Goal: Task Accomplishment & Management: Complete application form

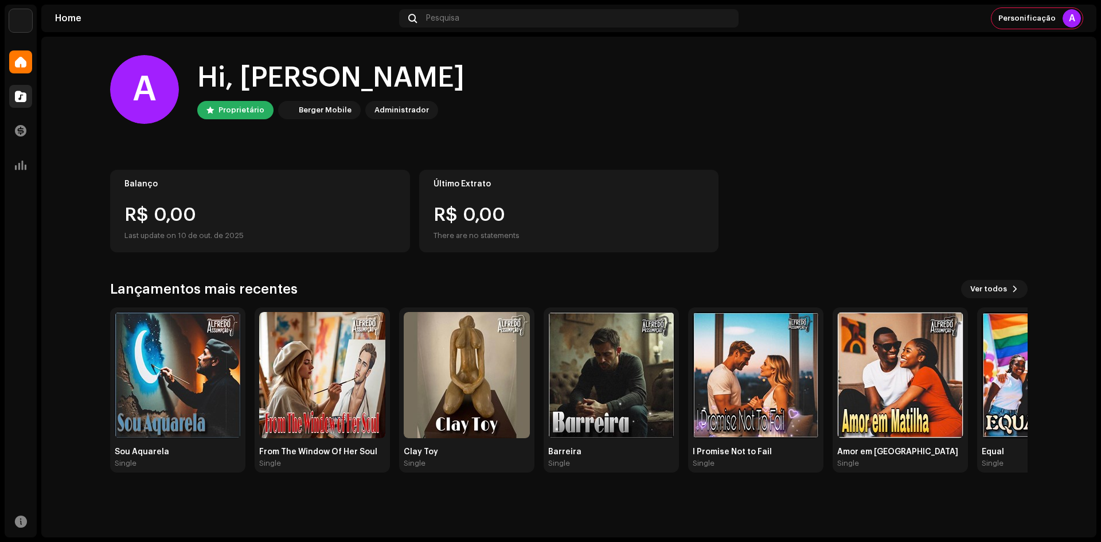
click at [28, 100] on div at bounding box center [20, 96] width 23 height 23
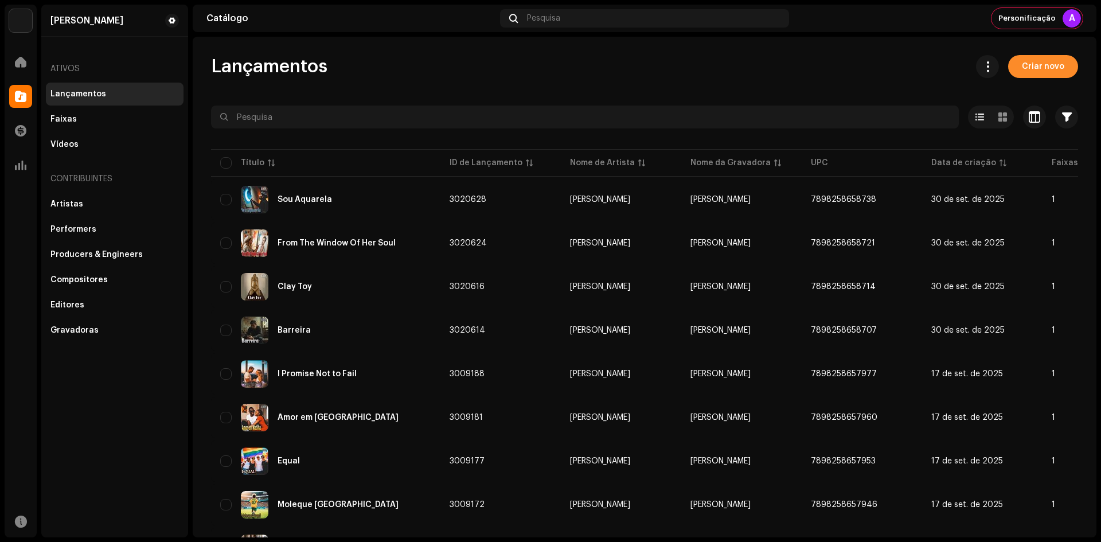
click at [1021, 73] on span "Criar novo" at bounding box center [1042, 66] width 42 height 23
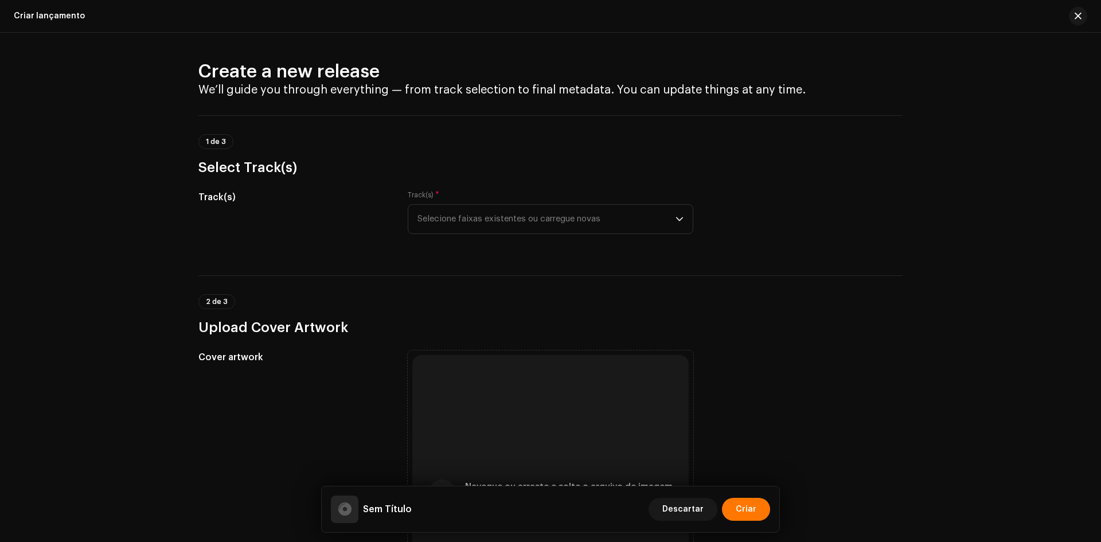
click at [471, 298] on div "2 de 3 Upload Cover Artwork" at bounding box center [550, 315] width 704 height 42
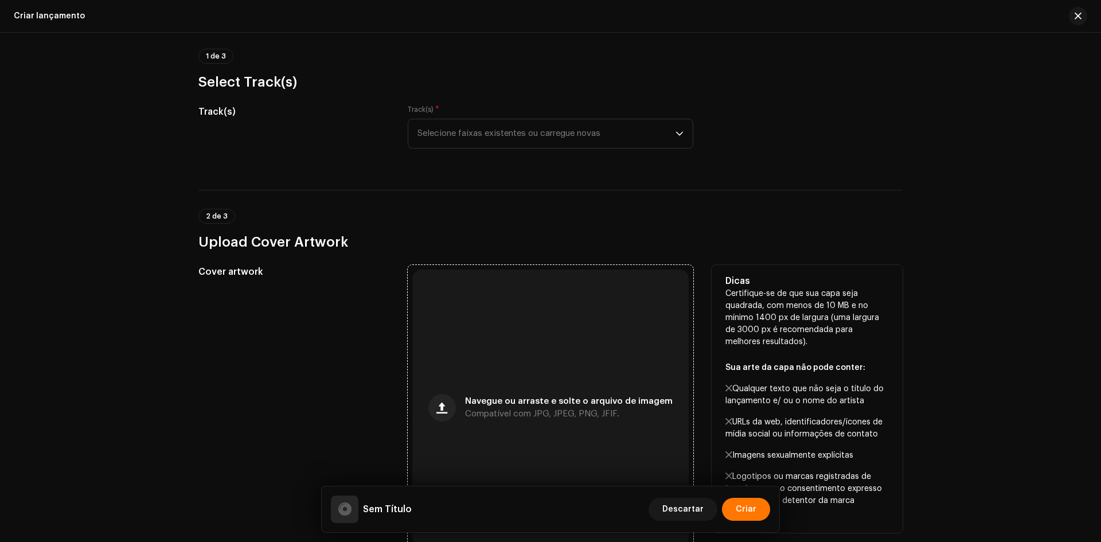
scroll to position [172, 0]
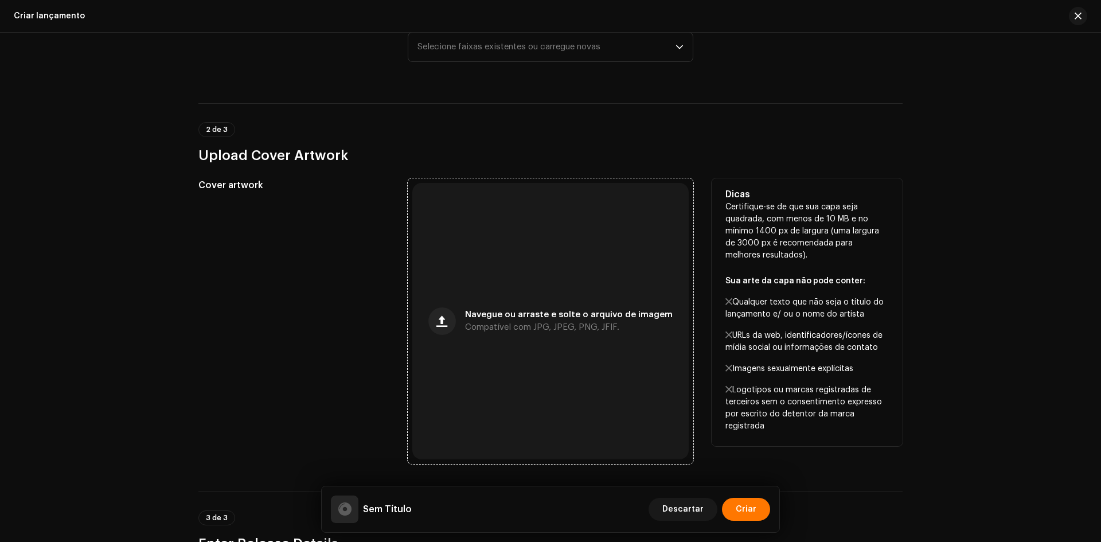
click at [495, 246] on div "Navegue ou arraste e solte o arquivo de imagem Compatível com JPG, JPEG, PNG, J…" at bounding box center [550, 321] width 276 height 276
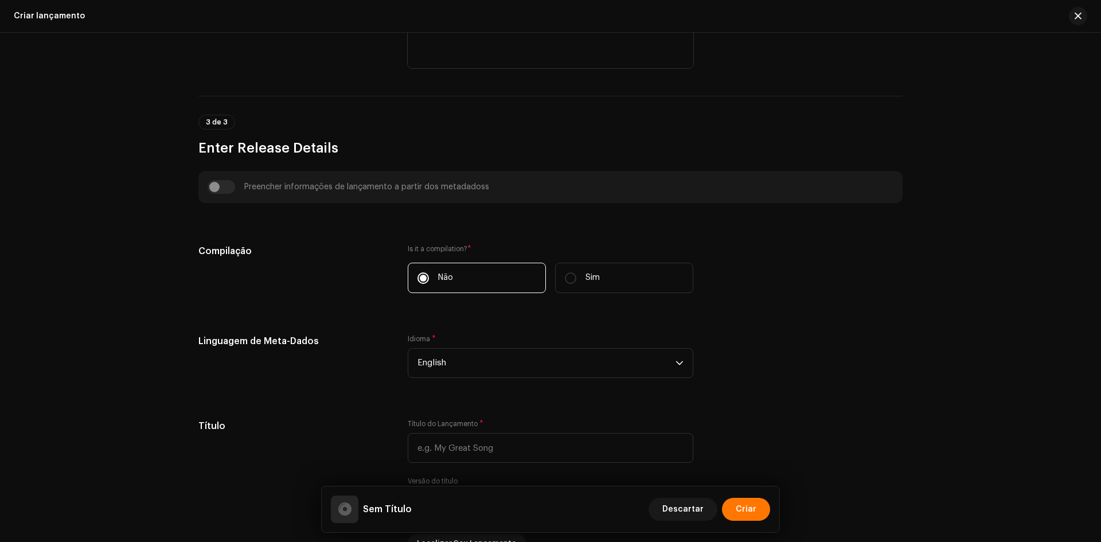
scroll to position [573, 0]
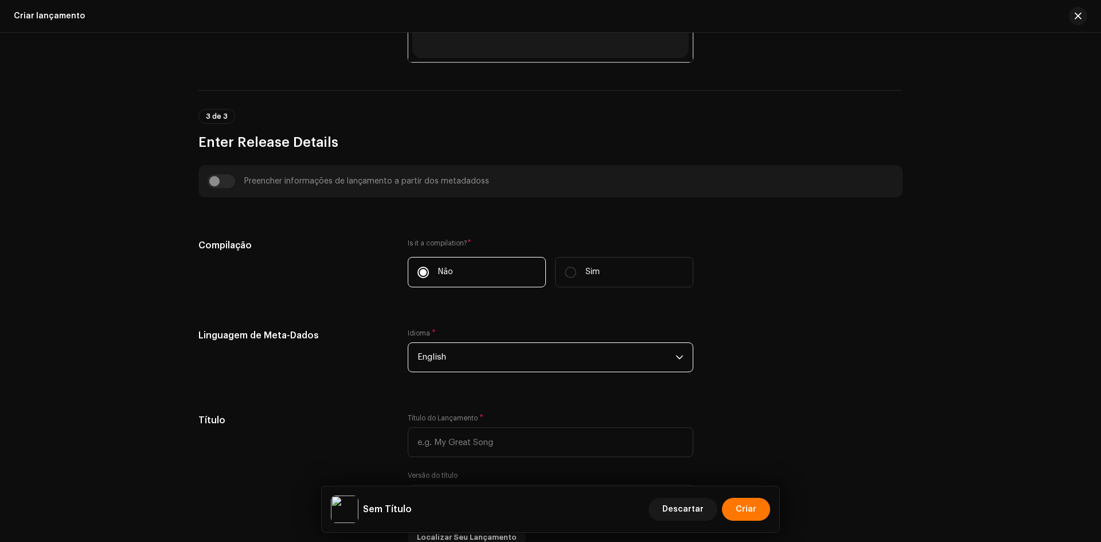
click at [477, 363] on span "English" at bounding box center [546, 357] width 258 height 29
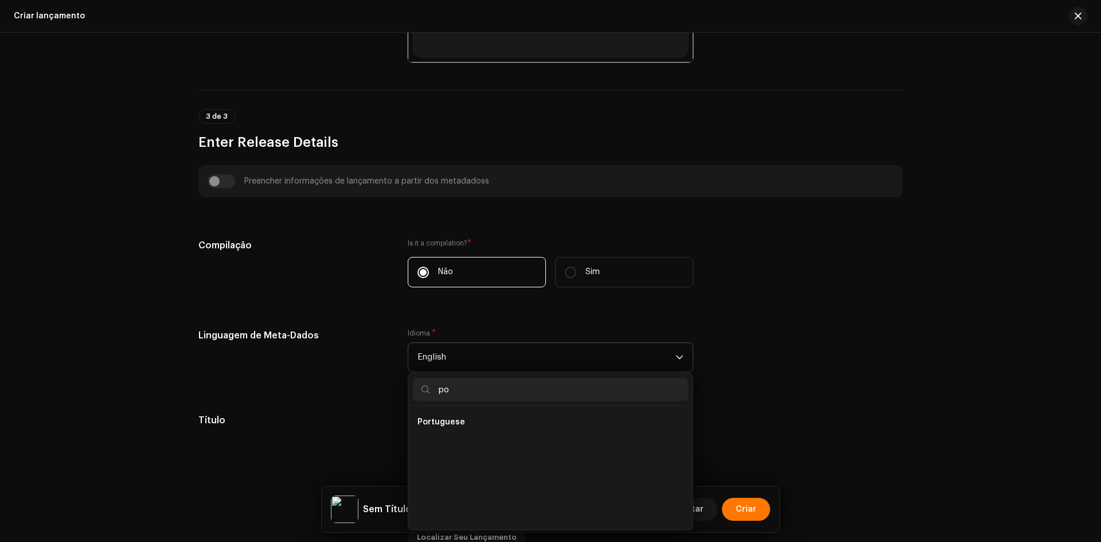
scroll to position [0, 0]
type input "po"
click at [452, 451] on li "Portuguese" at bounding box center [550, 444] width 275 height 23
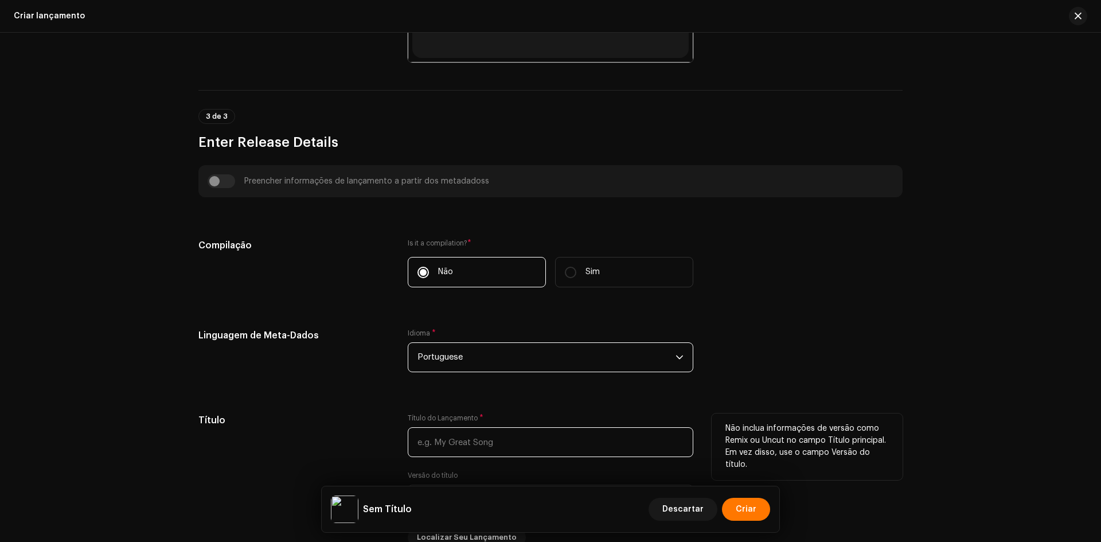
click at [456, 428] on input "text" at bounding box center [550, 442] width 285 height 30
paste input "Só Minha Namorada"
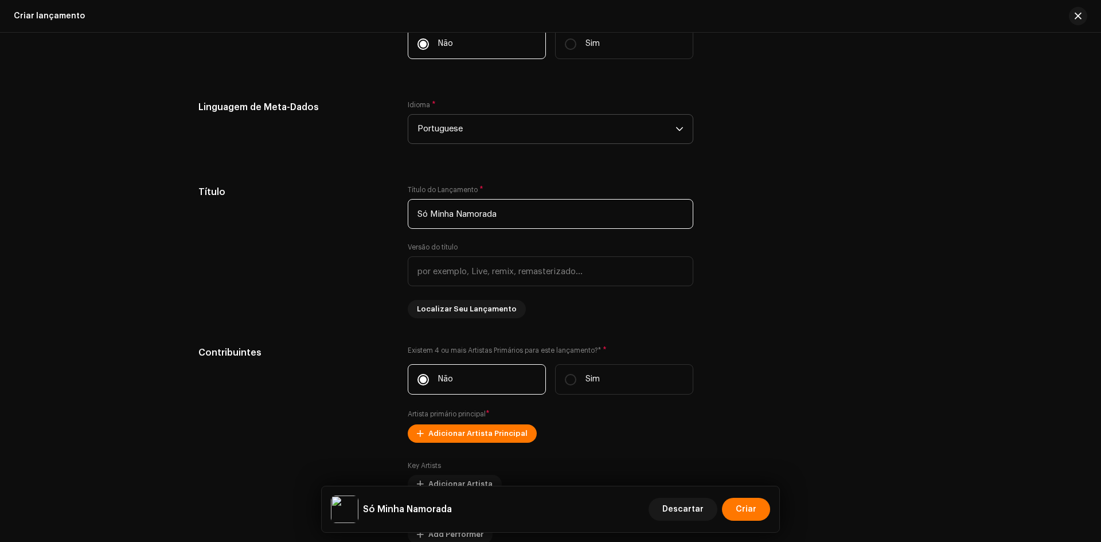
scroll to position [803, 0]
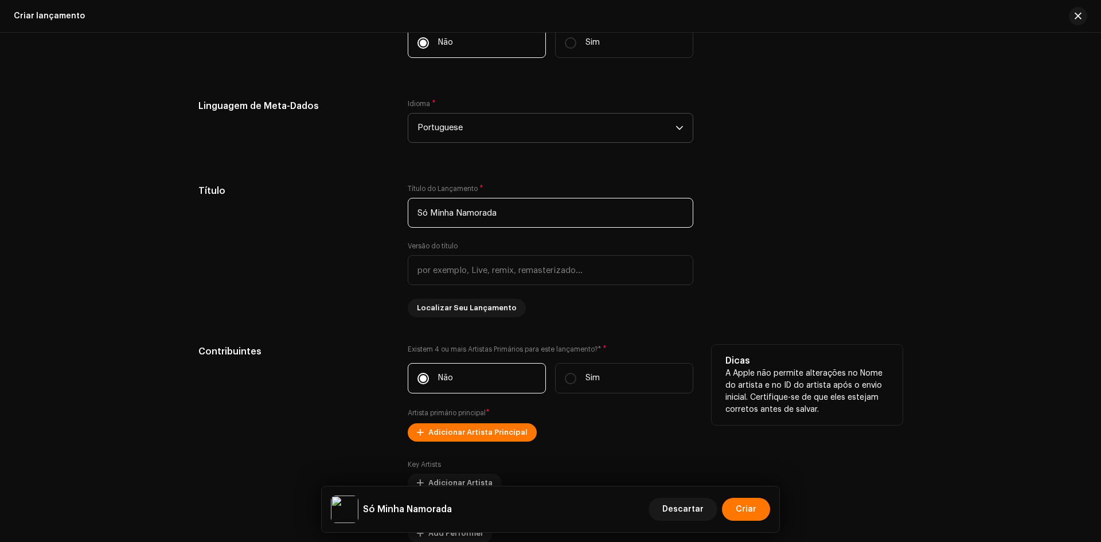
type input "Só Minha Namorada"
click at [493, 429] on span "Adicionar Artista Principal" at bounding box center [477, 432] width 99 height 23
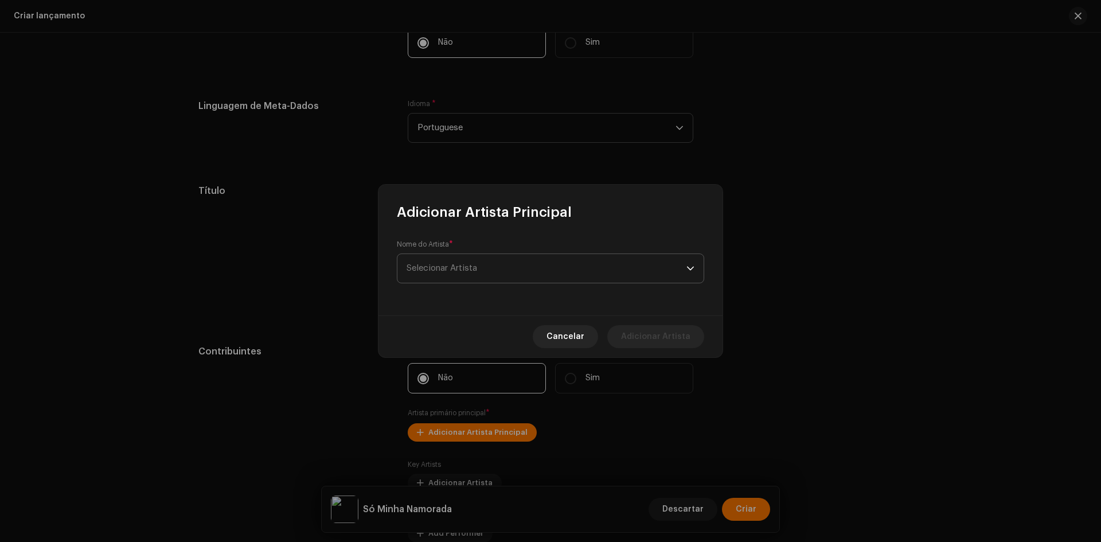
click at [476, 280] on span "Selecionar Artista" at bounding box center [546, 268] width 280 height 29
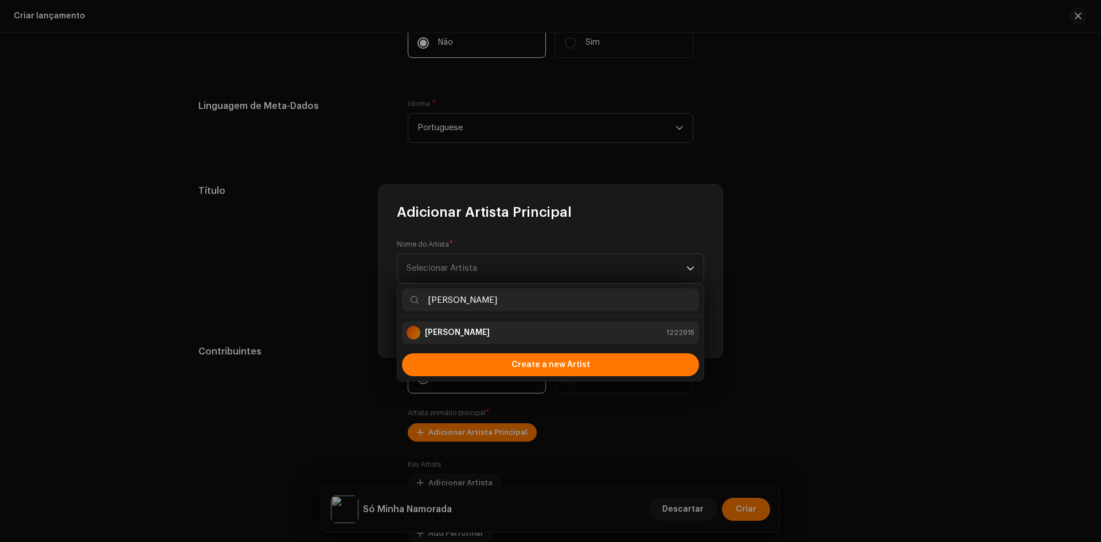
type input "[PERSON_NAME]"
click at [444, 338] on strong "[PERSON_NAME]" at bounding box center [457, 332] width 65 height 11
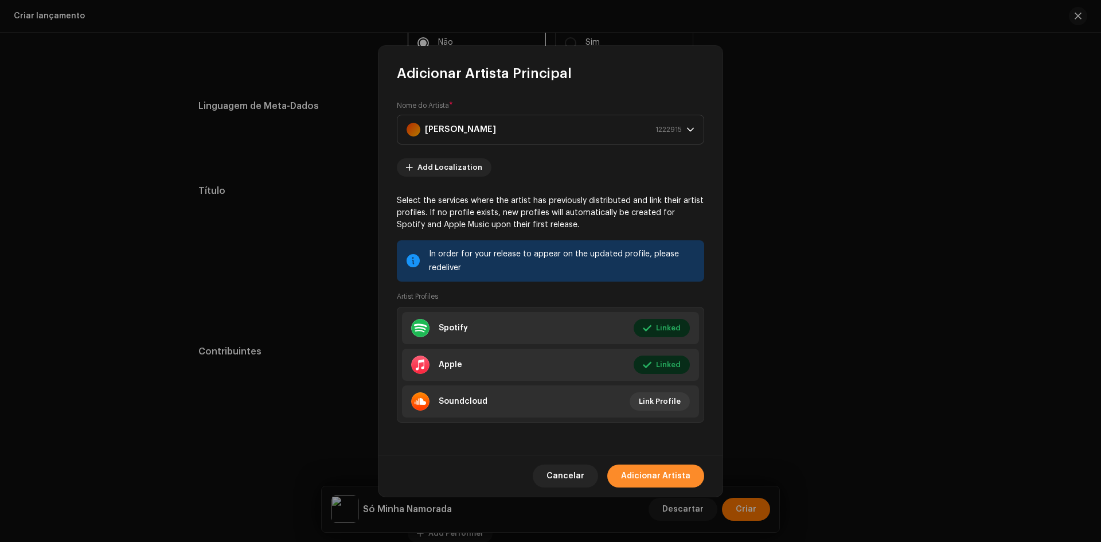
click at [662, 472] on span "Adicionar Artista" at bounding box center [655, 475] width 69 height 23
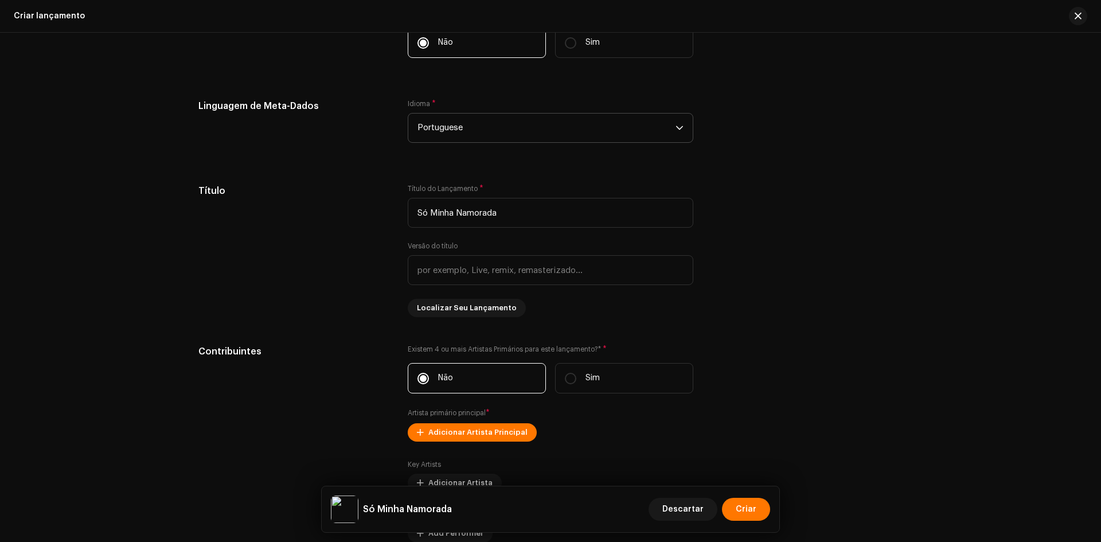
scroll to position [974, 0]
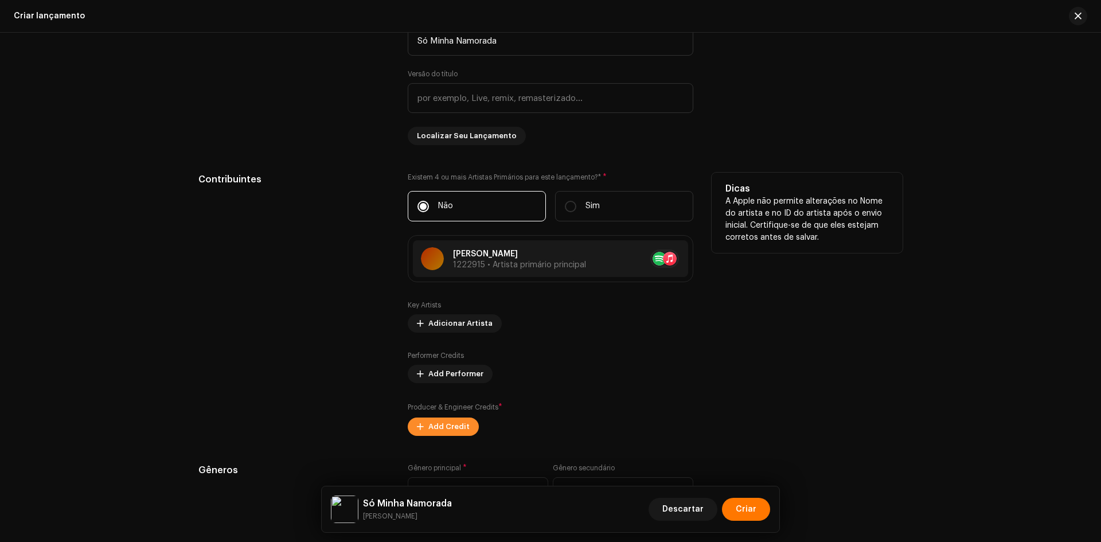
click at [452, 424] on span "Add Credit" at bounding box center [448, 426] width 41 height 23
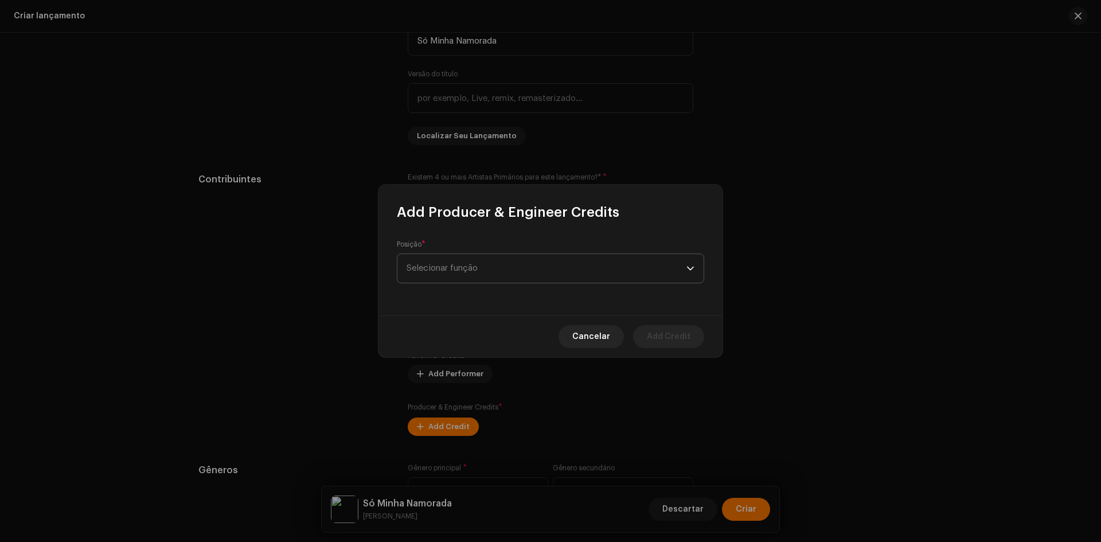
click at [481, 264] on span "Selecionar função" at bounding box center [546, 268] width 280 height 29
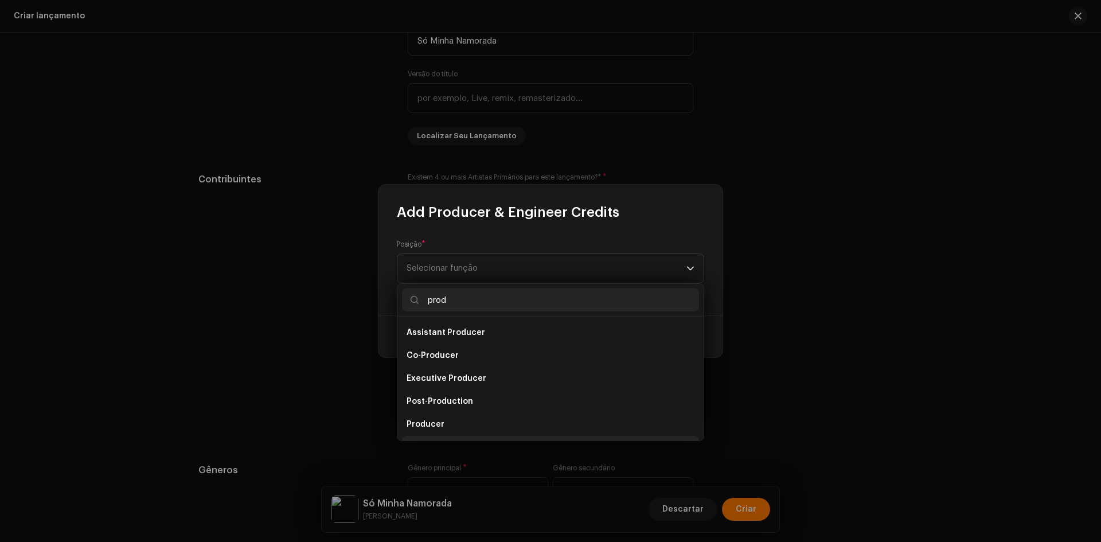
scroll to position [18, 0]
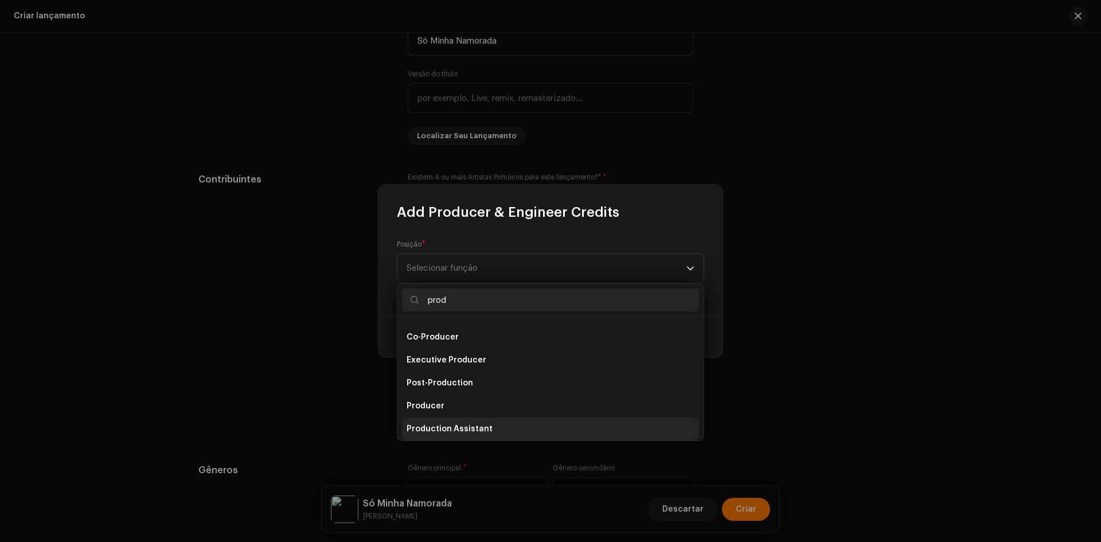
type input "prod"
click at [439, 427] on span "Production Assistant" at bounding box center [449, 428] width 86 height 11
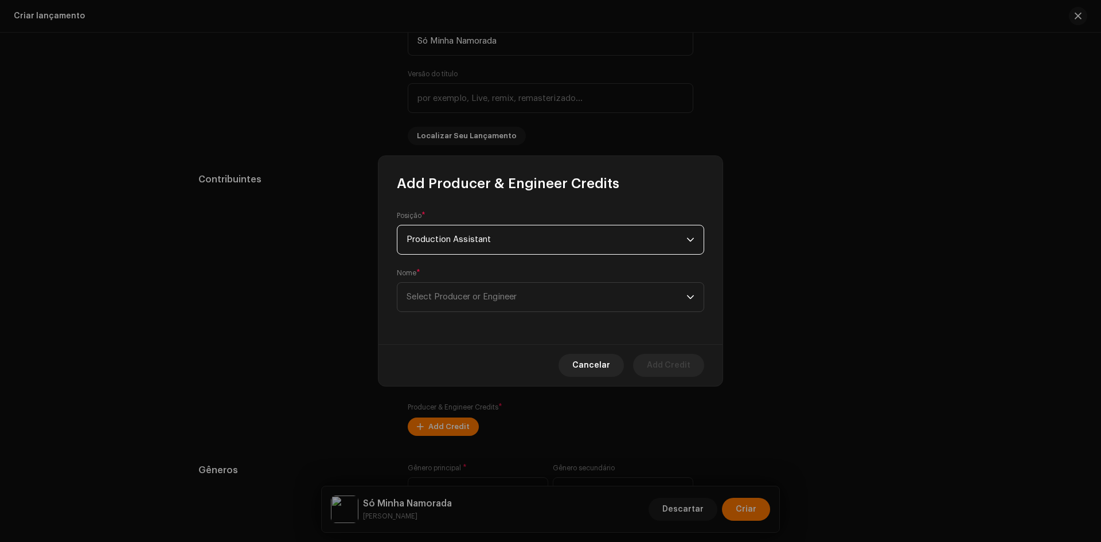
click at [449, 232] on span "Production Assistant" at bounding box center [546, 239] width 280 height 29
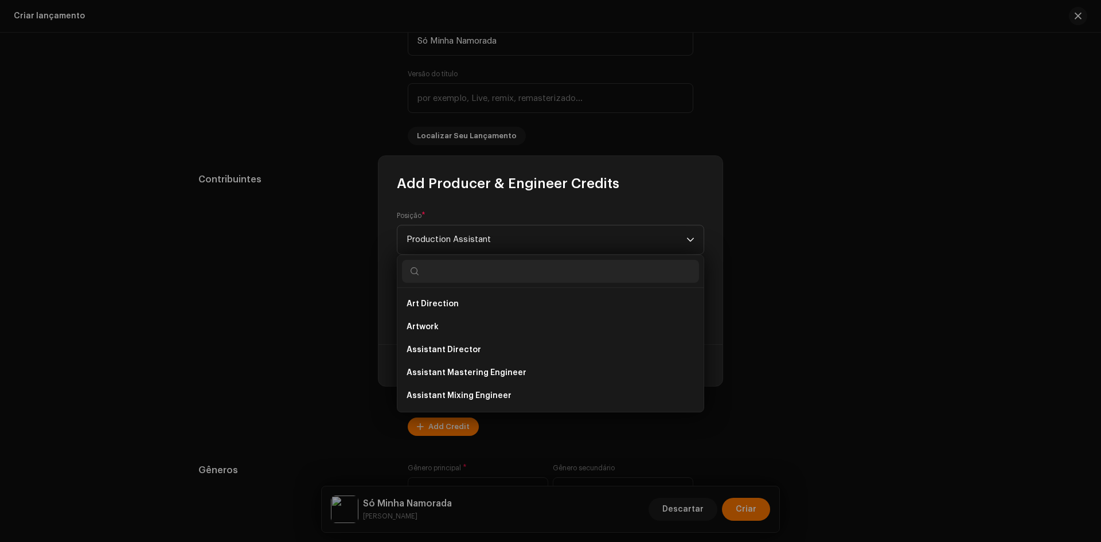
scroll to position [385, 0]
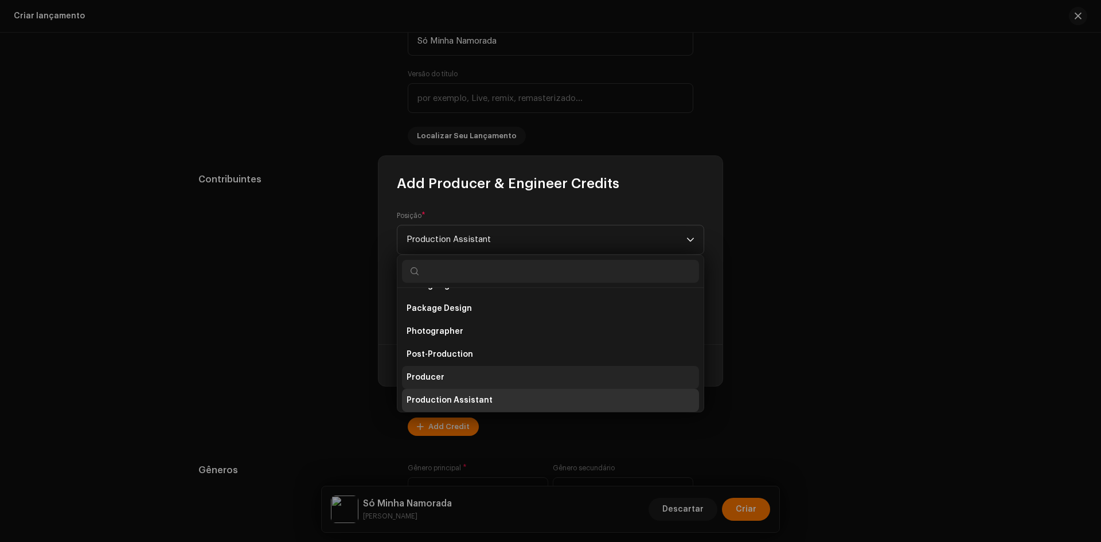
click at [427, 369] on li "Producer" at bounding box center [550, 377] width 297 height 23
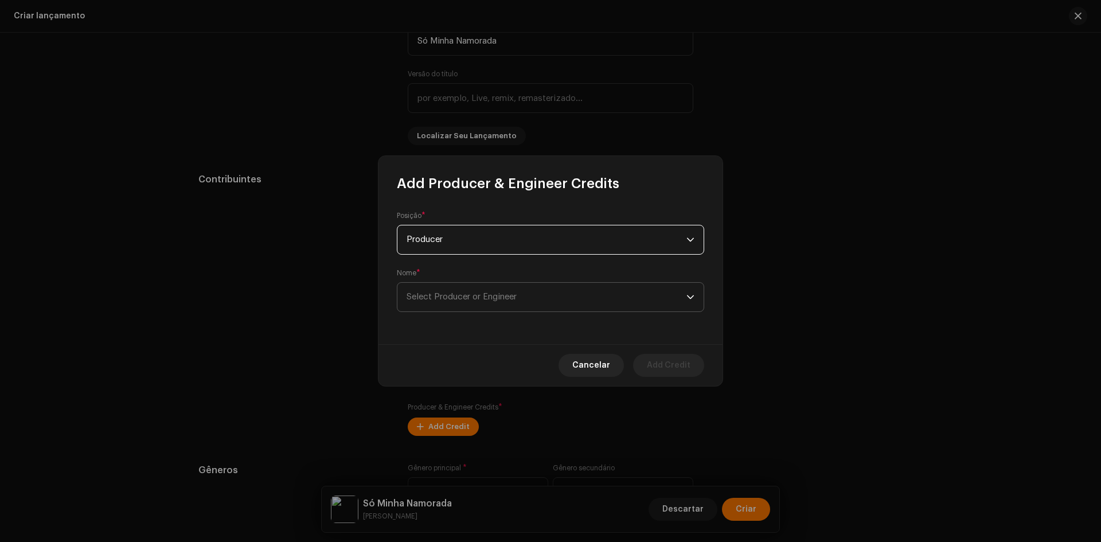
click at [457, 289] on span "Select Producer or Engineer" at bounding box center [546, 297] width 280 height 29
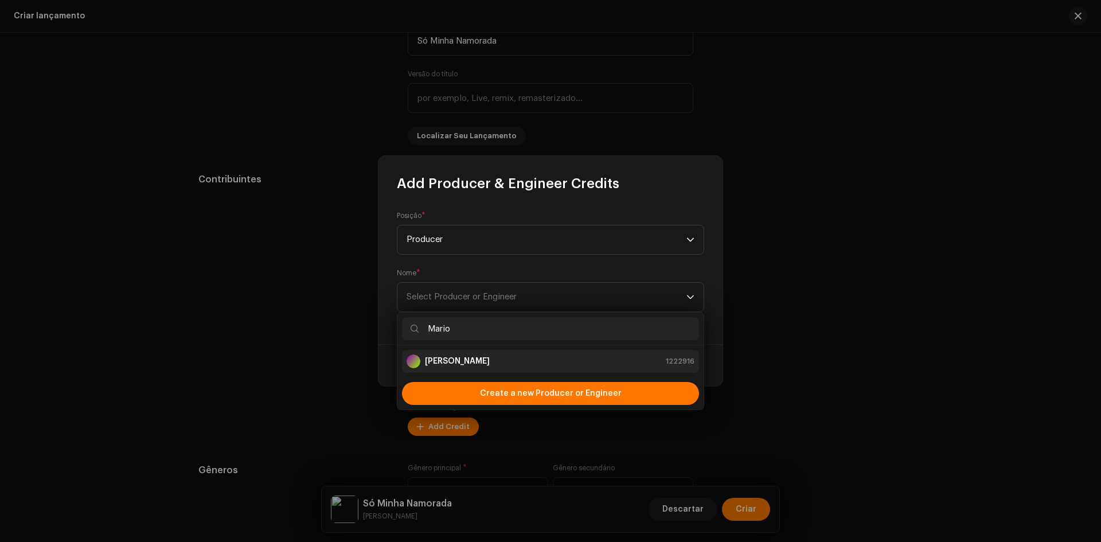
type input "Mario"
click at [472, 362] on strong "[PERSON_NAME]" at bounding box center [457, 360] width 65 height 11
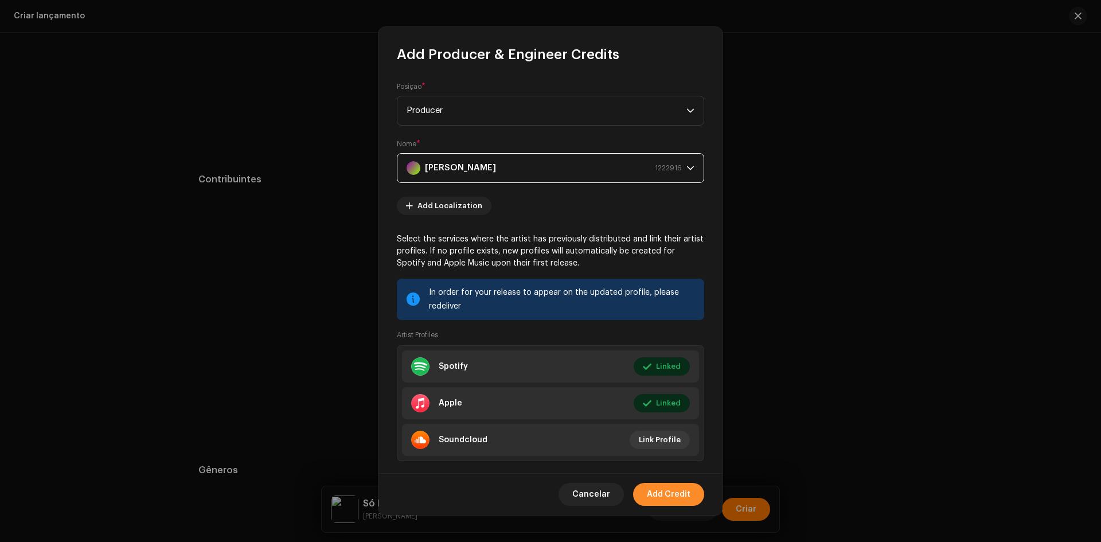
click at [657, 485] on span "Add Credit" at bounding box center [669, 494] width 44 height 23
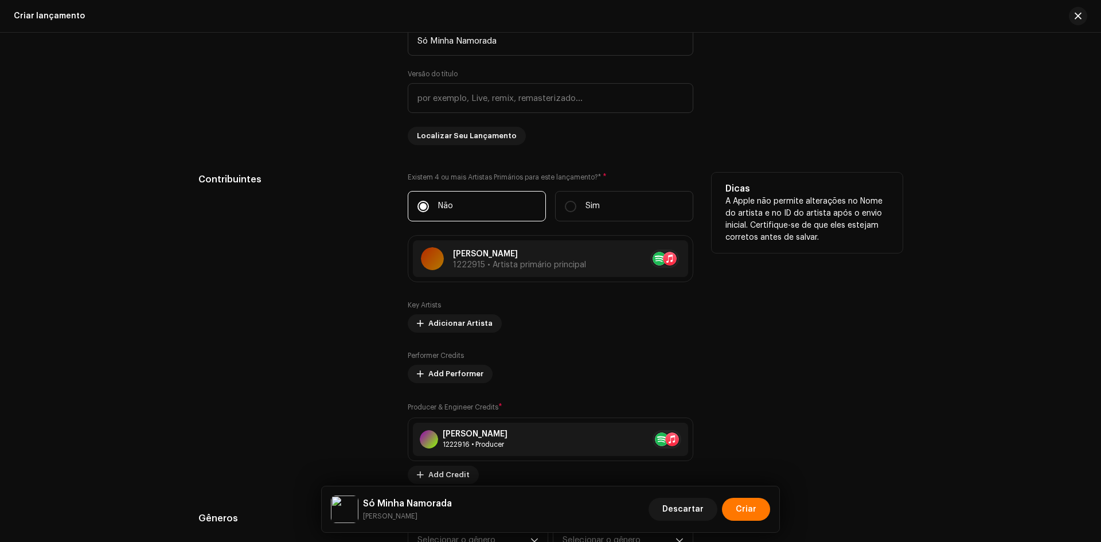
scroll to position [1204, 0]
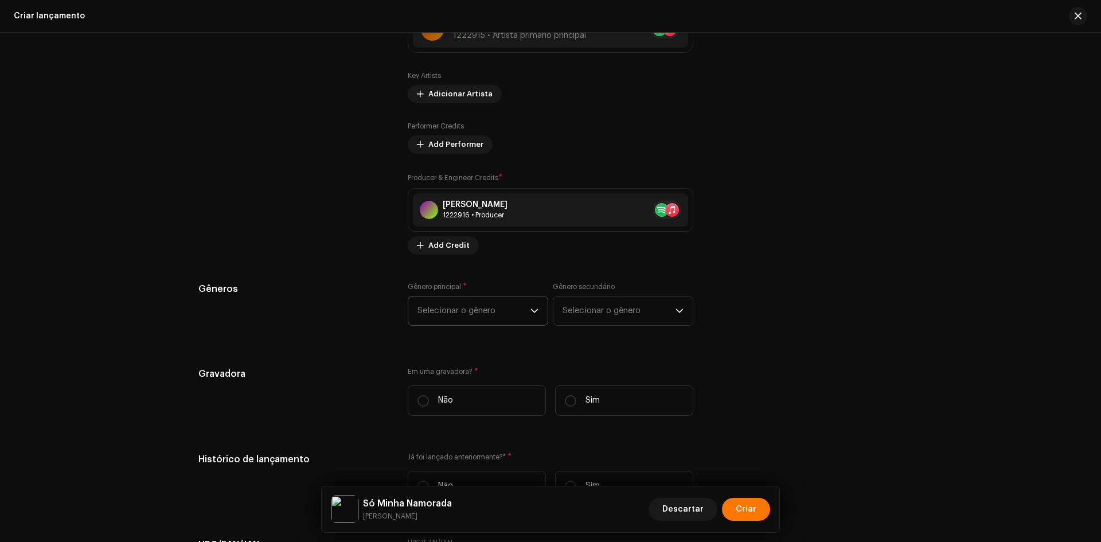
click at [456, 307] on span "Selecionar o gênero" at bounding box center [473, 310] width 113 height 29
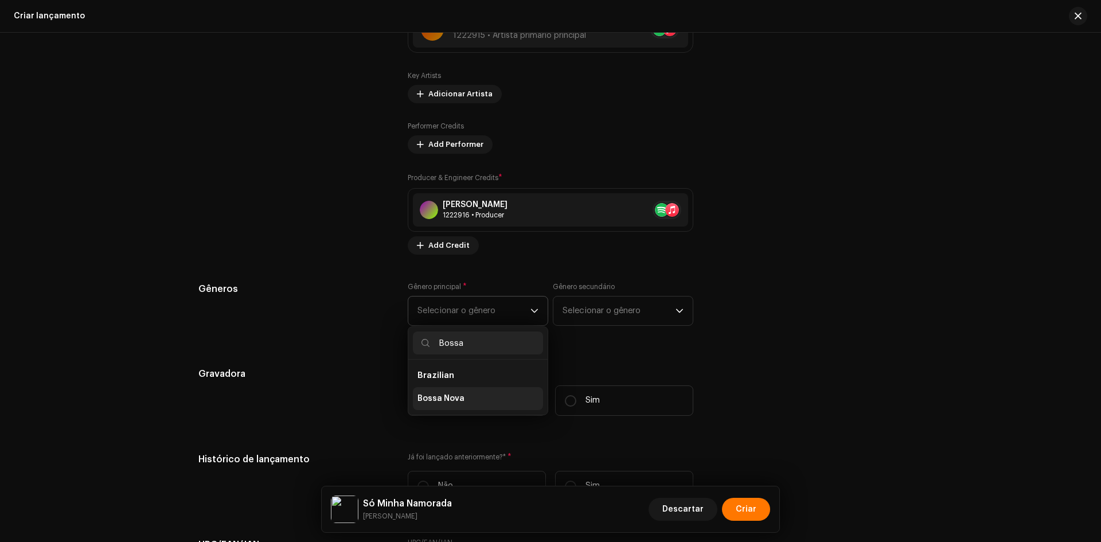
type input "Bossa"
click at [451, 394] on span "Bossa Nova" at bounding box center [440, 398] width 47 height 11
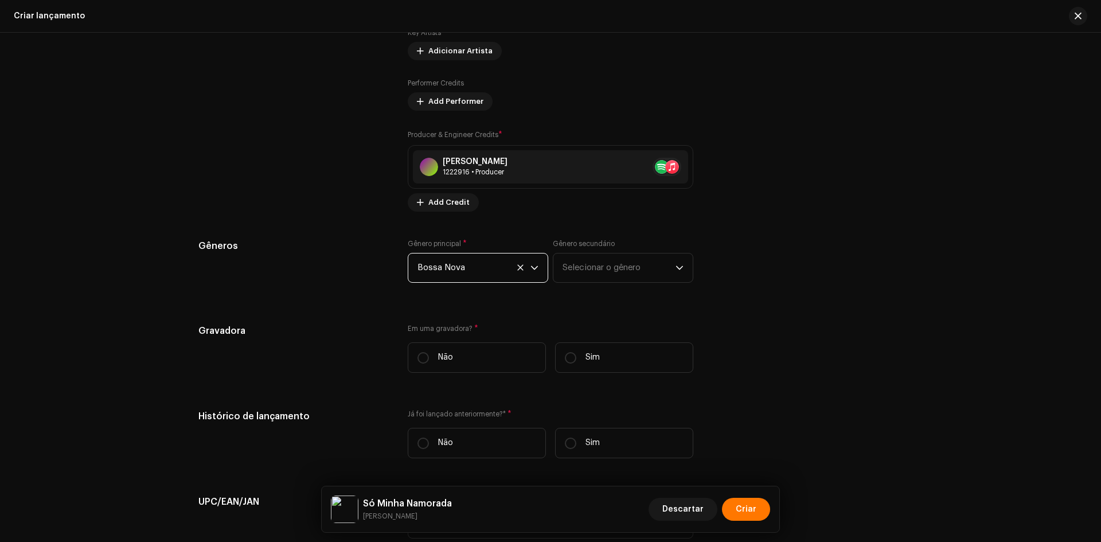
scroll to position [1318, 0]
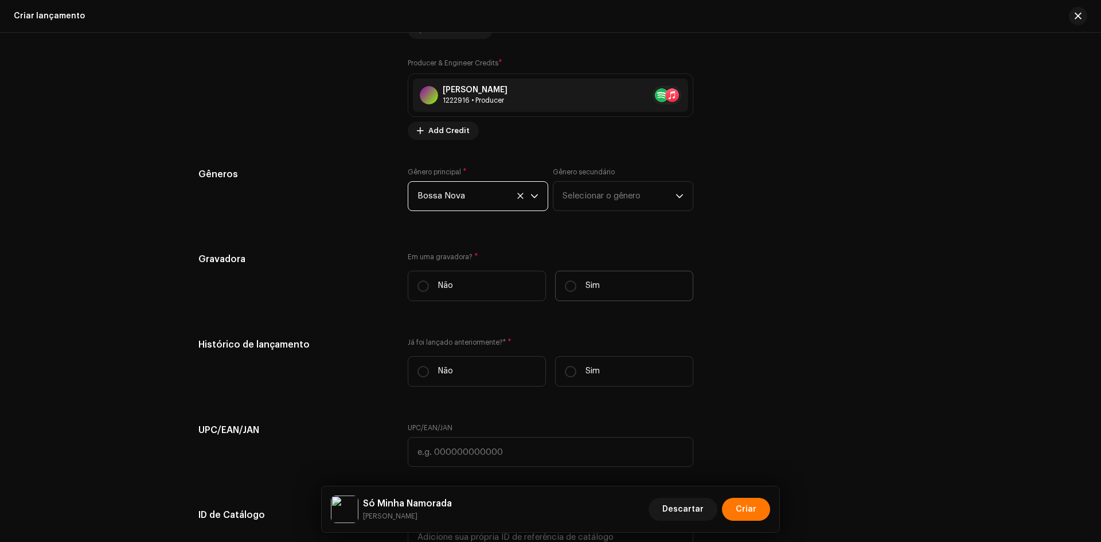
click at [599, 271] on label "Sim" at bounding box center [624, 286] width 138 height 30
click at [576, 280] on input "Sim" at bounding box center [570, 285] width 11 height 11
radio input "true"
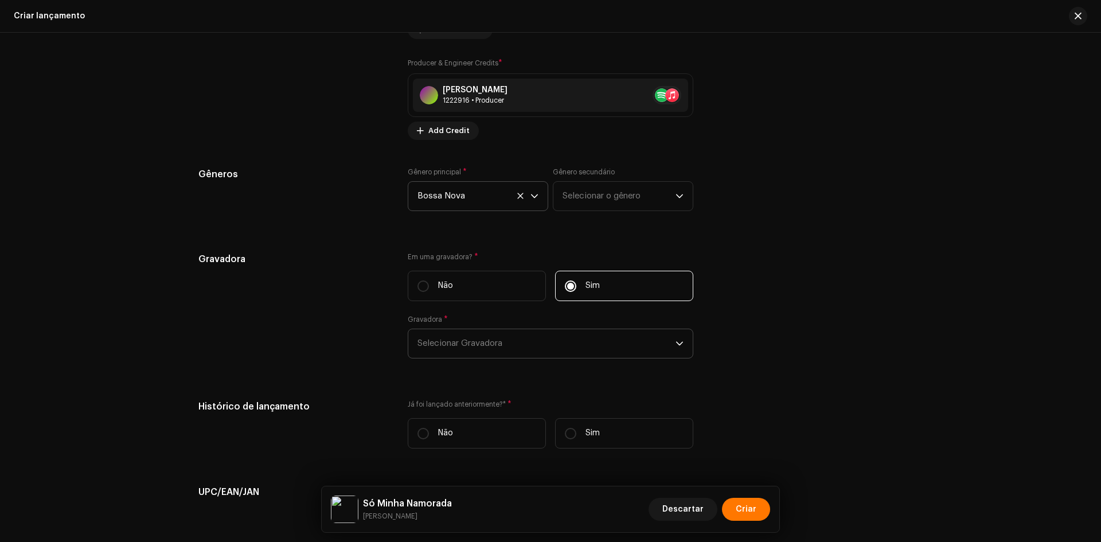
click at [472, 340] on span "Selecionar Gravadora" at bounding box center [546, 343] width 258 height 29
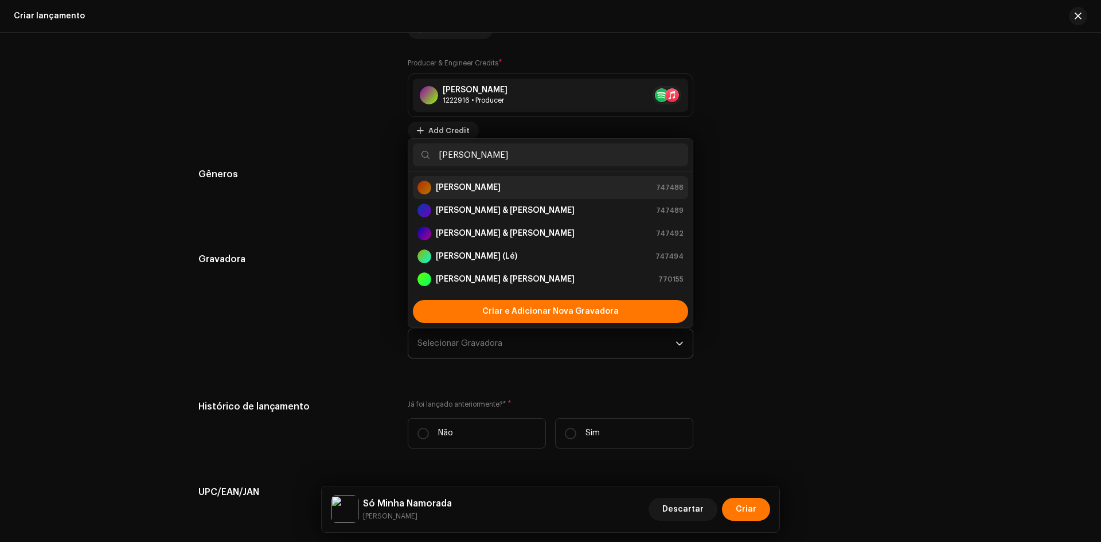
type input "[PERSON_NAME]"
click at [464, 190] on strong "[PERSON_NAME]" at bounding box center [468, 187] width 65 height 11
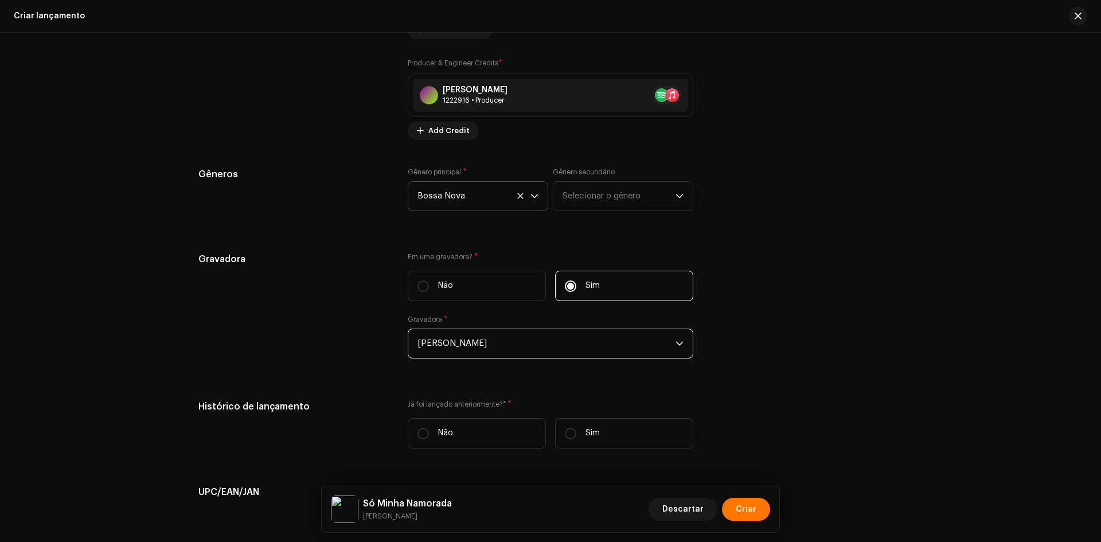
click at [492, 393] on div "Preencher informações de lançamento a partir dos metadadoss Compilação Is it a …" at bounding box center [550, 94] width 704 height 1349
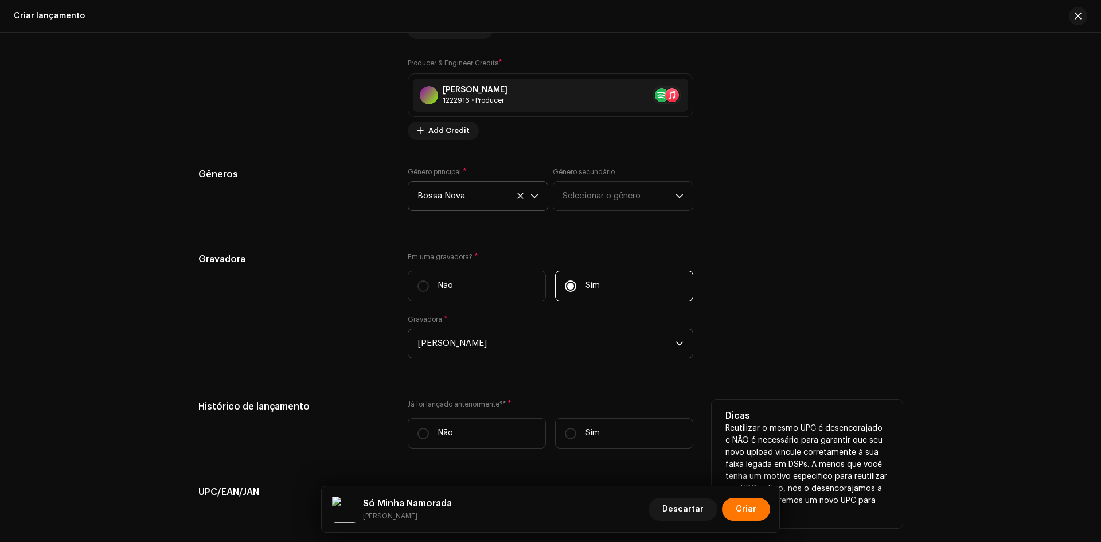
click at [486, 416] on div "Já foi lançado anteriormente?* * Não Sim" at bounding box center [550, 429] width 285 height 58
click at [477, 428] on label "Não" at bounding box center [477, 433] width 138 height 30
click at [429, 428] on input "Não" at bounding box center [422, 433] width 11 height 11
radio input "true"
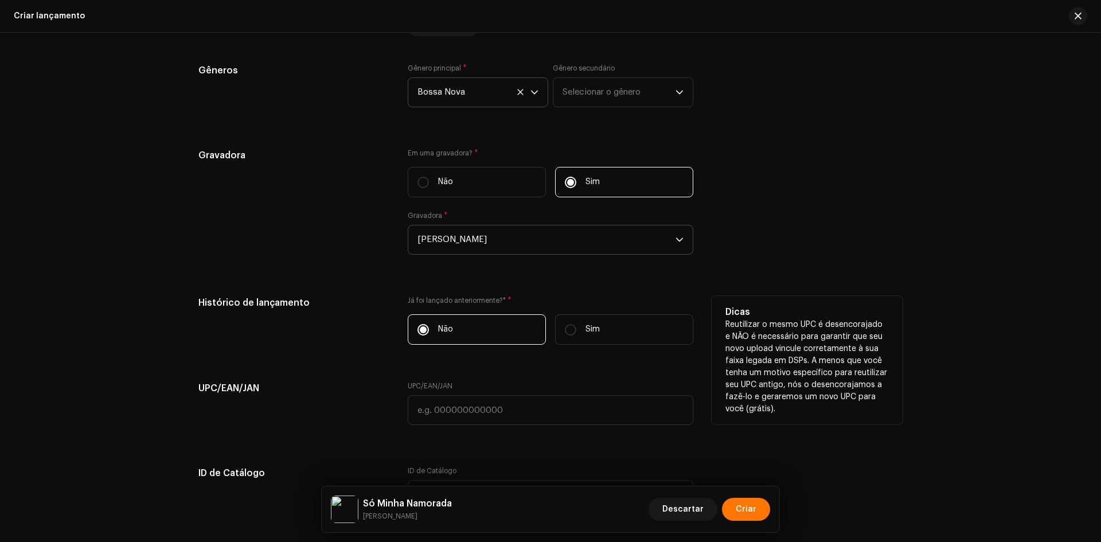
scroll to position [1548, 0]
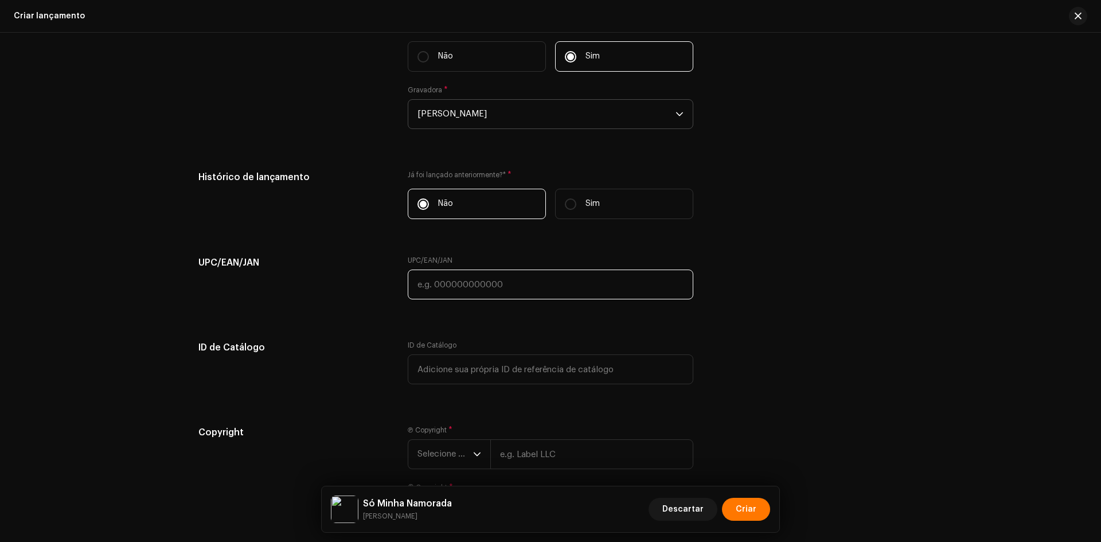
click at [440, 273] on input "text" at bounding box center [550, 284] width 285 height 30
paste input "7898258659445"
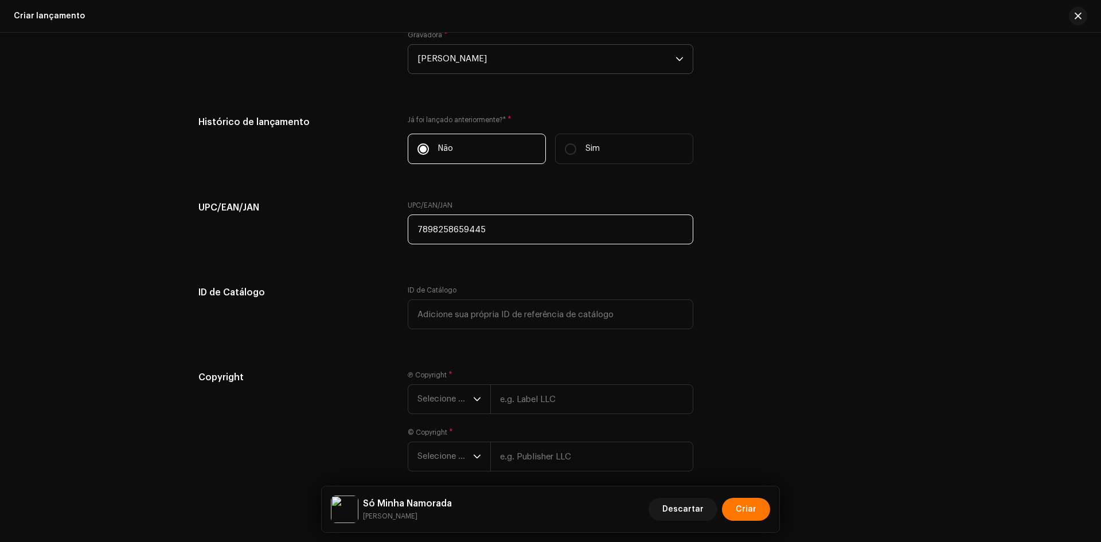
scroll to position [1656, 0]
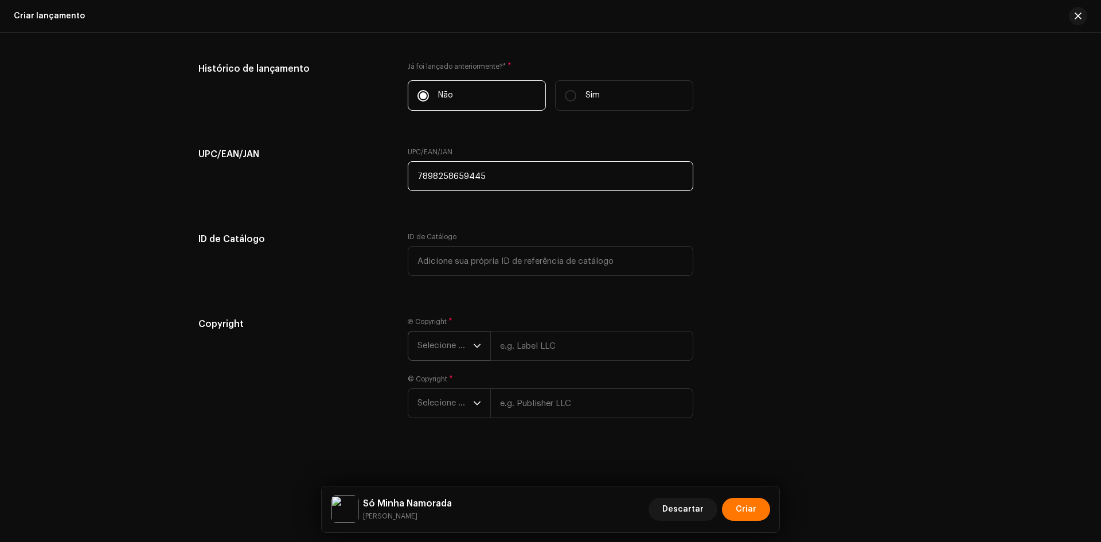
type input "7898258659445"
click at [456, 350] on span "Selecione o ano" at bounding box center [445, 345] width 56 height 29
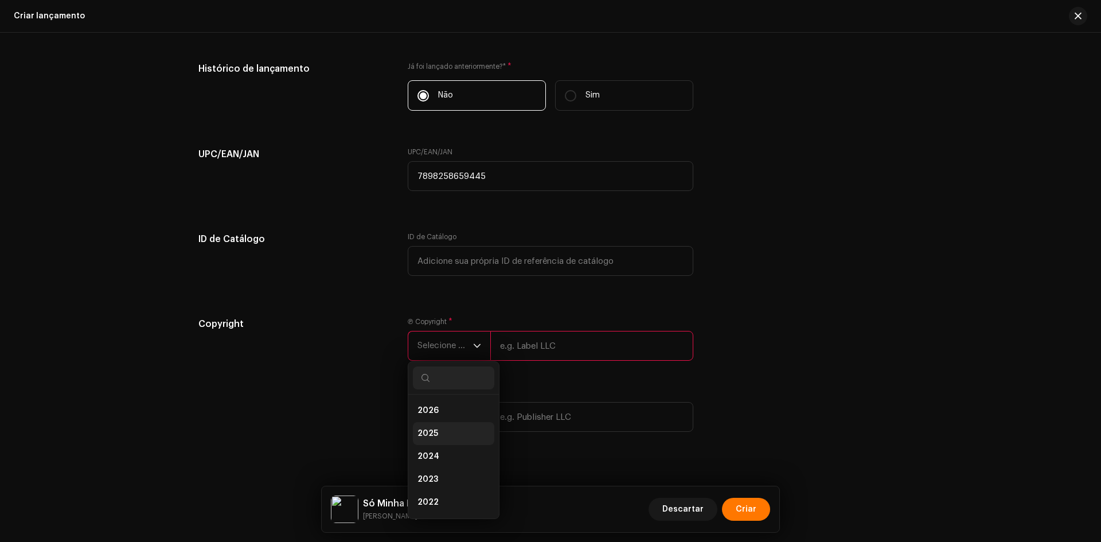
click at [434, 436] on span "2025" at bounding box center [427, 433] width 21 height 11
click at [437, 418] on span "Selecione o ano" at bounding box center [445, 416] width 56 height 29
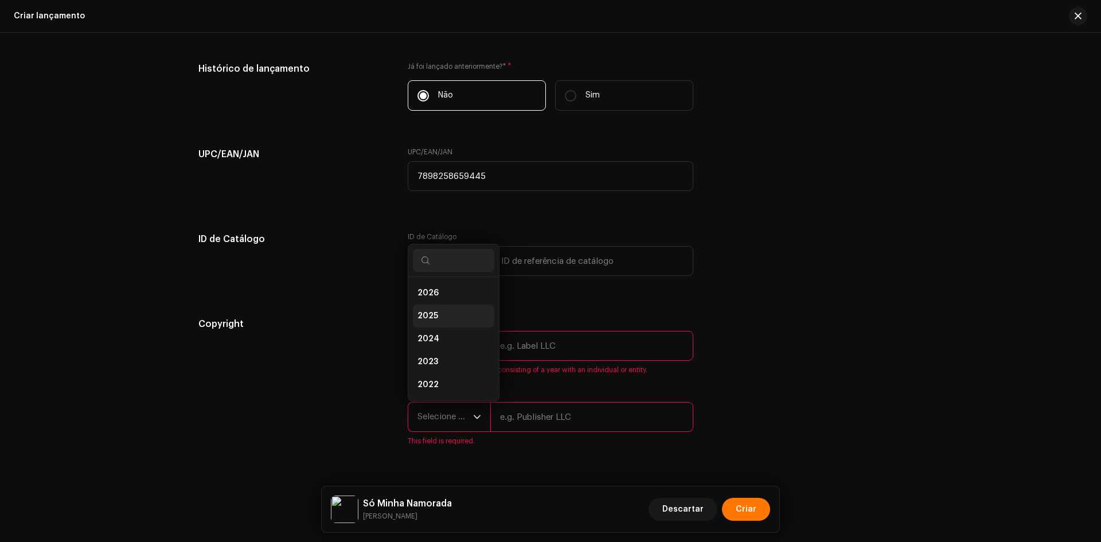
click at [429, 319] on span "2025" at bounding box center [427, 315] width 21 height 11
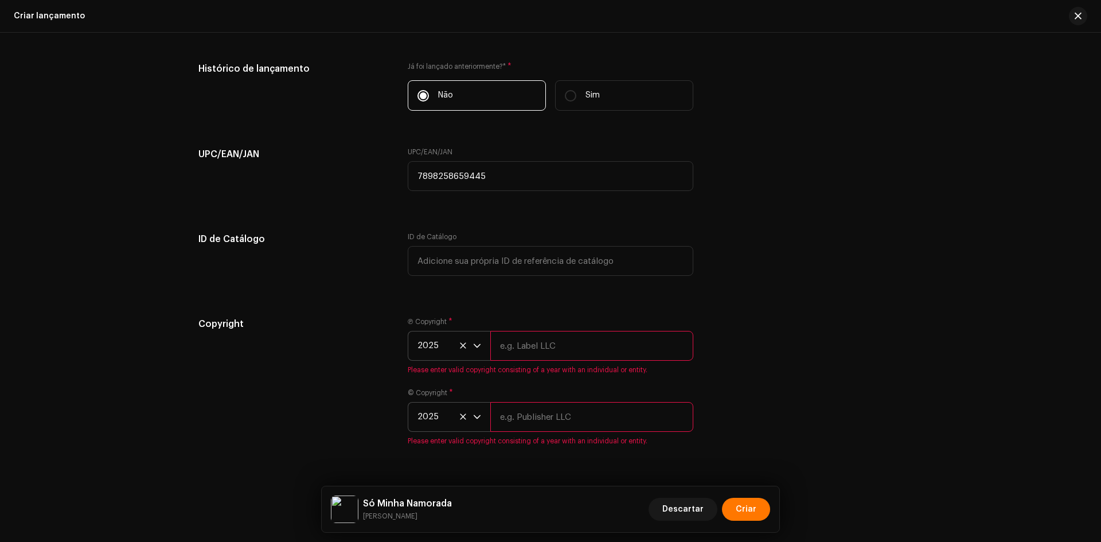
click at [550, 356] on input "text" at bounding box center [591, 346] width 203 height 30
paste input "[PERSON_NAME]"
type input "[PERSON_NAME]"
click at [531, 413] on input "text" at bounding box center [591, 417] width 203 height 30
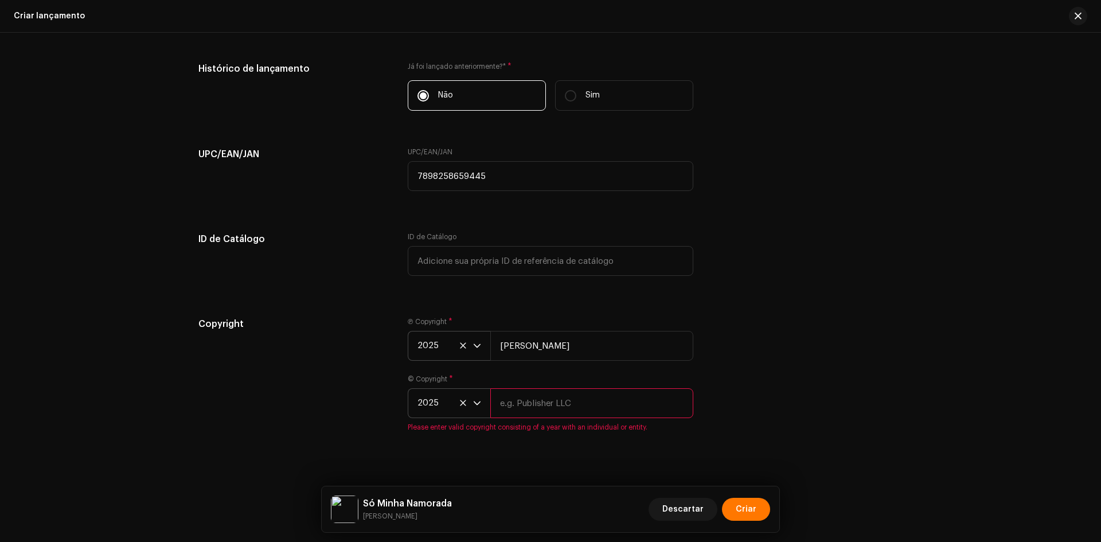
paste input "[PERSON_NAME]"
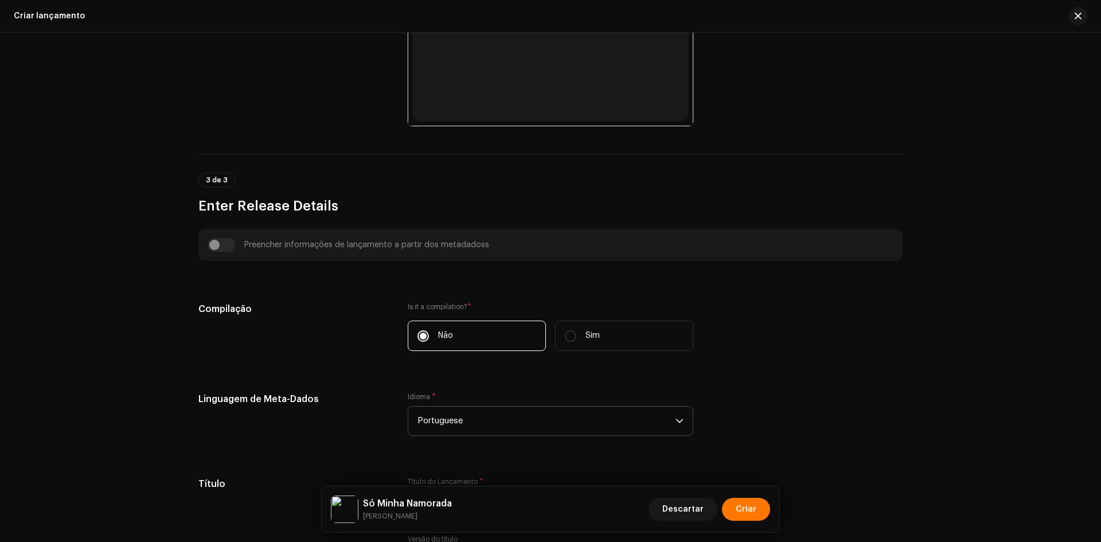
scroll to position [108, 0]
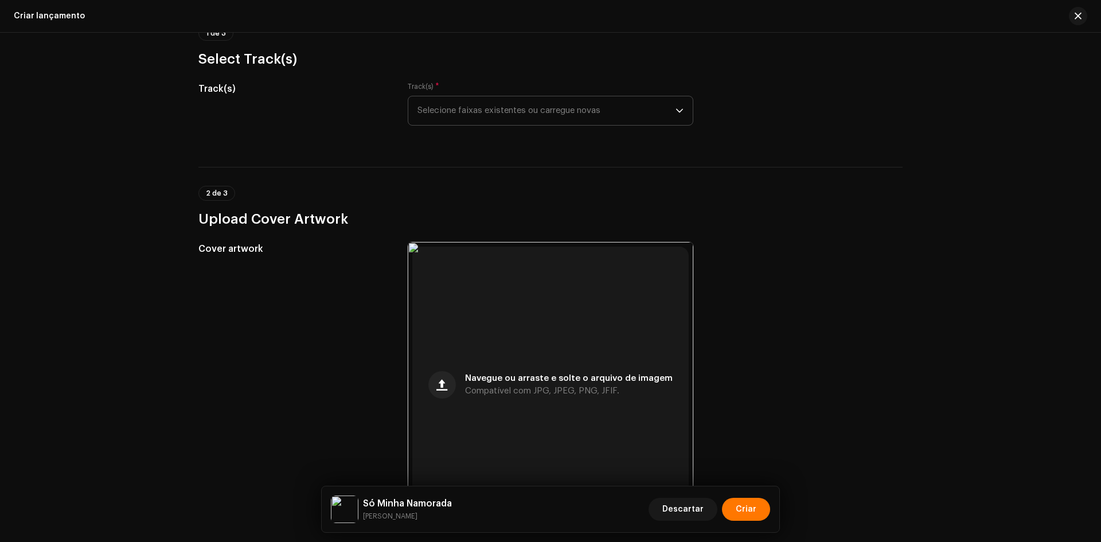
type input "[PERSON_NAME]"
click at [469, 123] on span "Selecione faixas existentes ou carregue novas" at bounding box center [546, 110] width 258 height 29
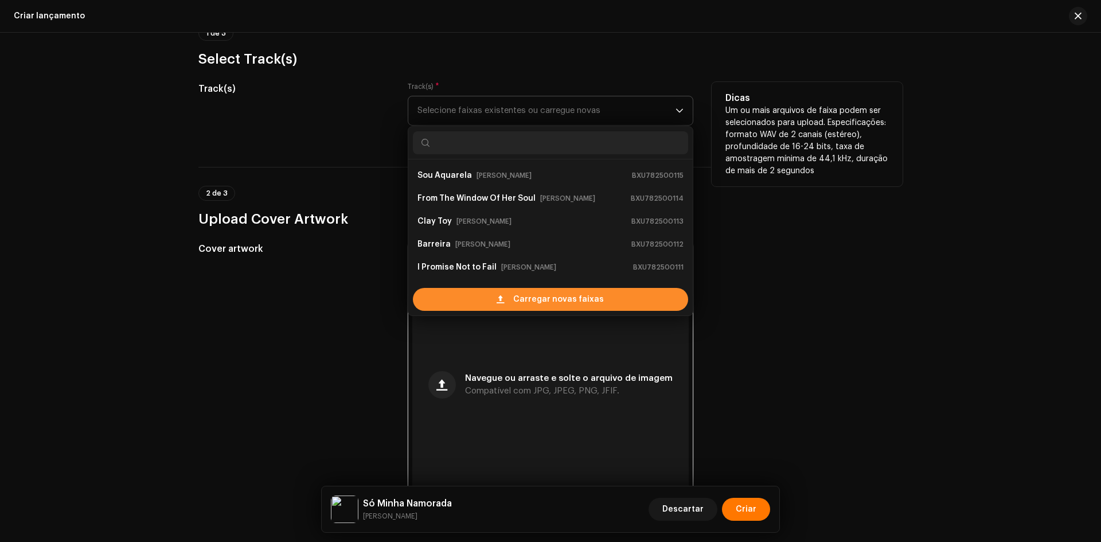
scroll to position [18, 0]
click at [465, 306] on div "Carregar novas faixas" at bounding box center [550, 299] width 275 height 23
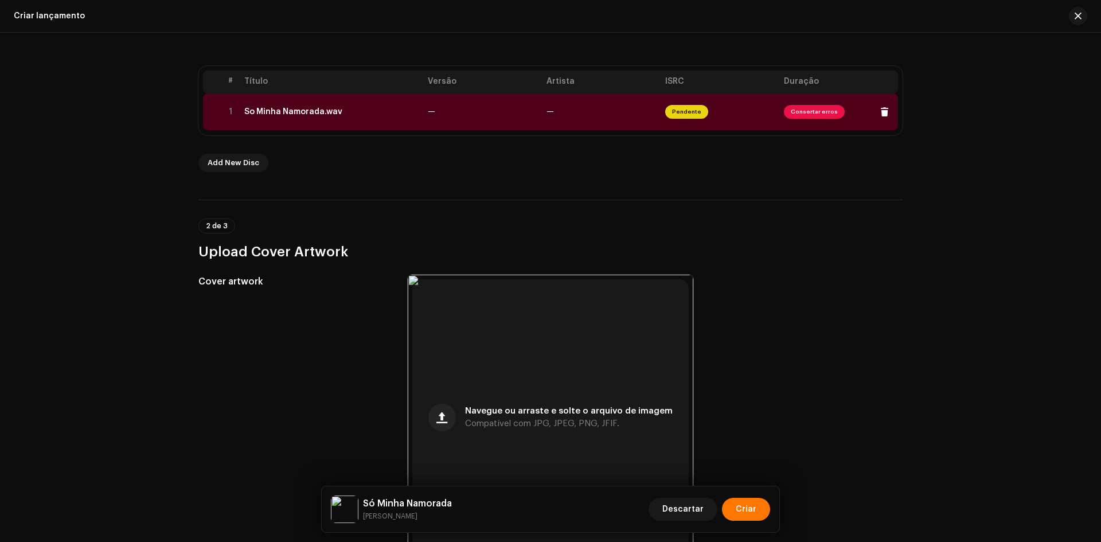
scroll to position [97, 0]
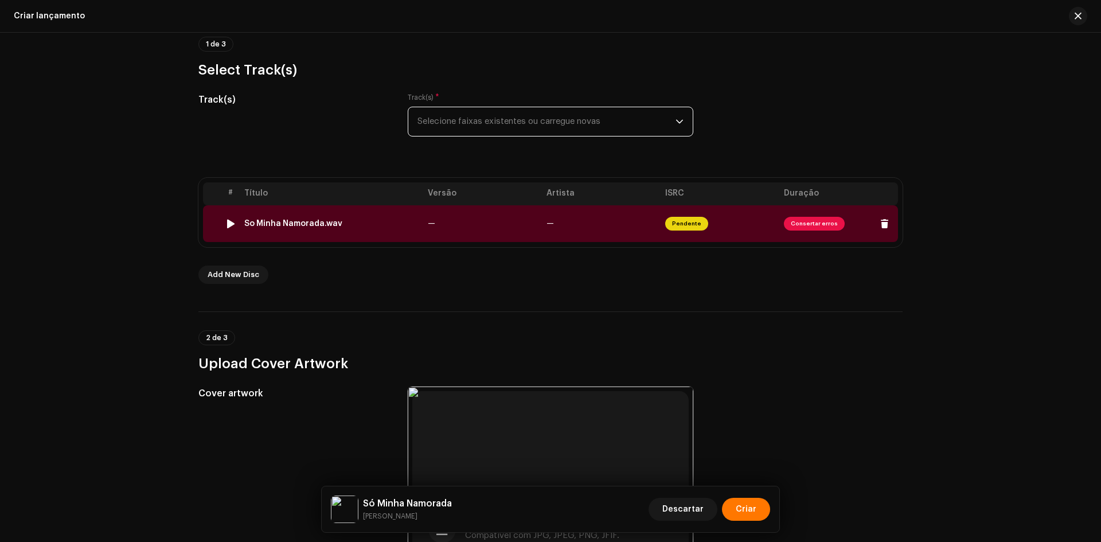
click at [378, 234] on td "So Minha Namorada.wav" at bounding box center [331, 223] width 183 height 37
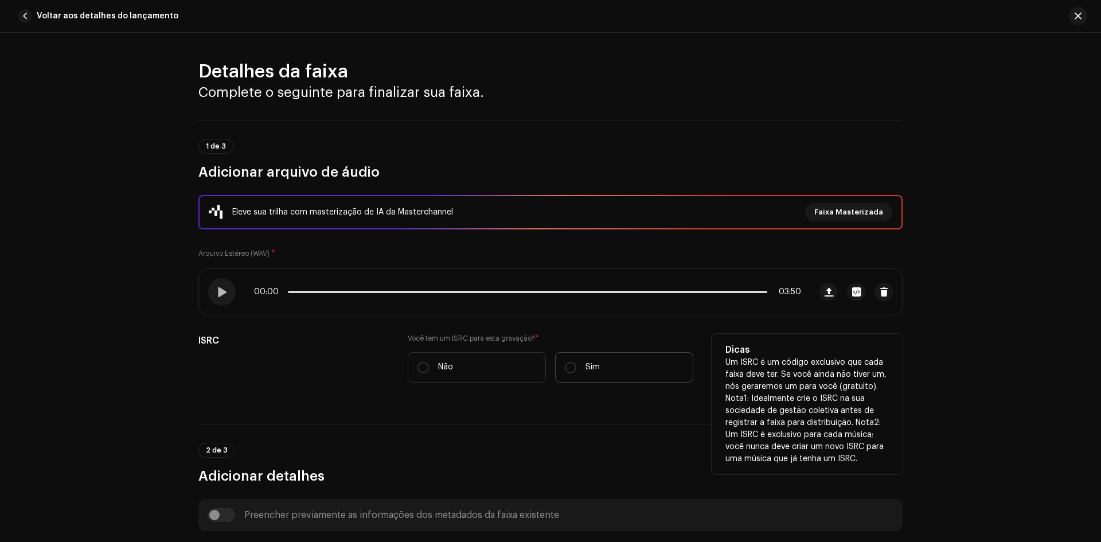
click at [594, 366] on p "Sim" at bounding box center [592, 367] width 14 height 12
click at [576, 366] on input "Sim" at bounding box center [570, 367] width 11 height 11
radio input "true"
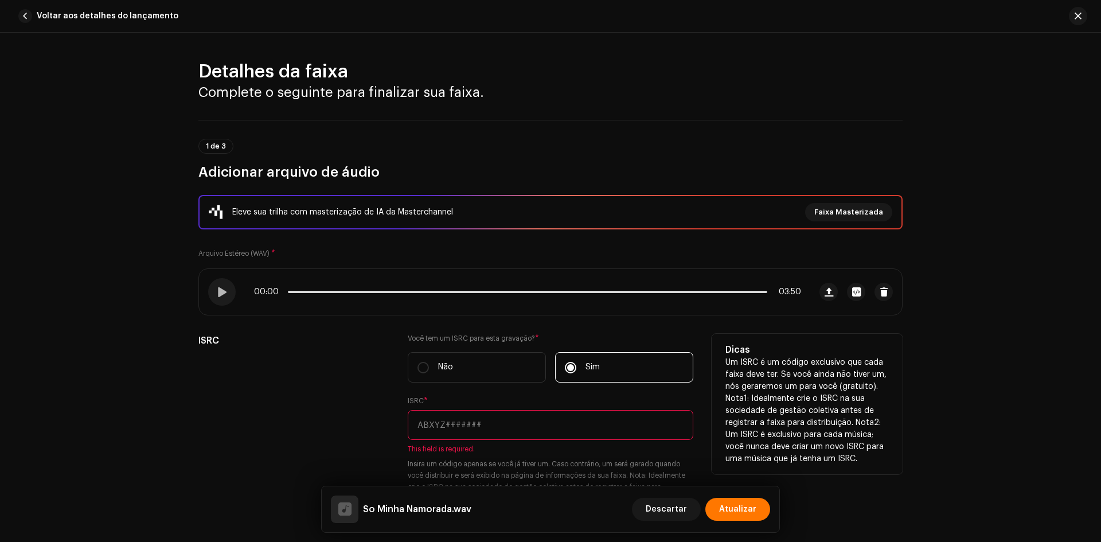
click at [490, 430] on input "text" at bounding box center [550, 425] width 285 height 30
paste input "BX-U78-25-00116"
click at [424, 436] on input "BX-U78-25-00116" at bounding box center [550, 425] width 285 height 30
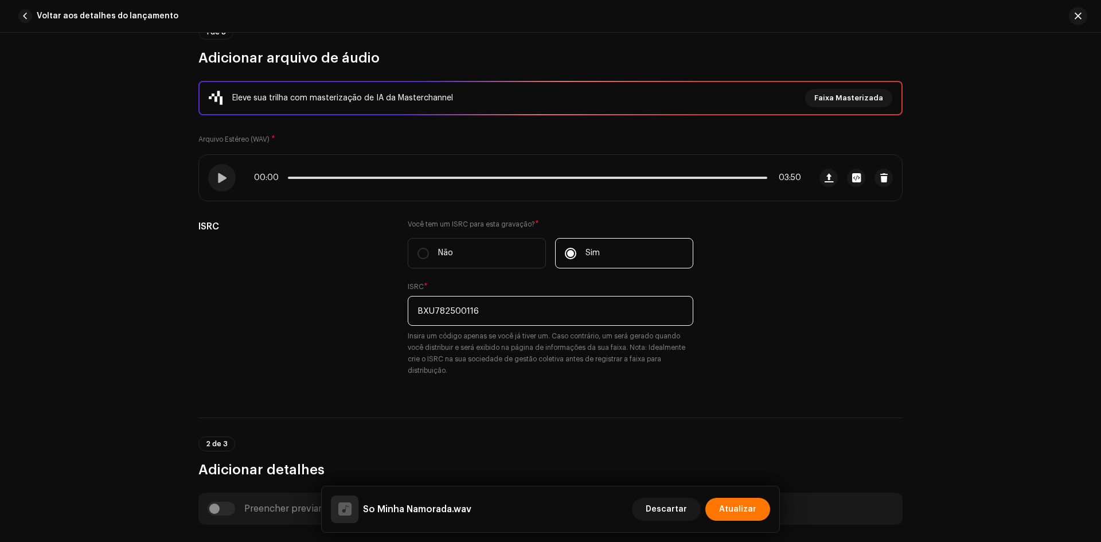
scroll to position [287, 0]
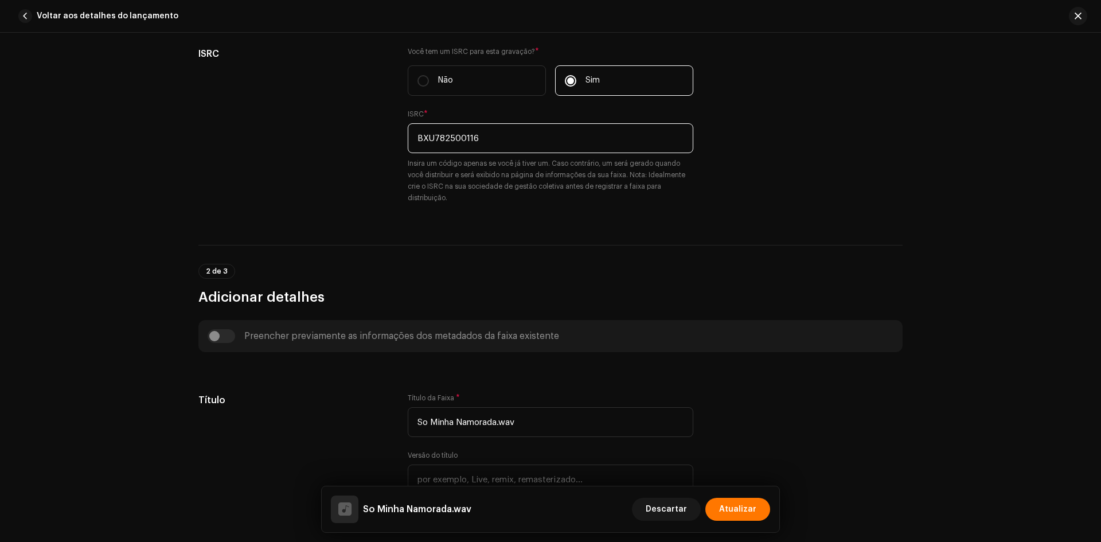
type input "BXU782500116"
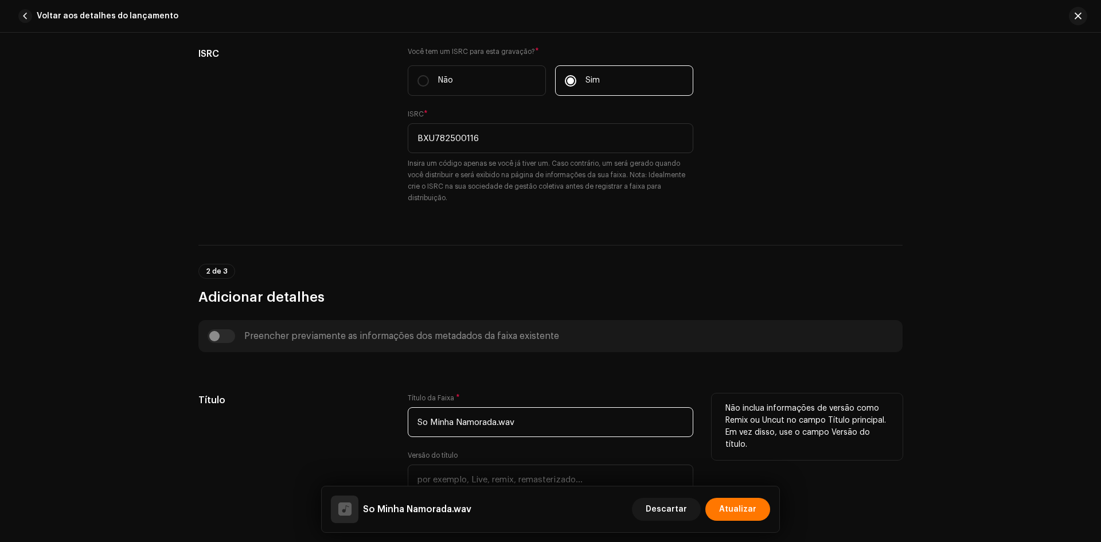
click at [539, 424] on input "So Minha Namorada.wav" at bounding box center [550, 422] width 285 height 30
paste input "ó Minha Namorada"
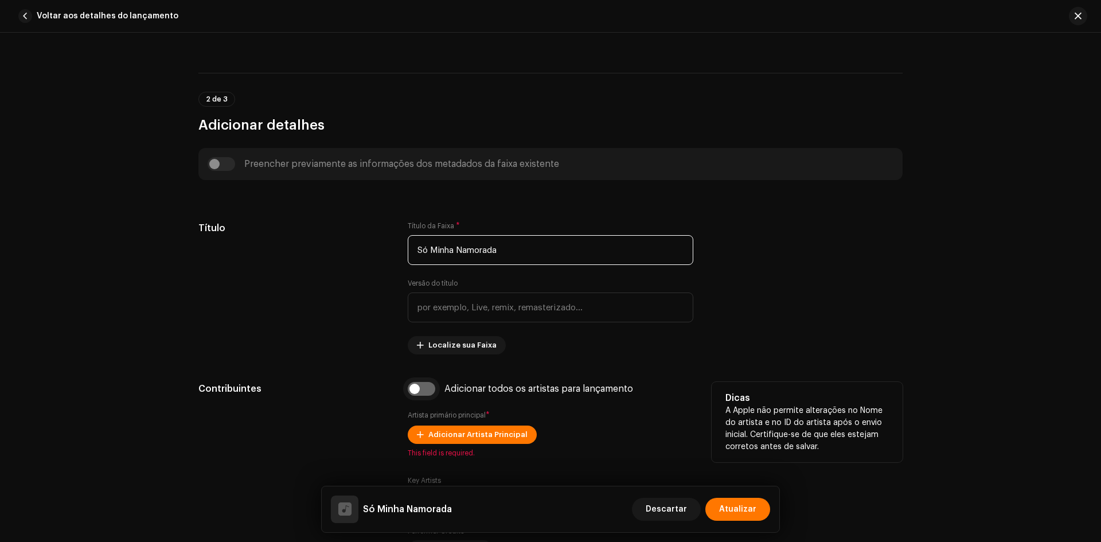
type input "Só Minha Namorada"
click at [422, 388] on input "checkbox" at bounding box center [422, 389] width 28 height 14
checkbox input "true"
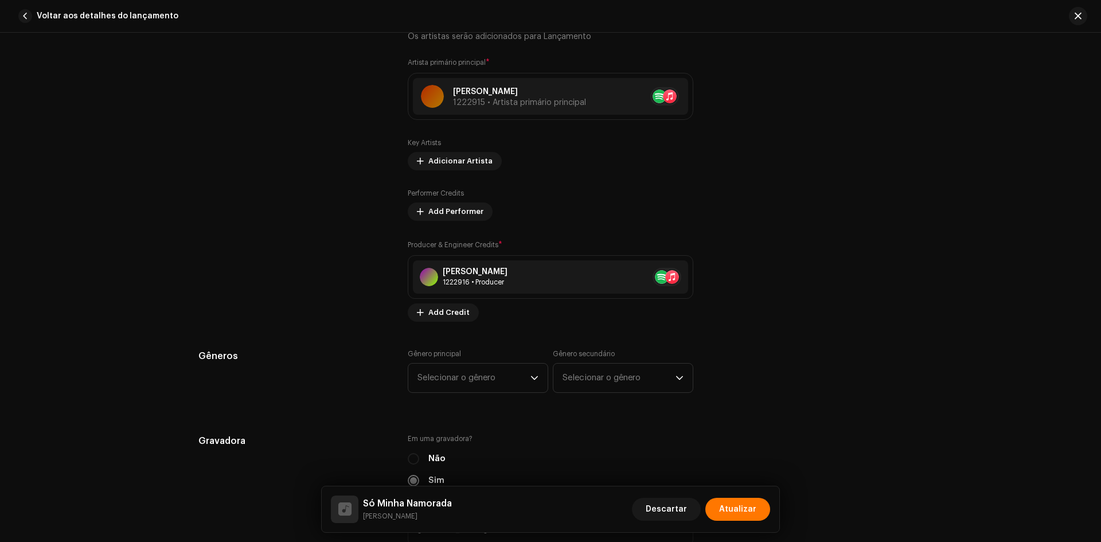
scroll to position [917, 0]
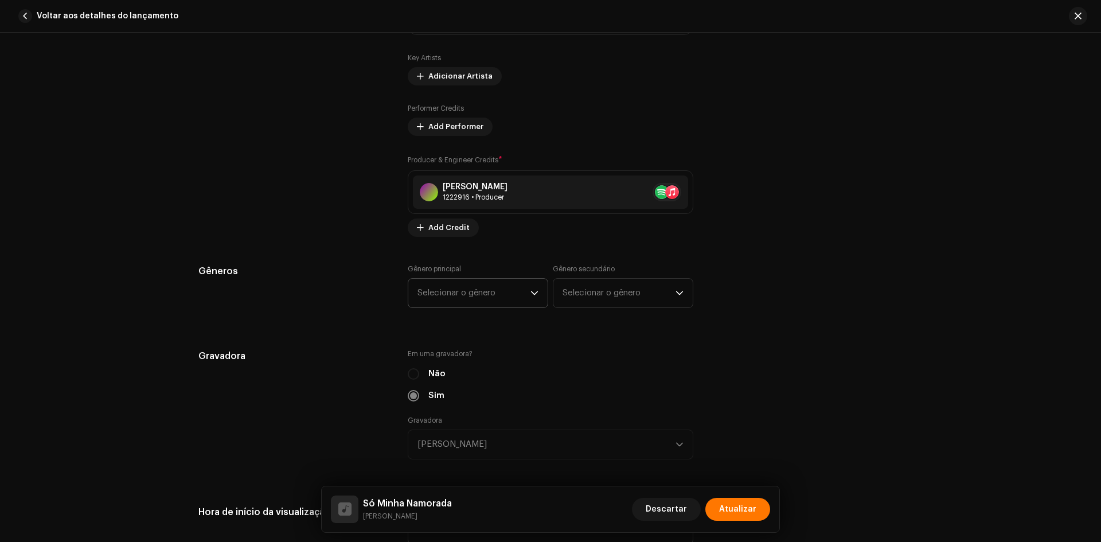
click at [482, 278] on p-select "Selecionar o gênero" at bounding box center [478, 293] width 140 height 30
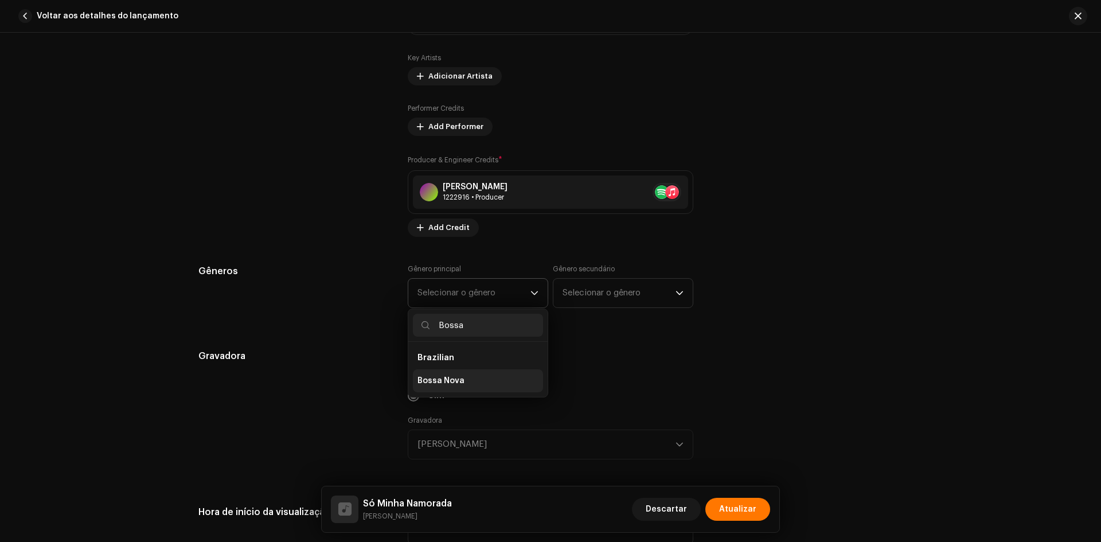
type input "Bossa"
click at [472, 381] on li "Bossa Nova" at bounding box center [478, 380] width 130 height 23
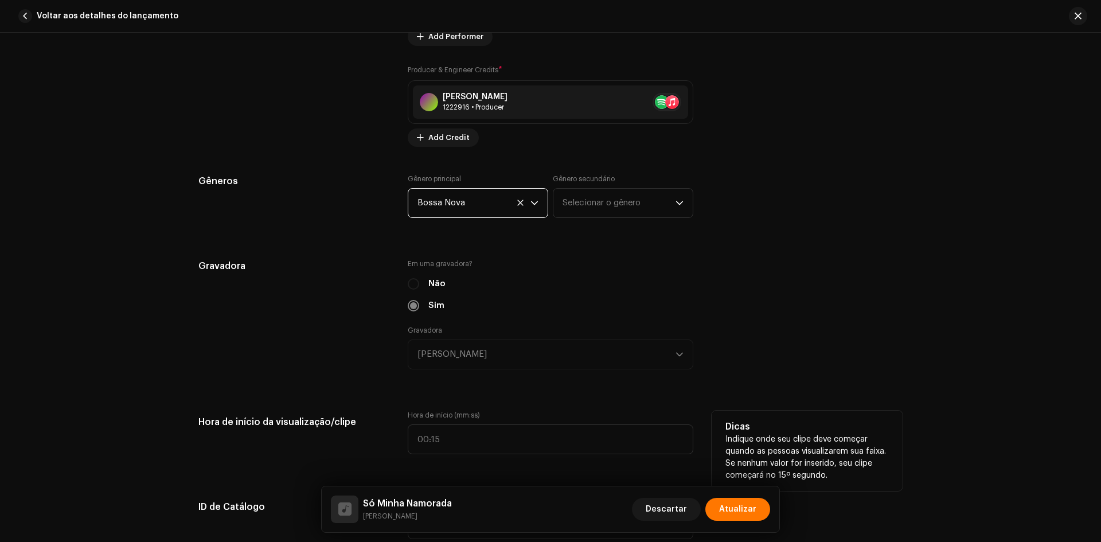
scroll to position [1146, 0]
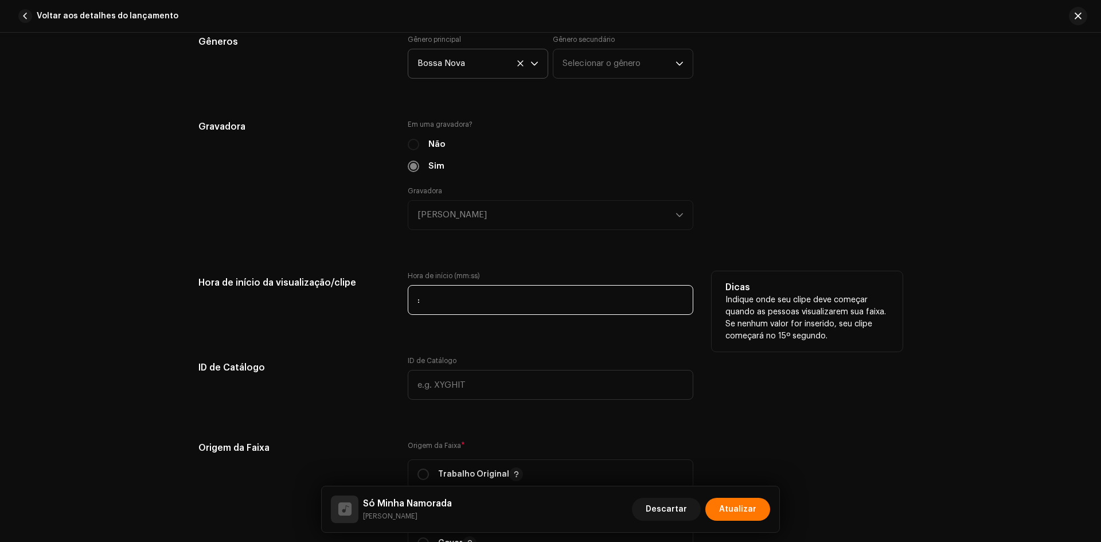
click at [408, 300] on input ":" at bounding box center [550, 300] width 285 height 30
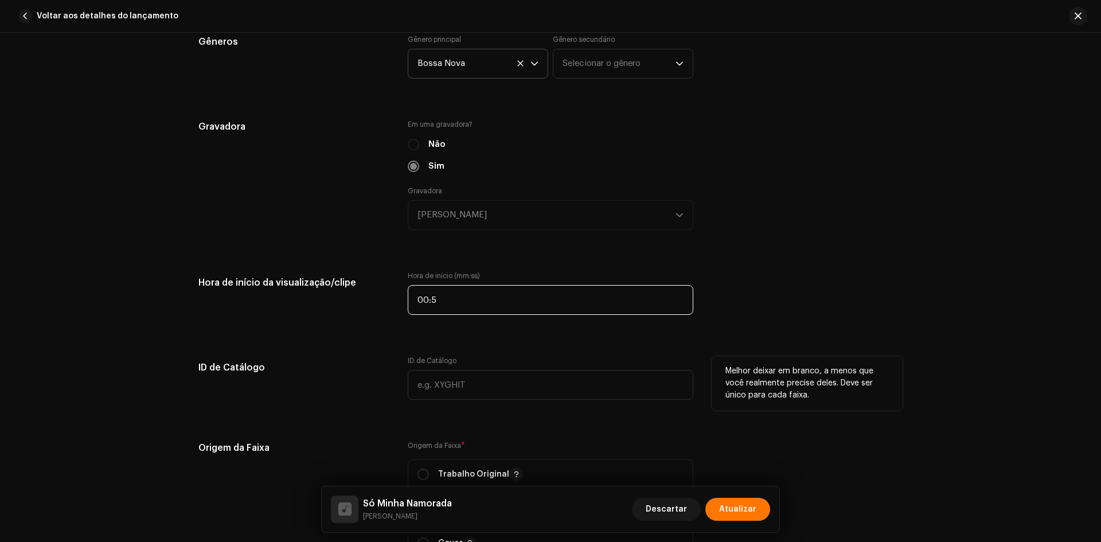
type input "00:55"
click at [393, 346] on div "Detalhes da faixa Complete o seguinte para finalizar sua faixa. 1 de 3 Adiciona…" at bounding box center [550, 273] width 741 height 2718
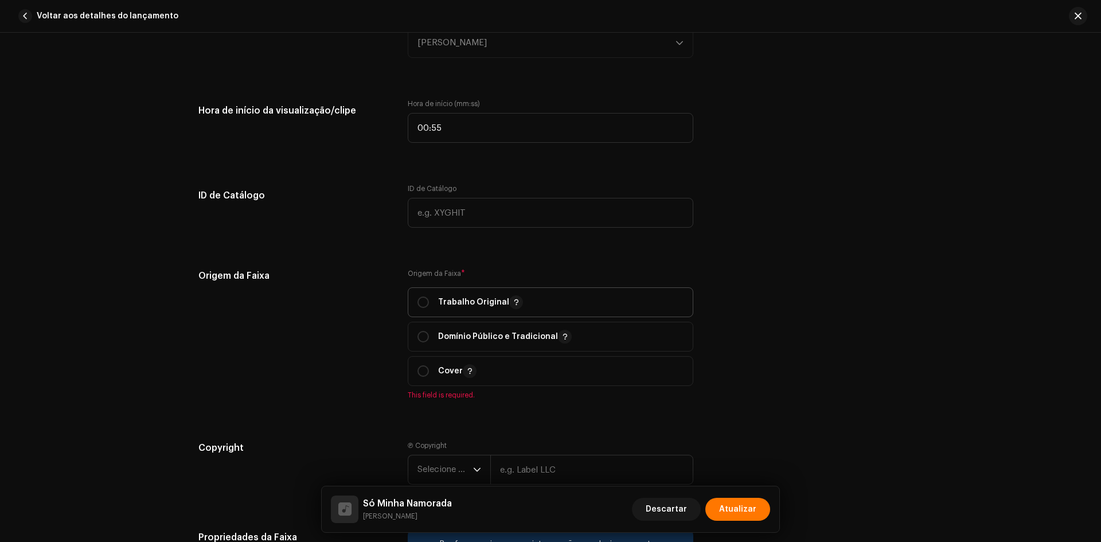
click at [442, 299] on p "Trabalho Original" at bounding box center [480, 302] width 85 height 14
radio input "true"
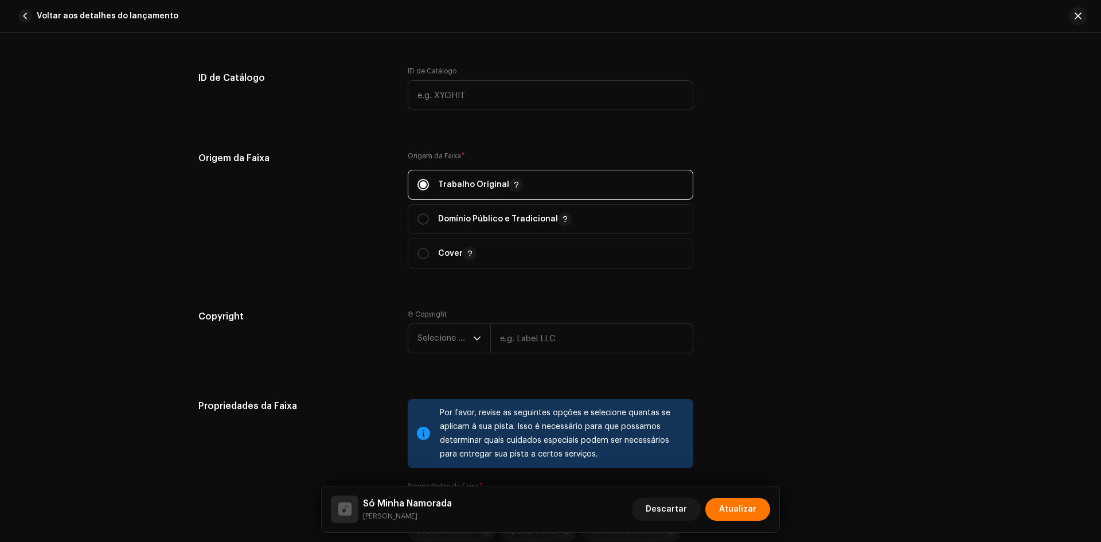
scroll to position [1548, 0]
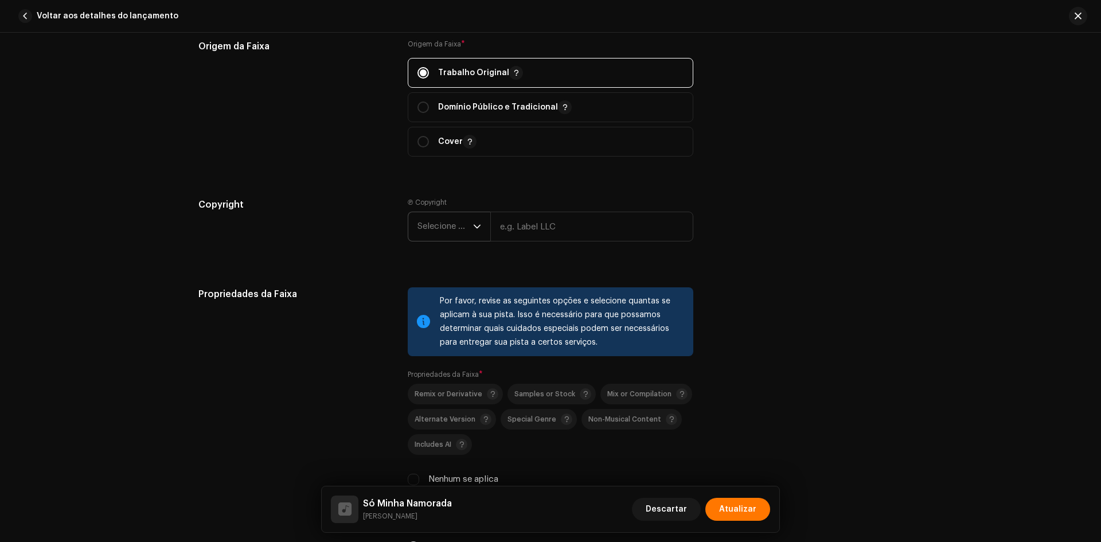
click at [445, 233] on span "Selecione o ano" at bounding box center [445, 226] width 56 height 29
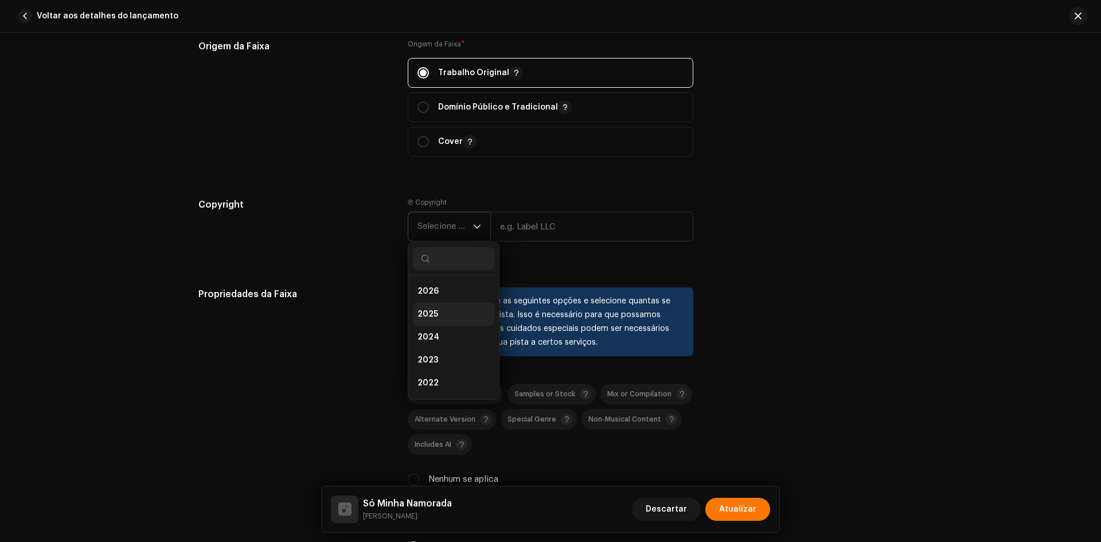
click at [434, 314] on span "2025" at bounding box center [427, 313] width 21 height 11
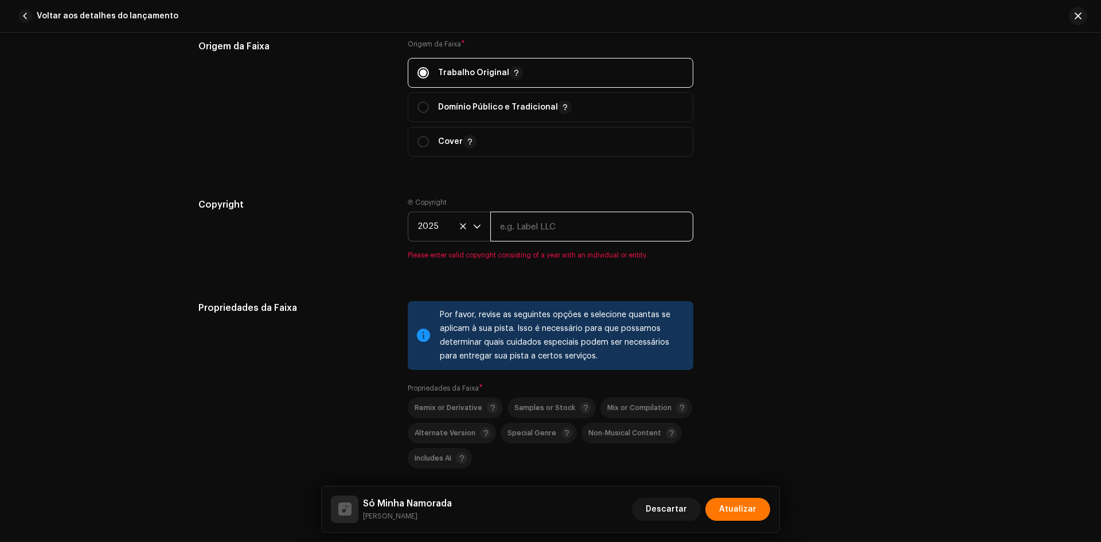
click at [569, 224] on input "text" at bounding box center [591, 227] width 203 height 30
paste input "[PERSON_NAME]"
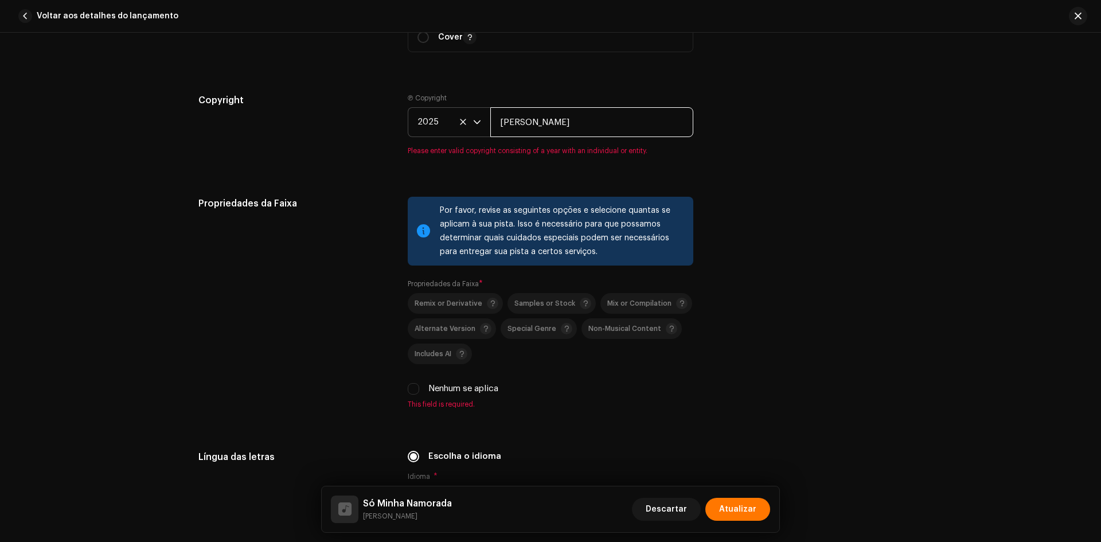
scroll to position [1777, 0]
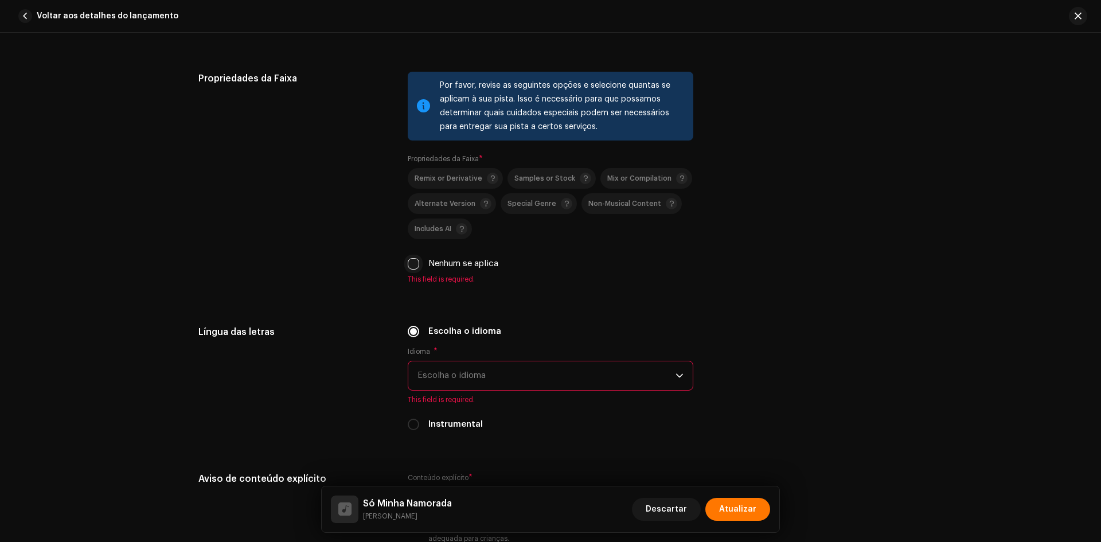
type input "[PERSON_NAME]"
click at [413, 260] on div "Por favor, revise as seguintes opções e selecione quantas se aplicam à sua pist…" at bounding box center [550, 178] width 285 height 212
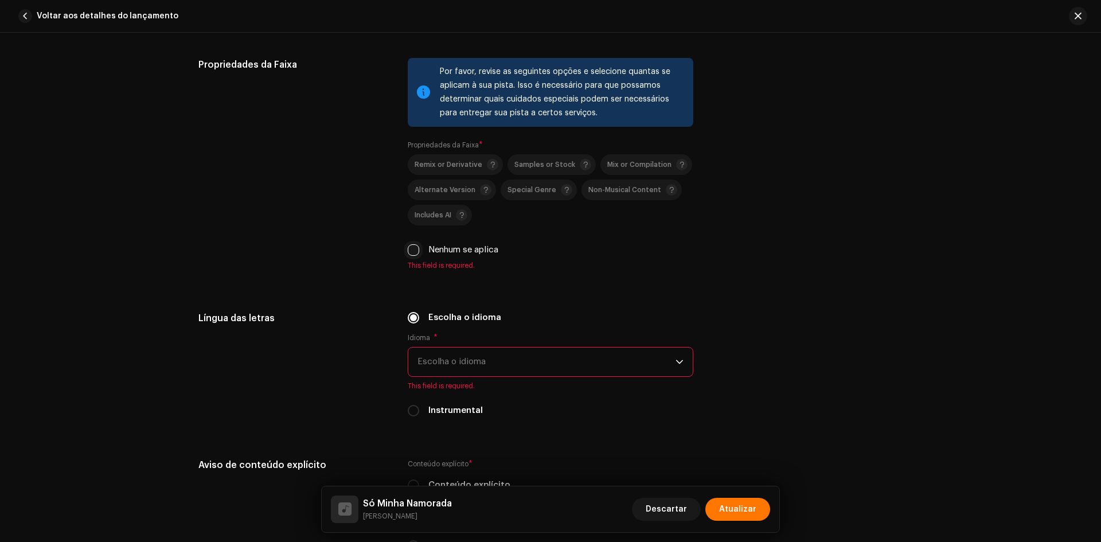
click at [409, 250] on input "Nenhum se aplica" at bounding box center [413, 249] width 11 height 11
checkbox input "true"
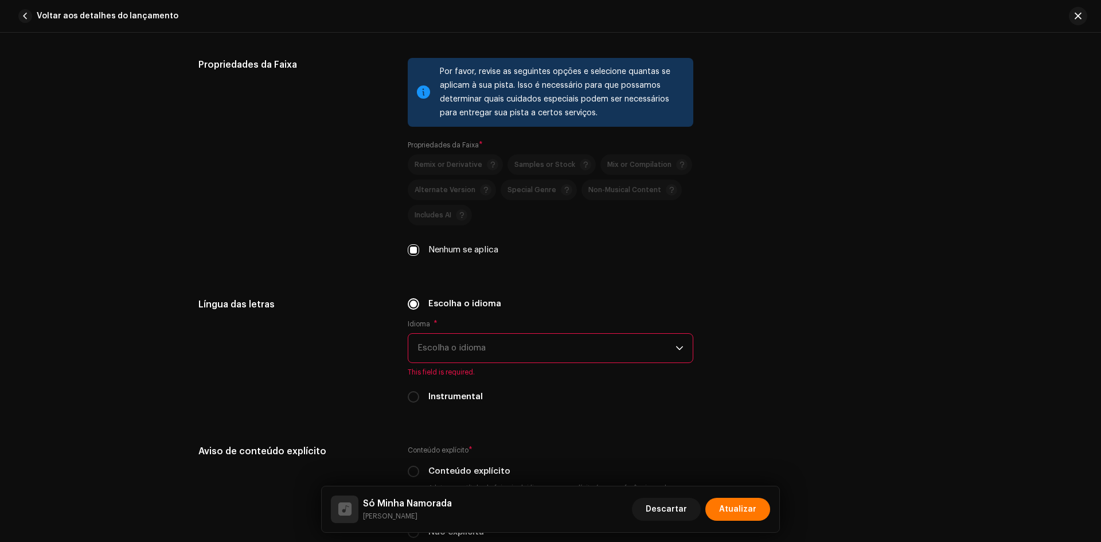
click at [471, 363] on div "Idioma * Escolha o idioma This field is required." at bounding box center [550, 347] width 285 height 57
click at [470, 353] on span "Escolha o idioma" at bounding box center [546, 348] width 258 height 29
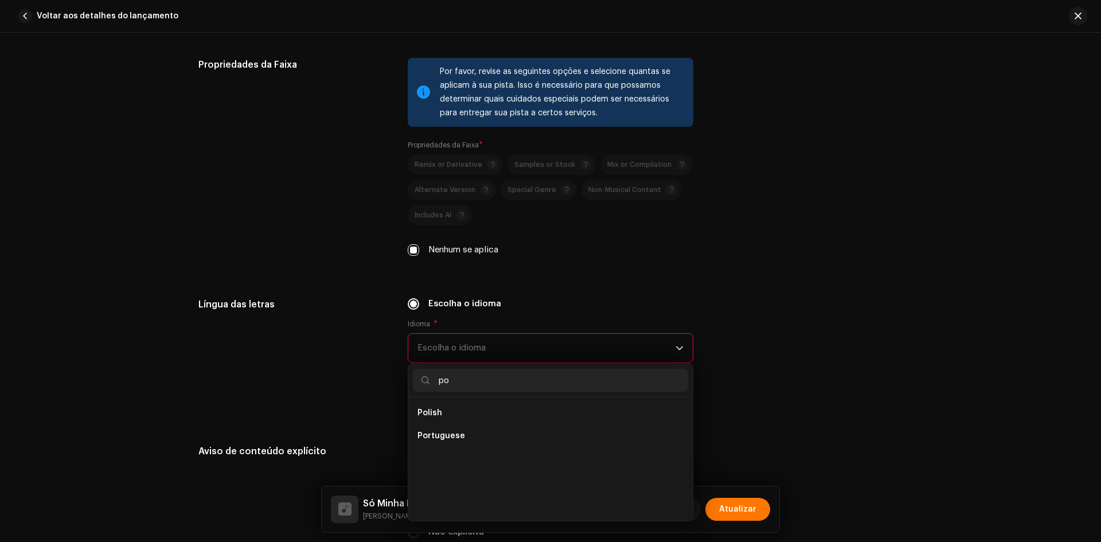
scroll to position [0, 0]
type input "po"
click at [447, 434] on span "Portuguese" at bounding box center [441, 435] width 48 height 11
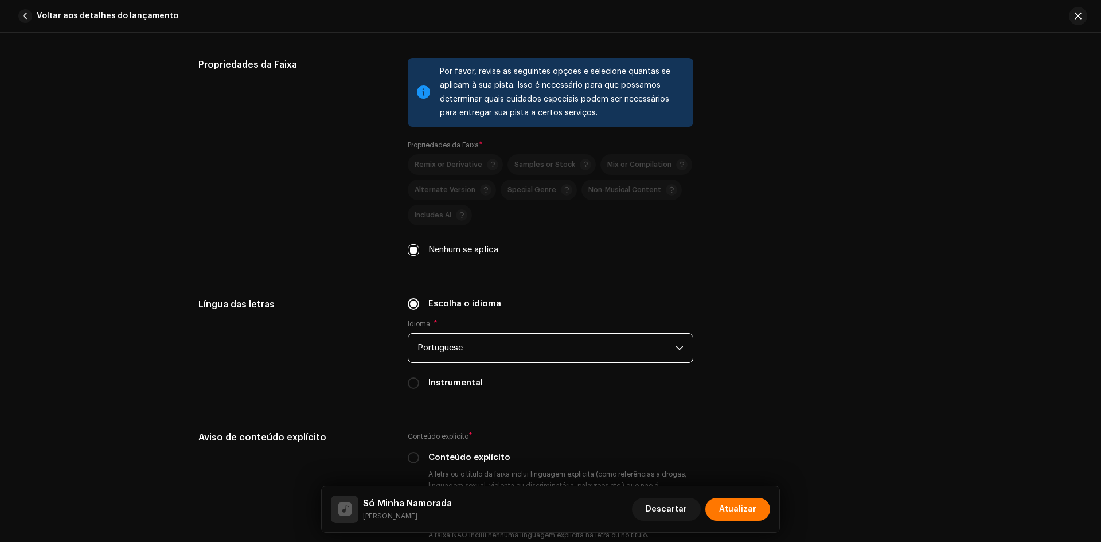
scroll to position [1892, 0]
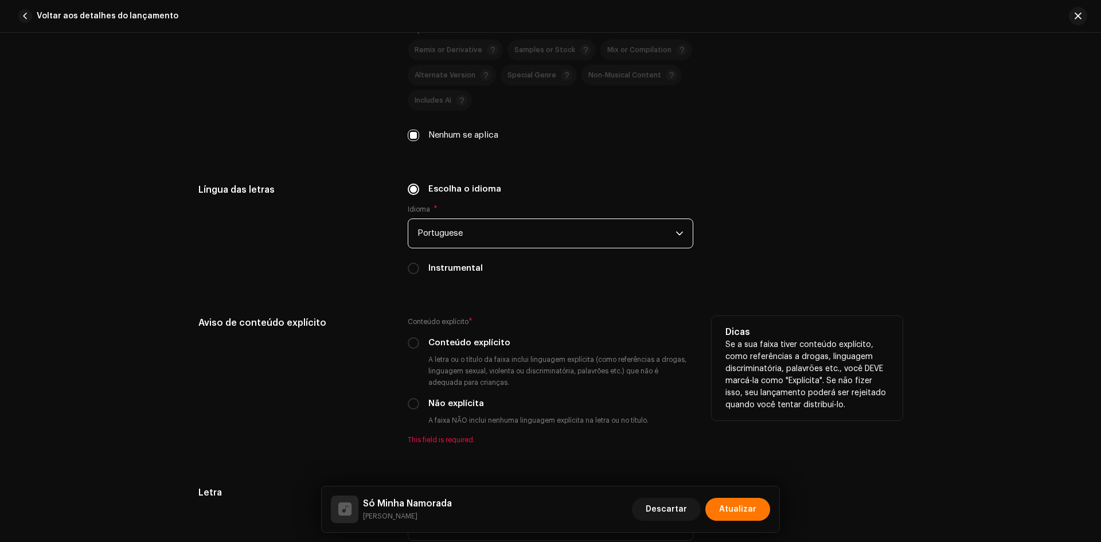
click at [431, 404] on label "Não explícita" at bounding box center [456, 403] width 56 height 13
click at [419, 404] on input "Não explícita" at bounding box center [413, 403] width 11 height 11
radio input "true"
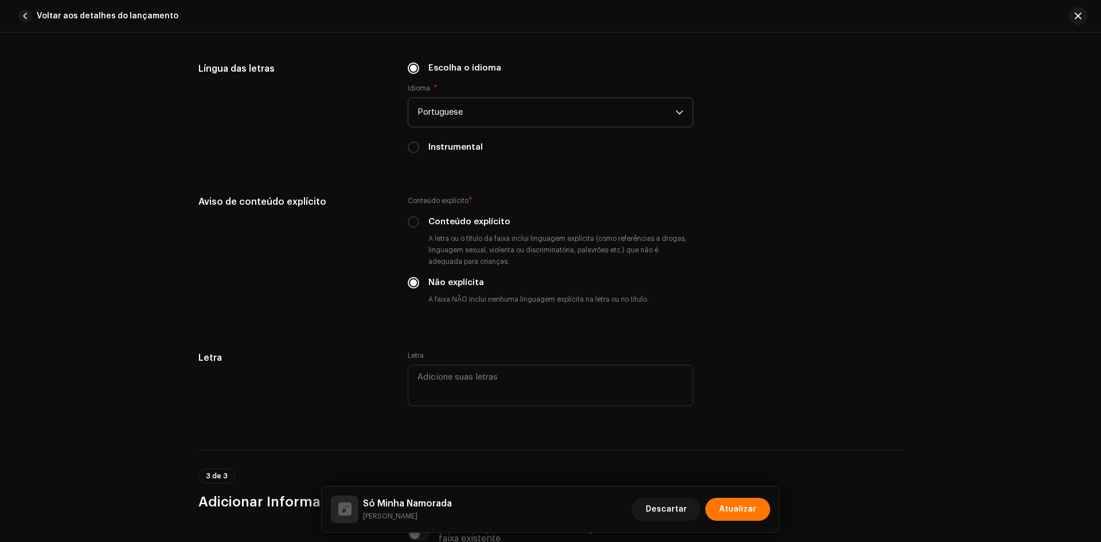
scroll to position [2236, 0]
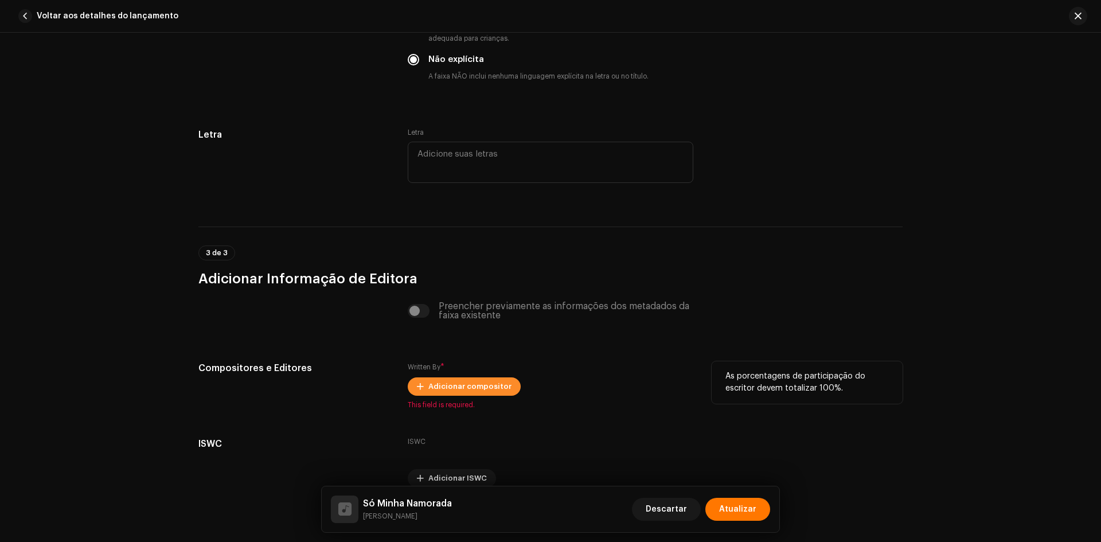
click at [456, 385] on span "Adicionar compositor" at bounding box center [469, 386] width 83 height 23
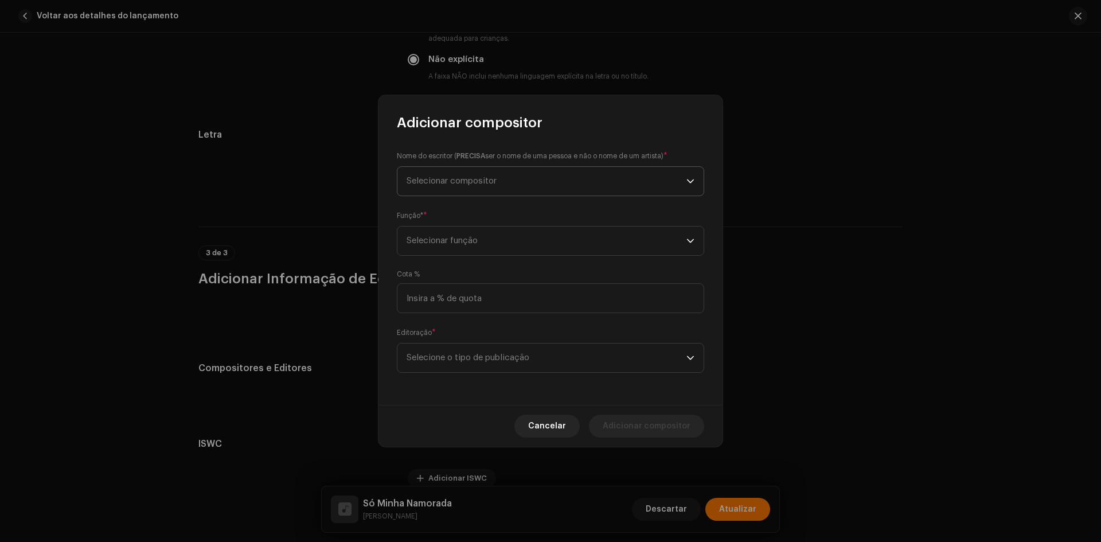
click at [469, 188] on span "Selecionar compositor" at bounding box center [546, 181] width 280 height 29
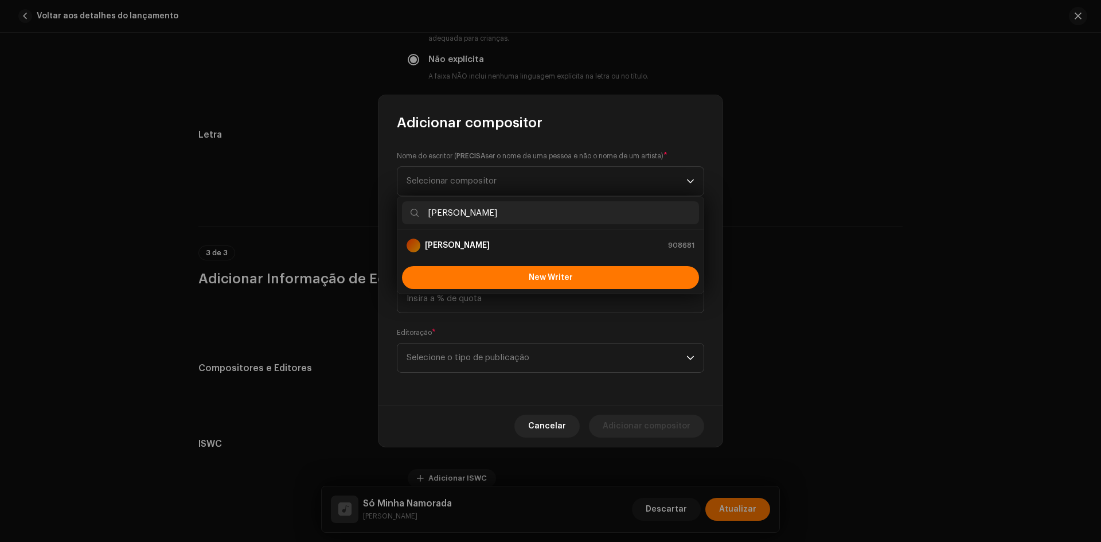
type input "[PERSON_NAME]"
click at [459, 248] on strong "[PERSON_NAME]" at bounding box center [457, 245] width 65 height 11
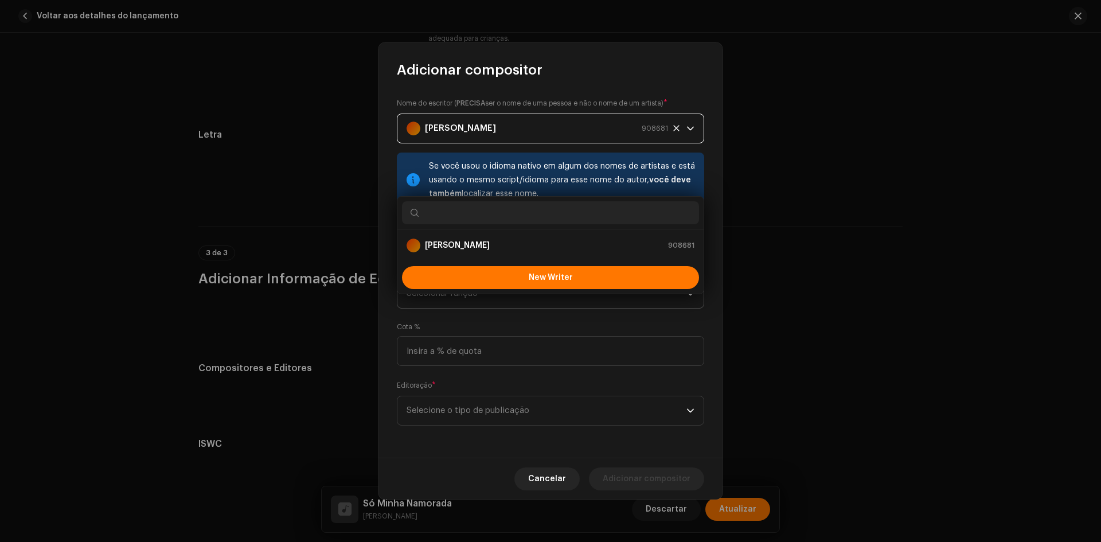
click at [453, 293] on span "Selecionar função" at bounding box center [546, 293] width 280 height 29
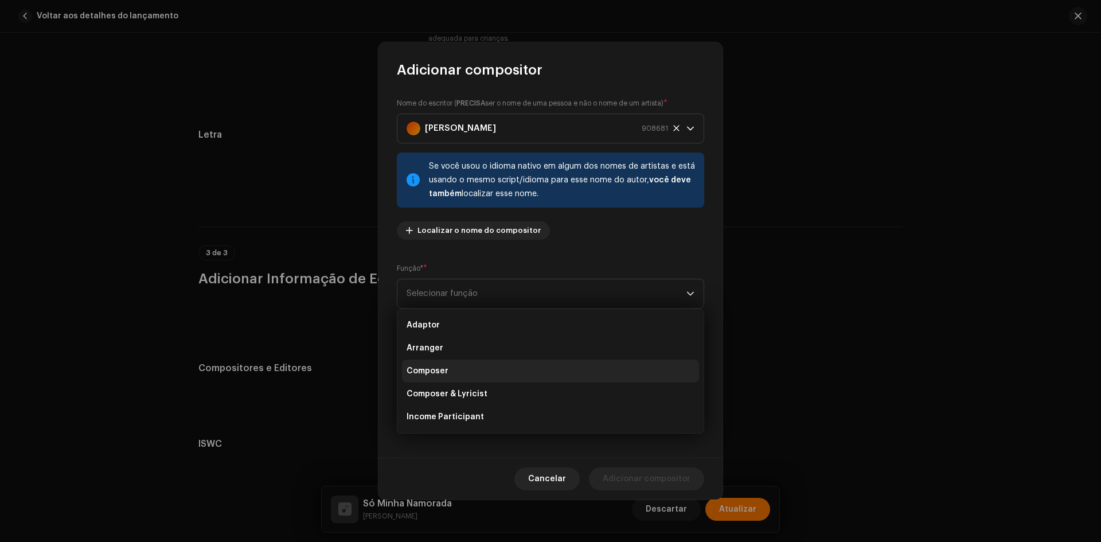
click at [447, 368] on li "Composer" at bounding box center [550, 370] width 297 height 23
click at [444, 409] on span "Selecione o tipo de publicação" at bounding box center [546, 410] width 280 height 29
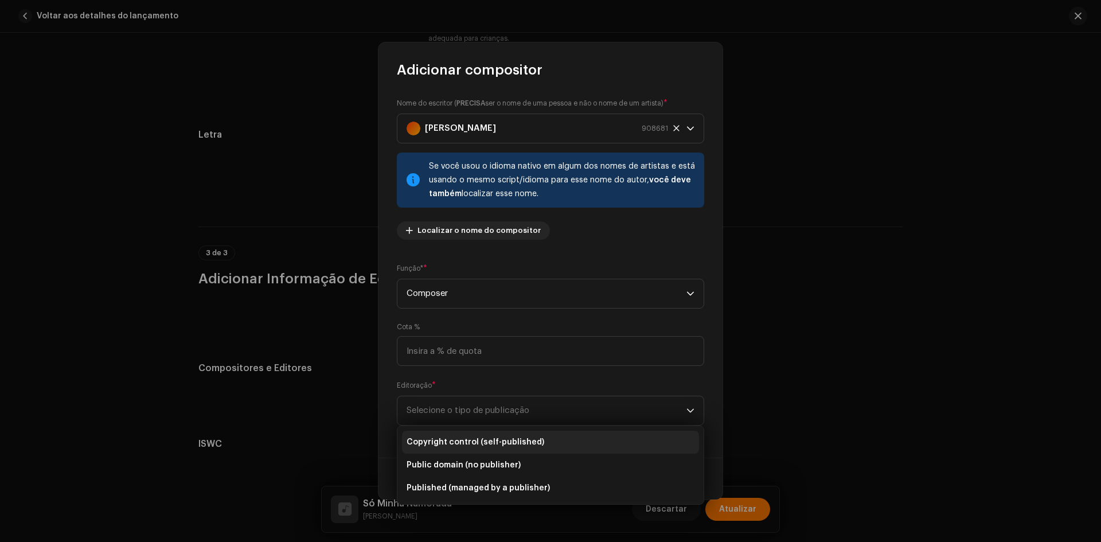
click at [448, 434] on li "Copyright control (self-published)" at bounding box center [550, 441] width 297 height 23
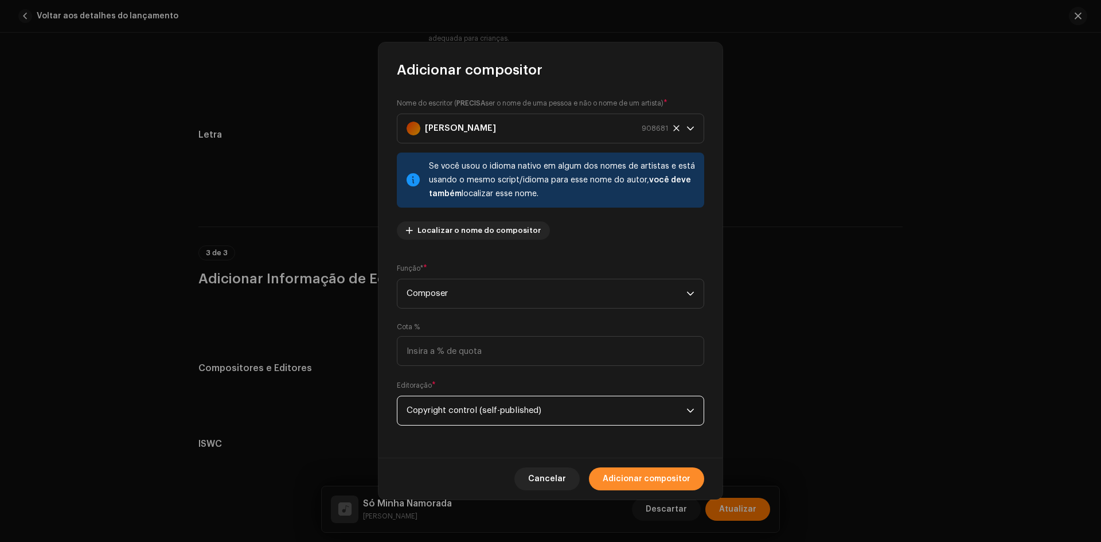
click at [628, 477] on span "Adicionar compositor" at bounding box center [646, 478] width 88 height 23
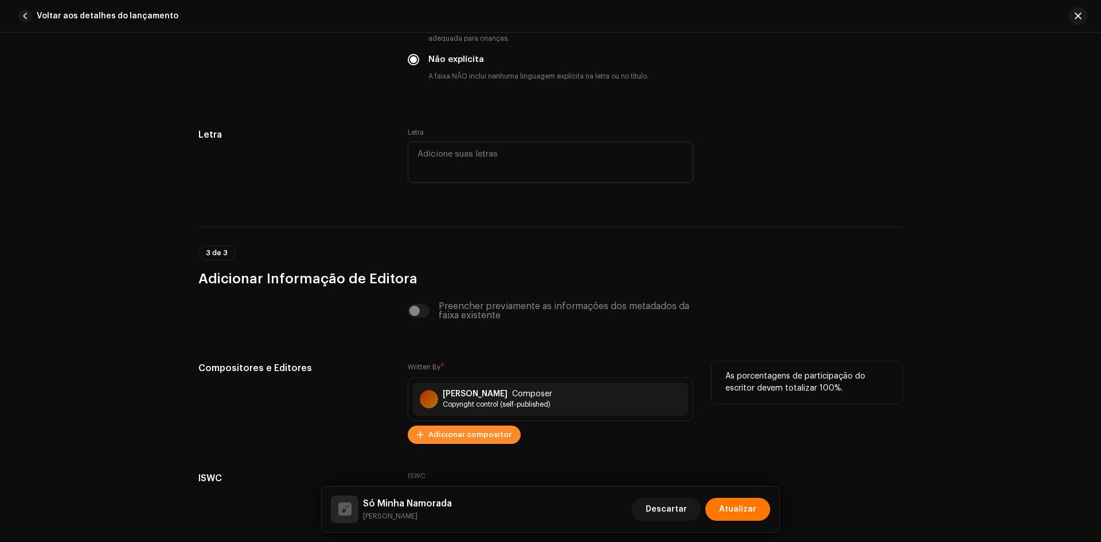
click at [471, 436] on span "Adicionar compositor" at bounding box center [469, 434] width 83 height 23
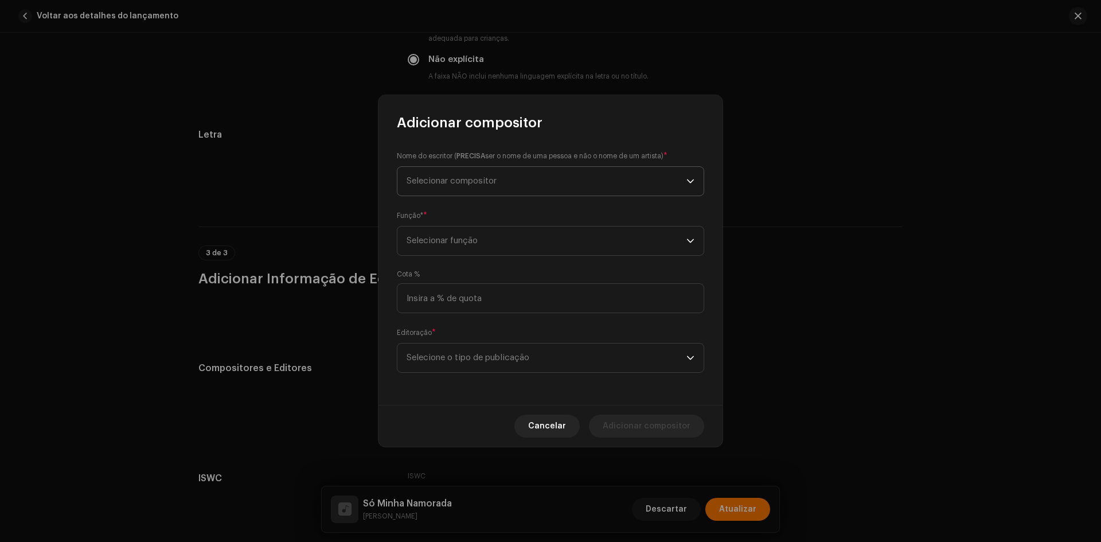
click at [468, 188] on span "Selecionar compositor" at bounding box center [546, 181] width 280 height 29
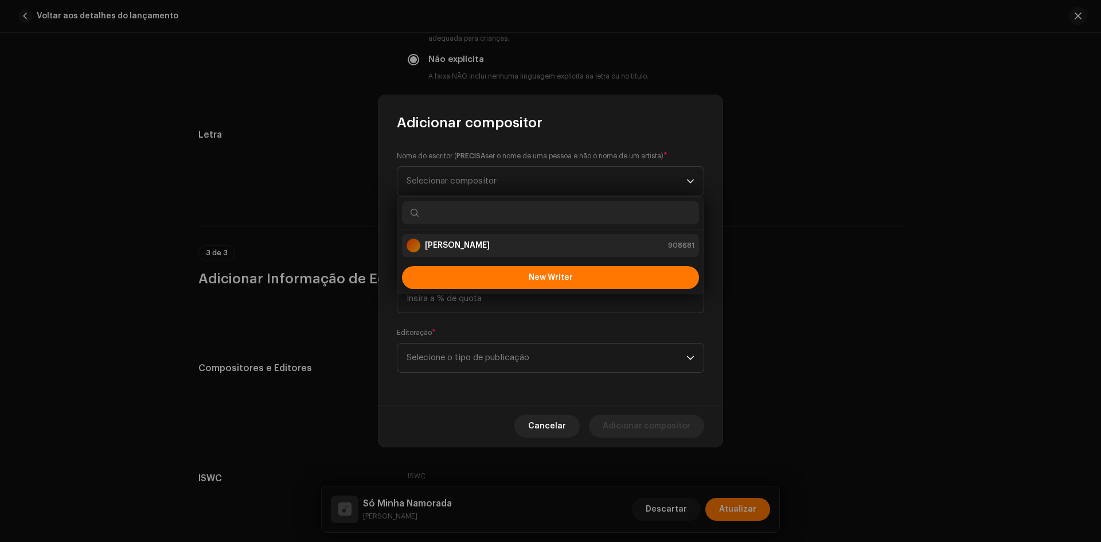
click at [462, 245] on strong "[PERSON_NAME]" at bounding box center [457, 245] width 65 height 11
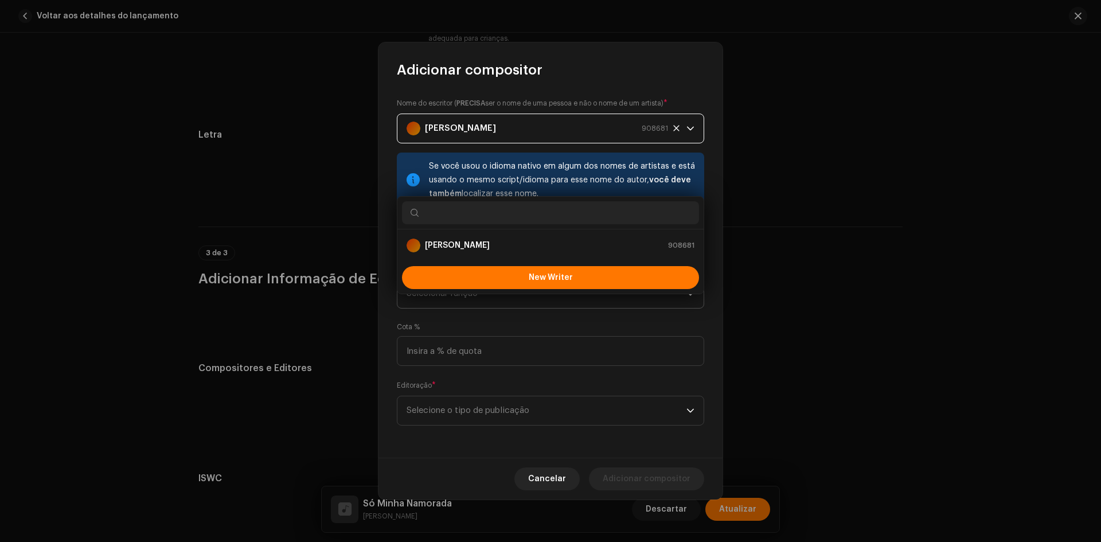
click at [446, 291] on span "Selecionar função" at bounding box center [546, 293] width 280 height 29
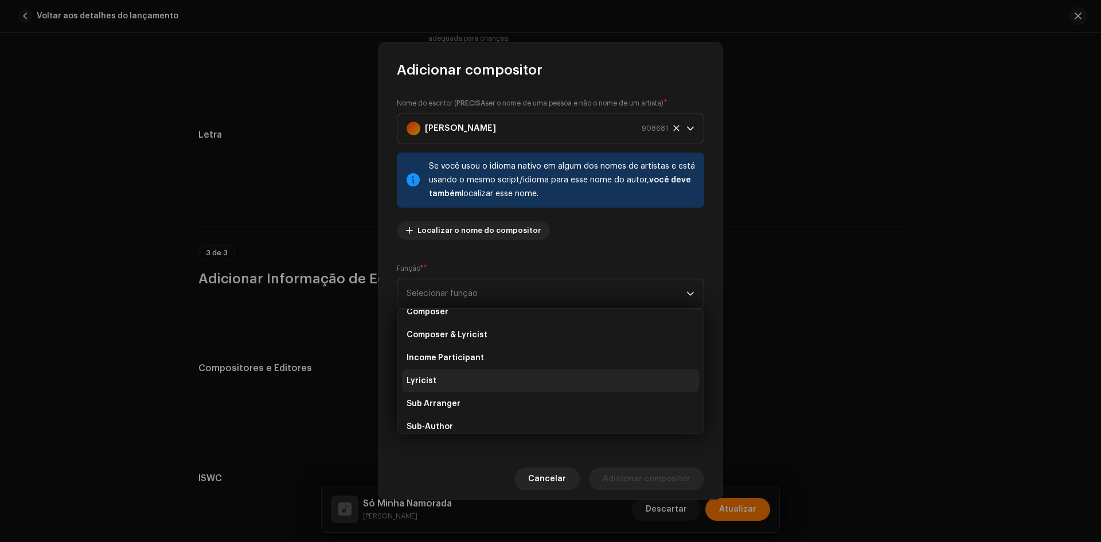
scroll to position [115, 0]
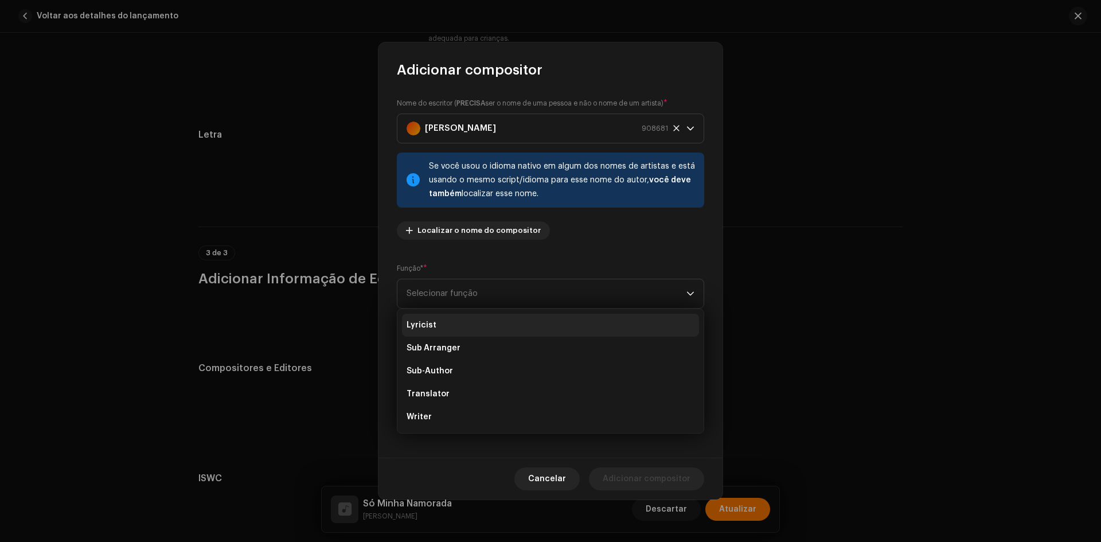
click at [439, 327] on li "Lyricist" at bounding box center [550, 325] width 297 height 23
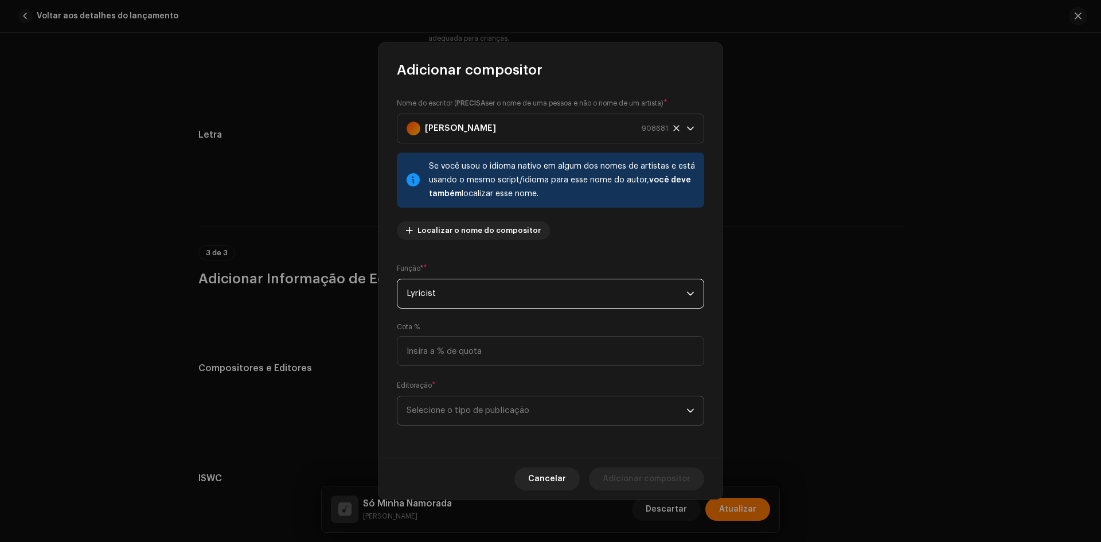
click at [440, 413] on span "Selecione o tipo de publicação" at bounding box center [546, 410] width 280 height 29
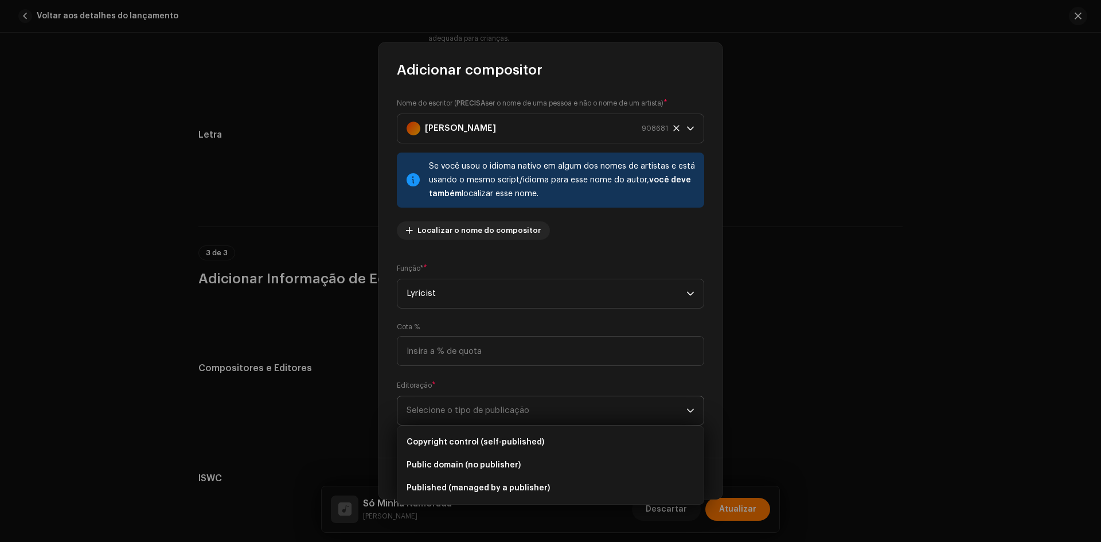
drag, startPoint x: 445, startPoint y: 423, endPoint x: 502, endPoint y: 448, distance: 62.6
click at [444, 439] on span "Copyright control (self-published)" at bounding box center [475, 441] width 138 height 11
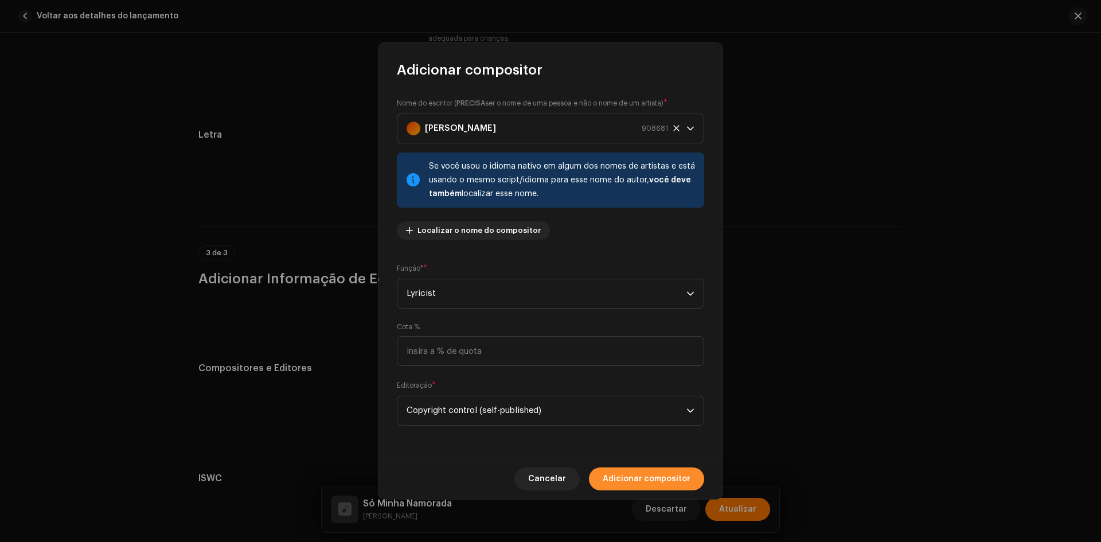
click at [652, 478] on span "Adicionar compositor" at bounding box center [646, 478] width 88 height 23
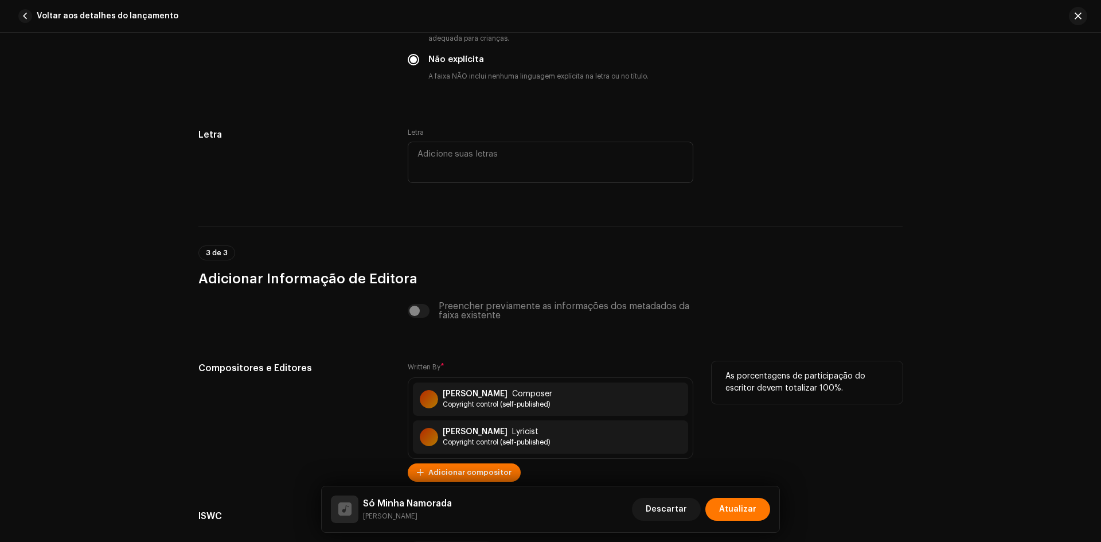
click at [336, 441] on div "Compositores e Editores" at bounding box center [293, 421] width 191 height 120
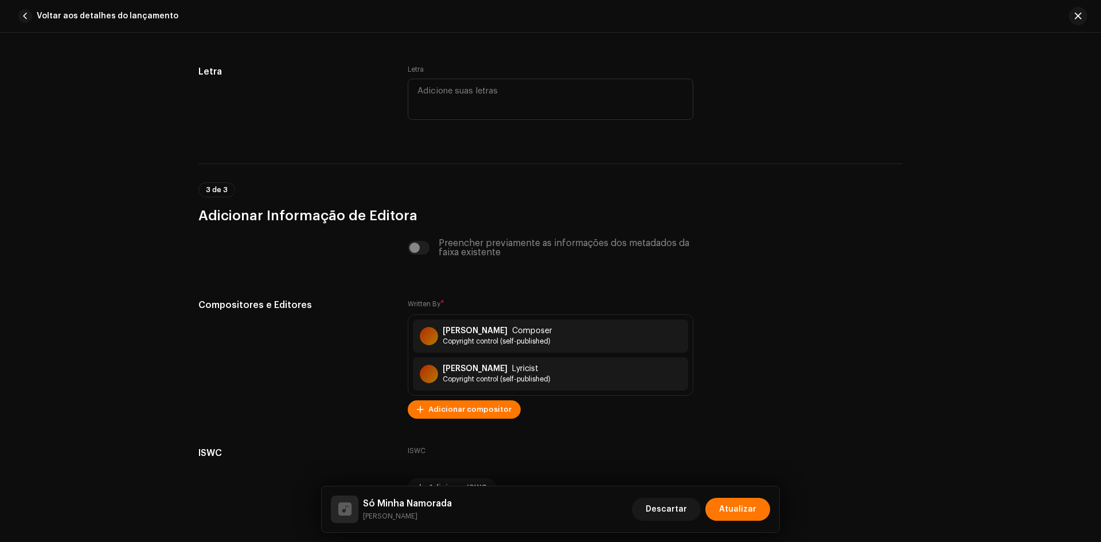
scroll to position [2363, 0]
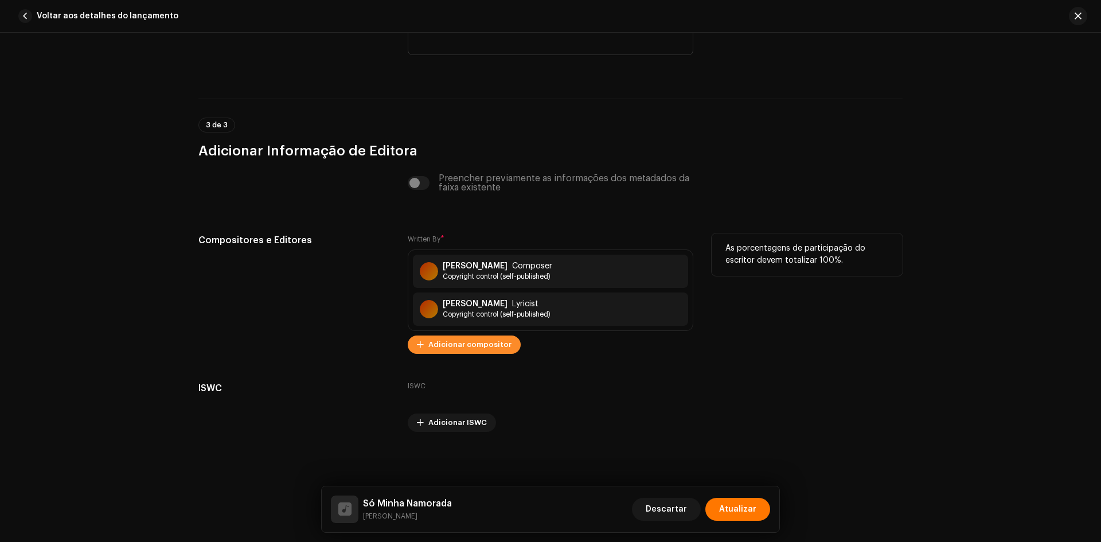
click at [468, 341] on span "Adicionar compositor" at bounding box center [469, 344] width 83 height 23
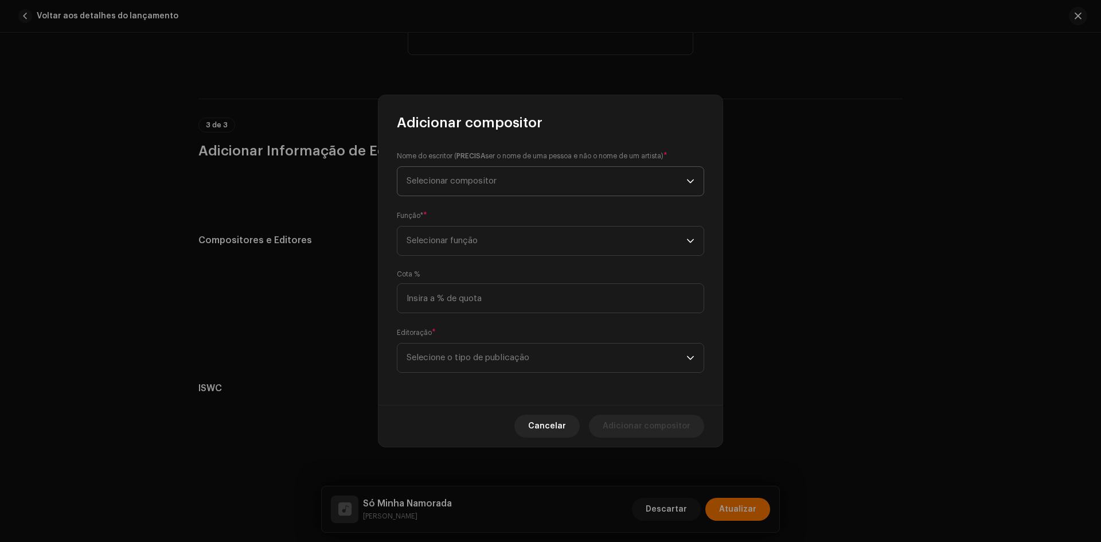
click at [496, 180] on span "Selecionar compositor" at bounding box center [451, 181] width 90 height 9
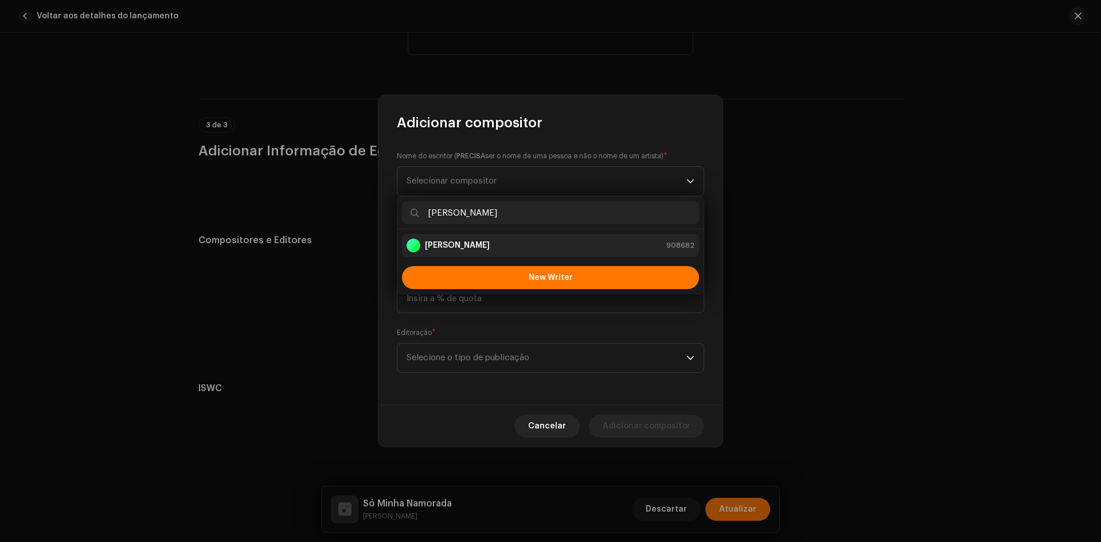
type input "[PERSON_NAME]"
click at [452, 254] on li "[PERSON_NAME] 908682" at bounding box center [550, 245] width 297 height 23
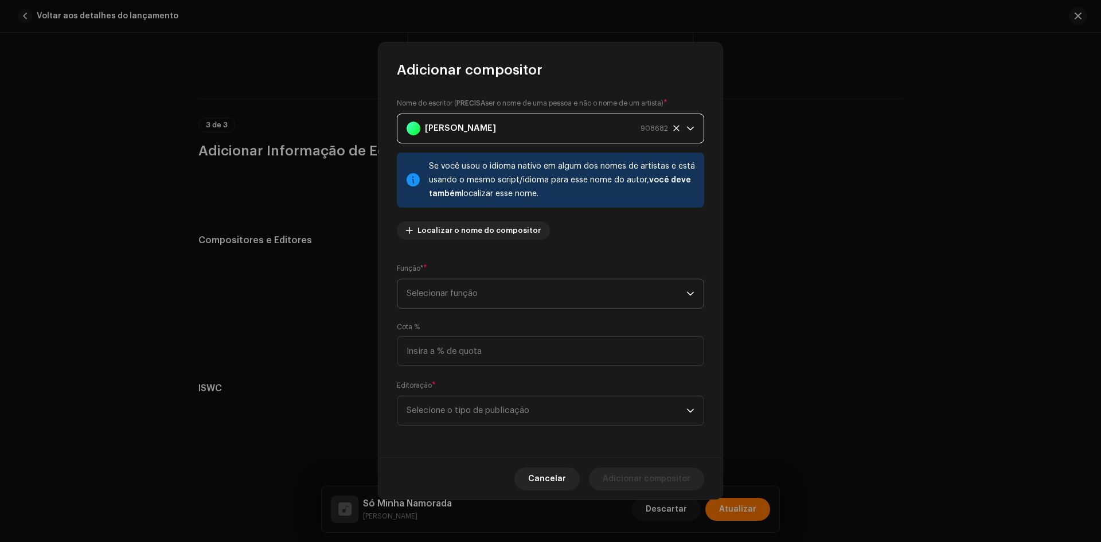
click at [444, 293] on span "Selecionar função" at bounding box center [546, 293] width 280 height 29
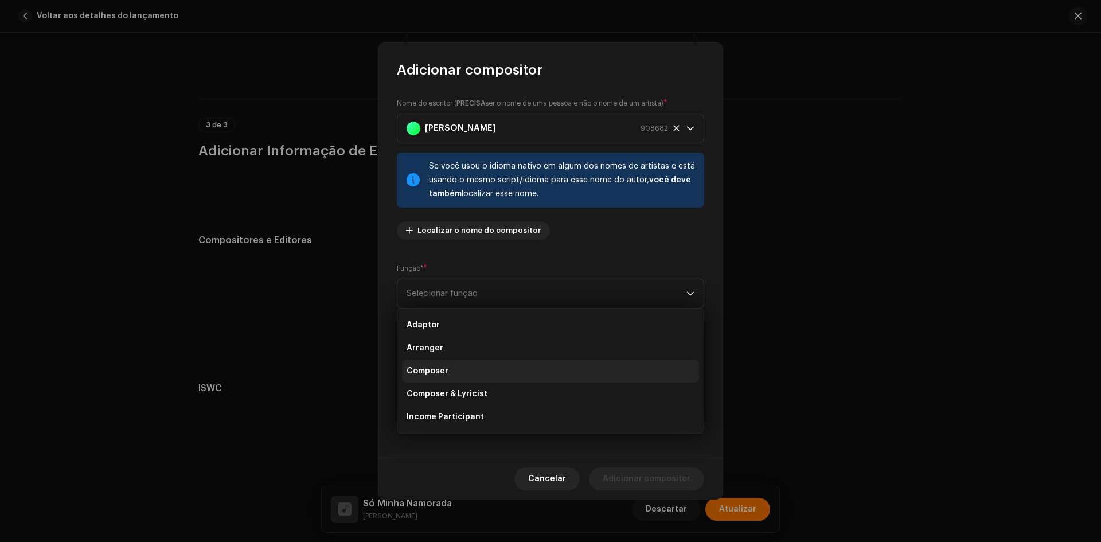
click at [447, 373] on li "Composer" at bounding box center [550, 370] width 297 height 23
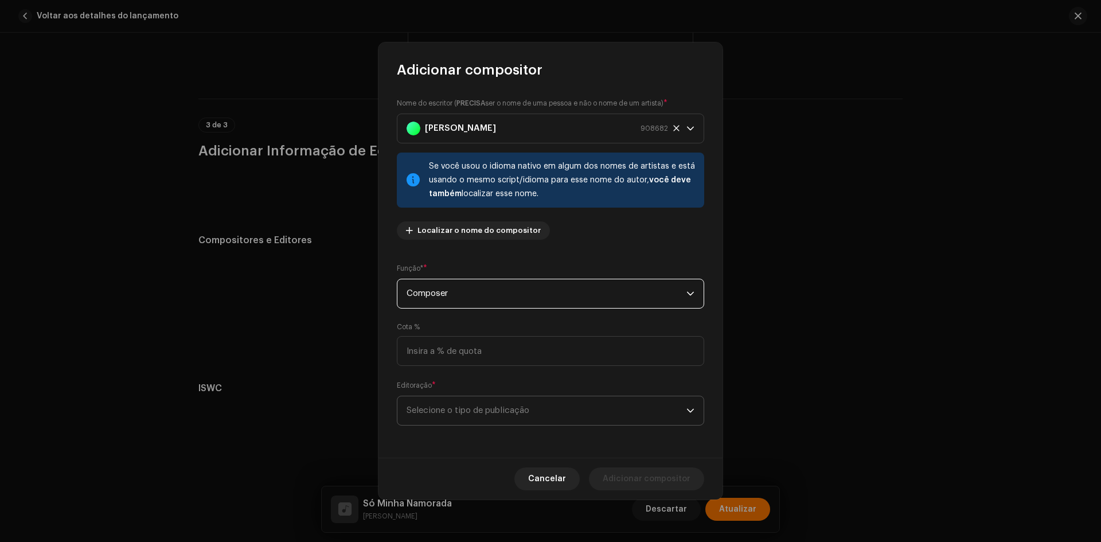
click at [443, 420] on span "Selecione o tipo de publicação" at bounding box center [546, 410] width 280 height 29
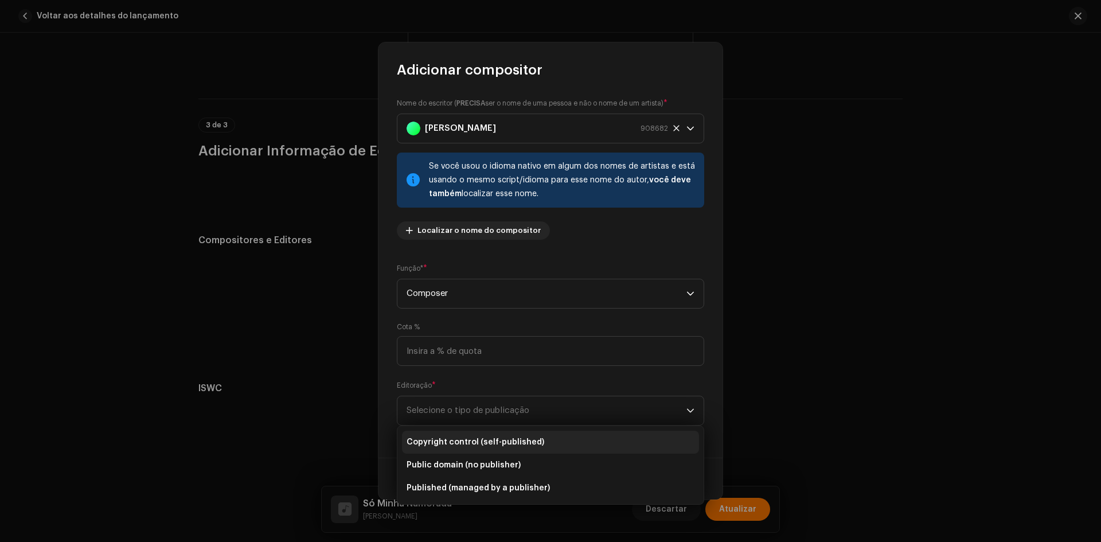
click at [444, 440] on span "Copyright control (self-published)" at bounding box center [475, 441] width 138 height 11
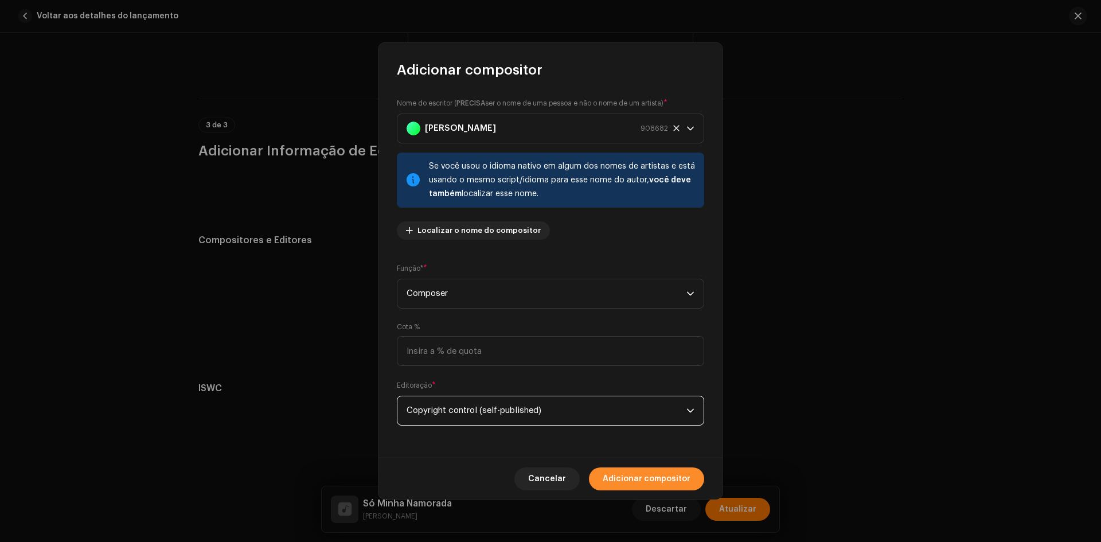
click at [631, 478] on span "Adicionar compositor" at bounding box center [646, 478] width 88 height 23
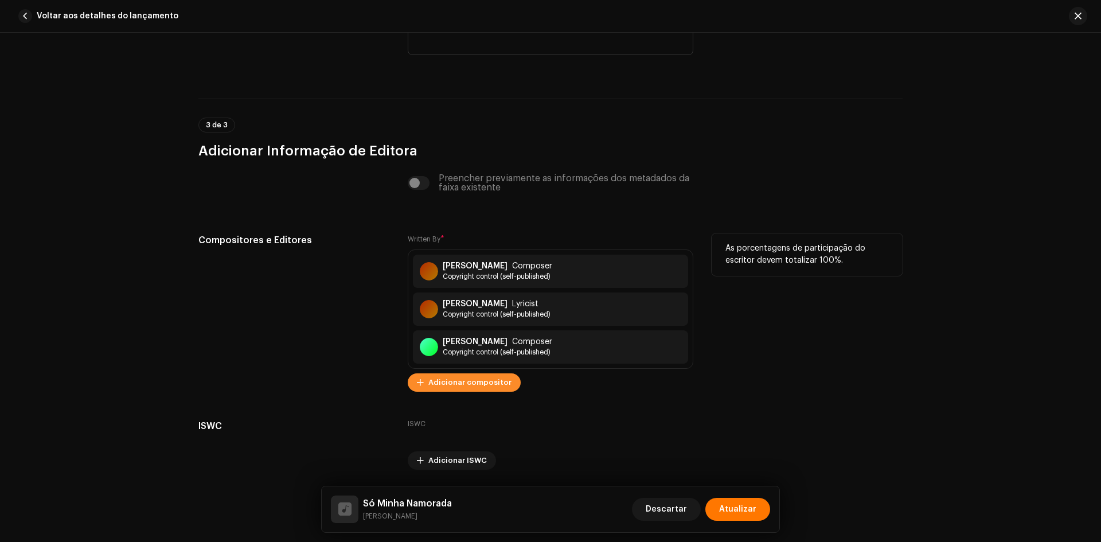
click at [468, 387] on span "Adicionar compositor" at bounding box center [469, 382] width 83 height 23
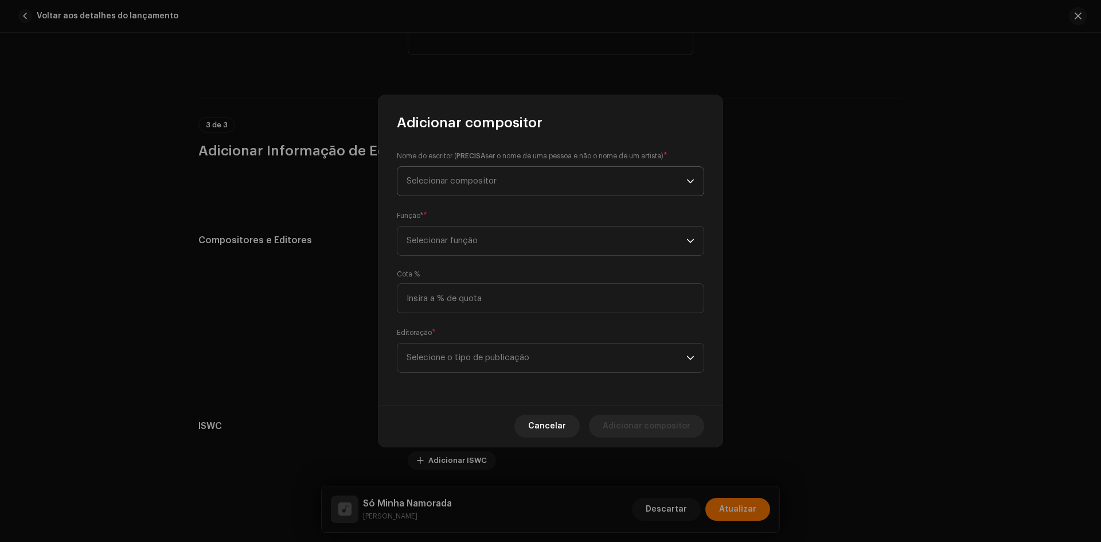
click at [464, 191] on span "Selecionar compositor" at bounding box center [546, 181] width 280 height 29
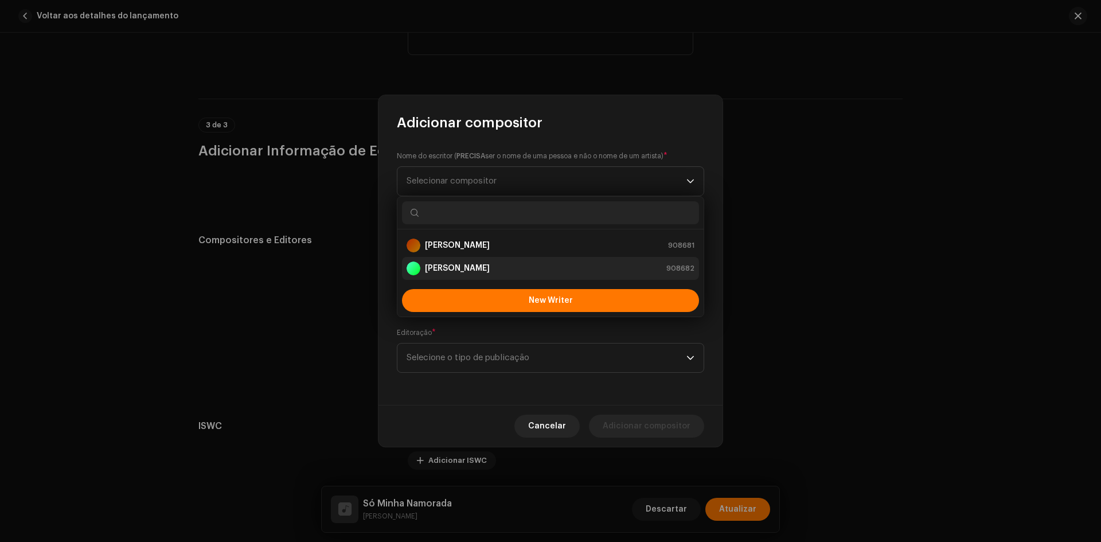
click at [456, 268] on strong "[PERSON_NAME]" at bounding box center [457, 268] width 65 height 11
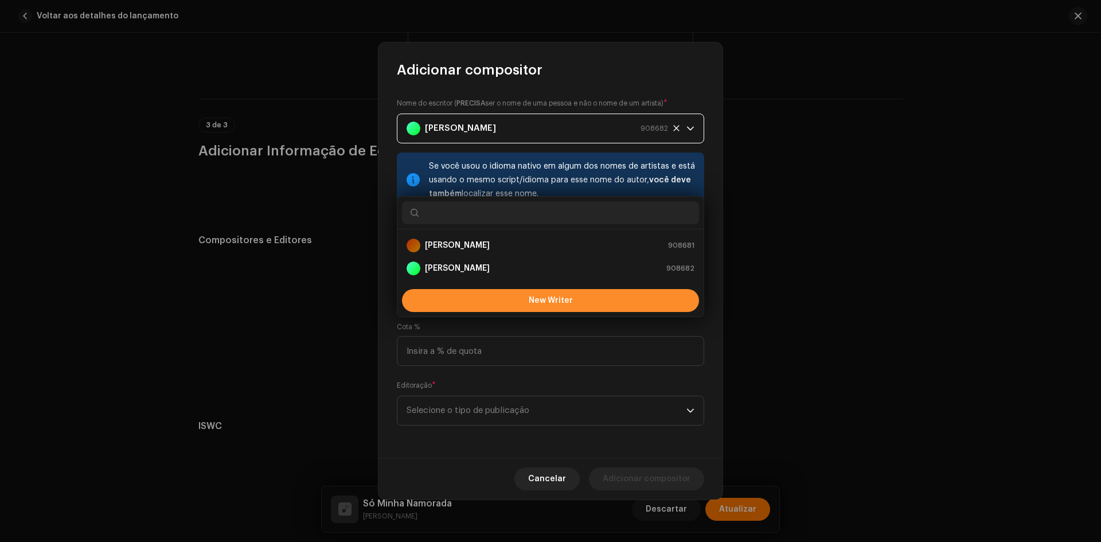
click at [443, 284] on span "Selecionar função" at bounding box center [546, 293] width 280 height 29
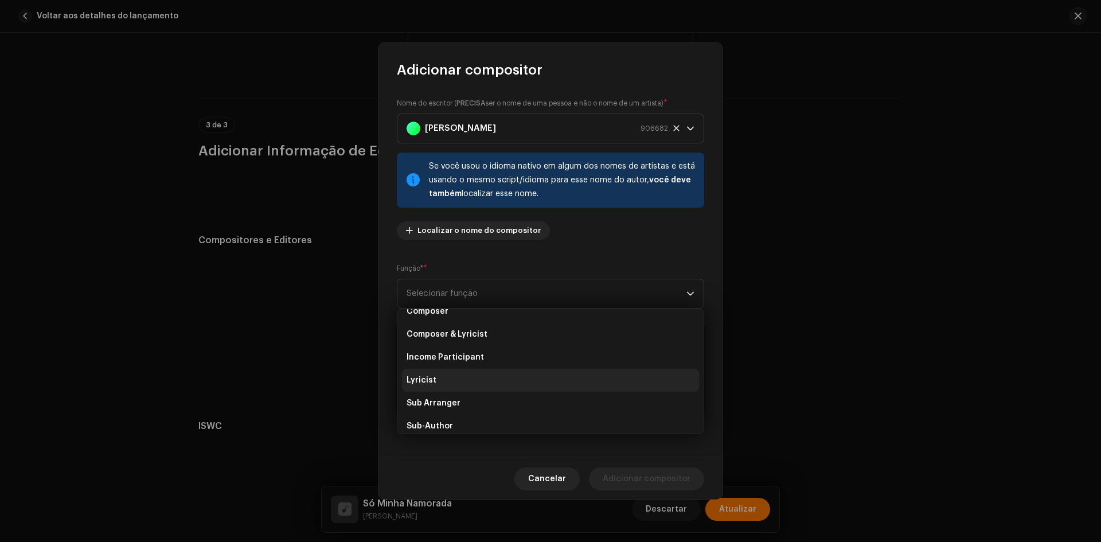
scroll to position [115, 0]
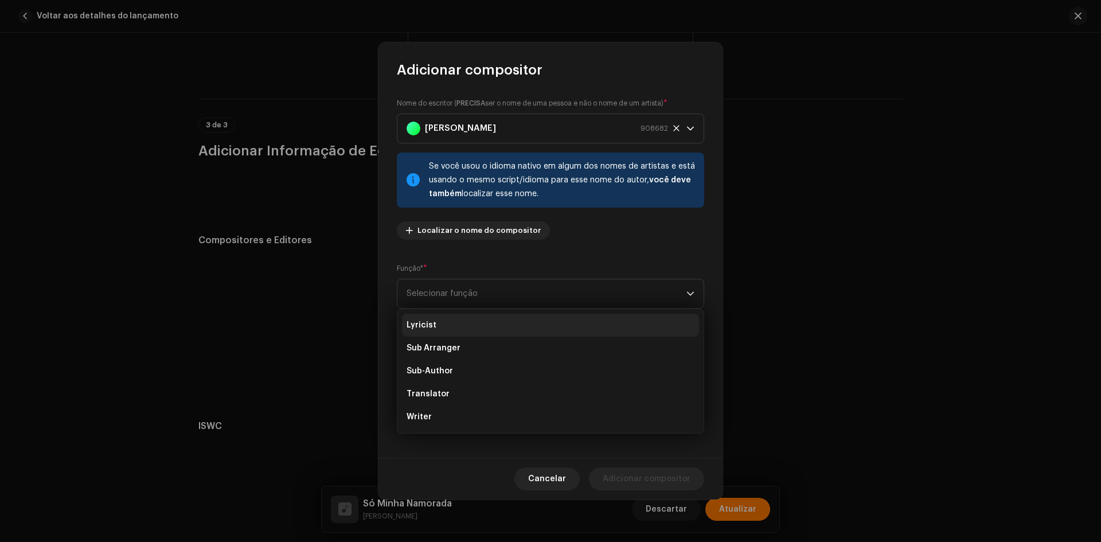
click at [429, 330] on span "Lyricist" at bounding box center [421, 324] width 30 height 11
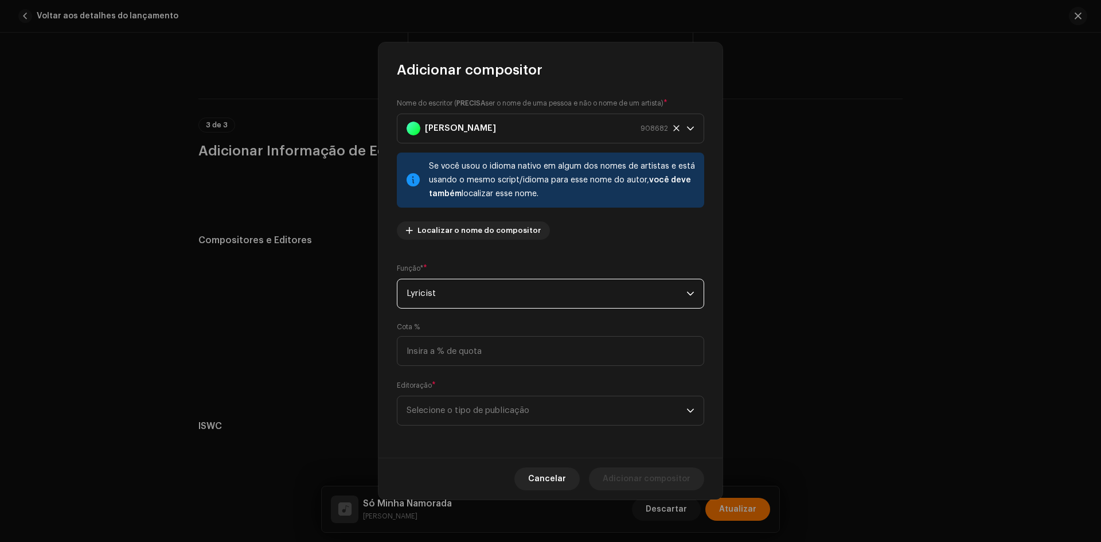
click at [439, 430] on div "Nome do escritor ( PRECISA ser o nome de [PERSON_NAME] e não o nome de um artis…" at bounding box center [550, 268] width 344 height 378
click at [447, 412] on span "Selecione o tipo de publicação" at bounding box center [546, 410] width 280 height 29
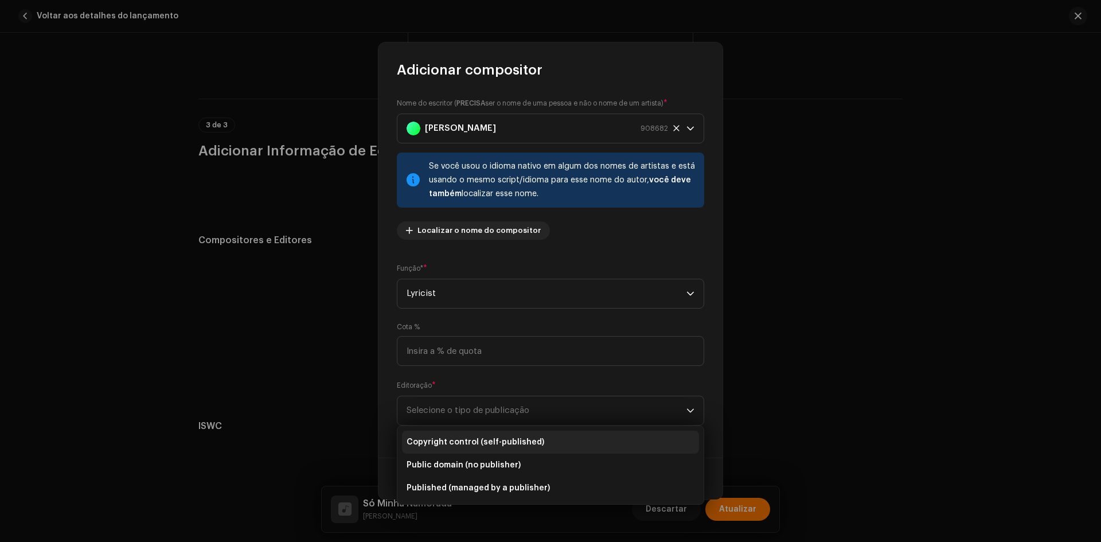
click at [448, 444] on span "Copyright control (self-published)" at bounding box center [475, 441] width 138 height 11
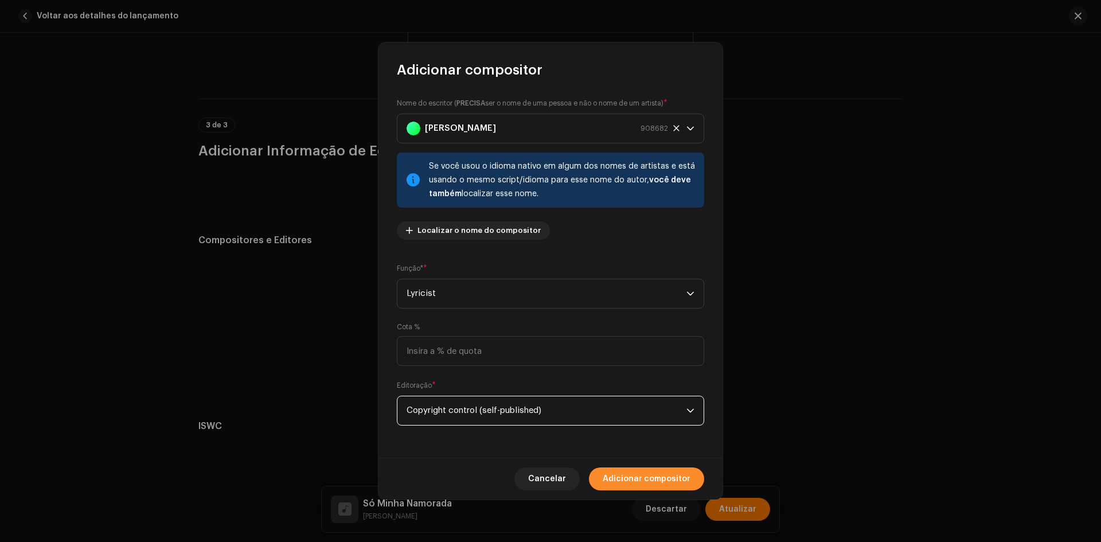
click at [660, 478] on span "Adicionar compositor" at bounding box center [646, 478] width 88 height 23
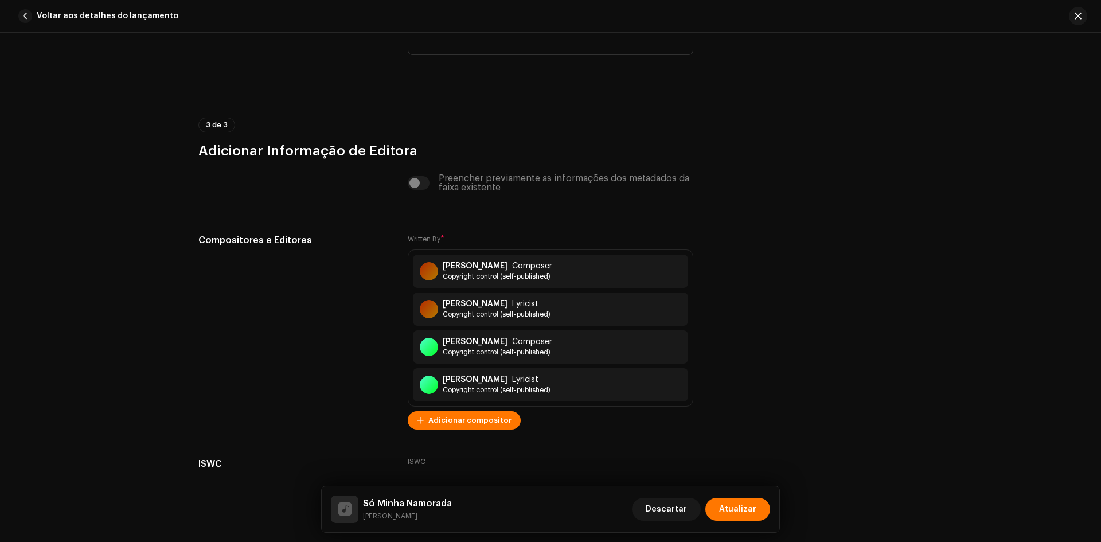
drag, startPoint x: 782, startPoint y: 512, endPoint x: 773, endPoint y: 508, distance: 10.5
click at [782, 512] on div "Detalhes da faixa Complete o seguinte para finalizar sua faixa. 1 de 3 Adiciona…" at bounding box center [550, 287] width 1101 height 509
click at [773, 508] on div "Só Minha Namorada [PERSON_NAME] Descartar Atualizar" at bounding box center [550, 509] width 457 height 46
click at [760, 499] on button "Atualizar" at bounding box center [737, 509] width 65 height 23
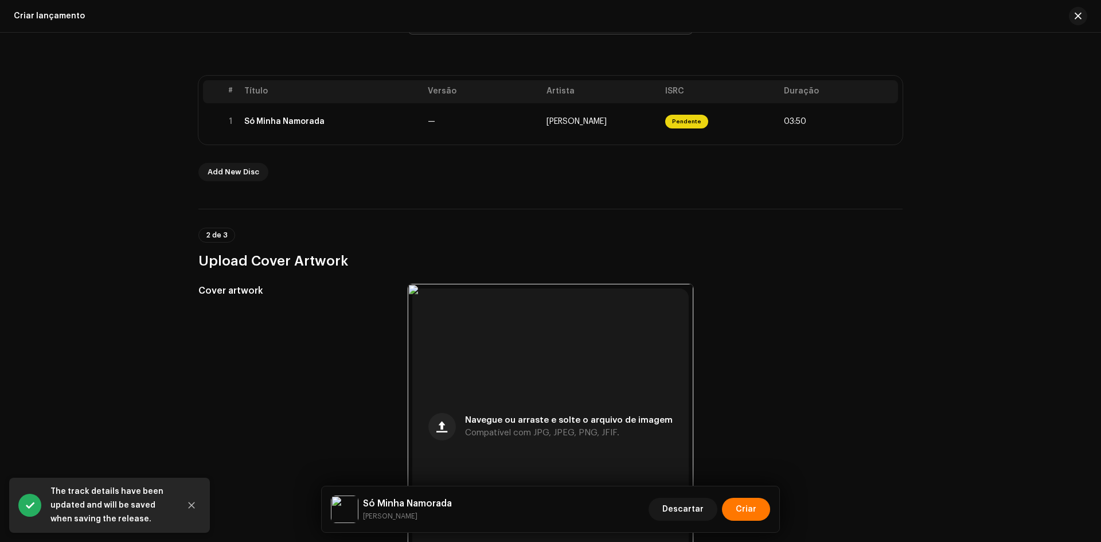
scroll to position [327, 0]
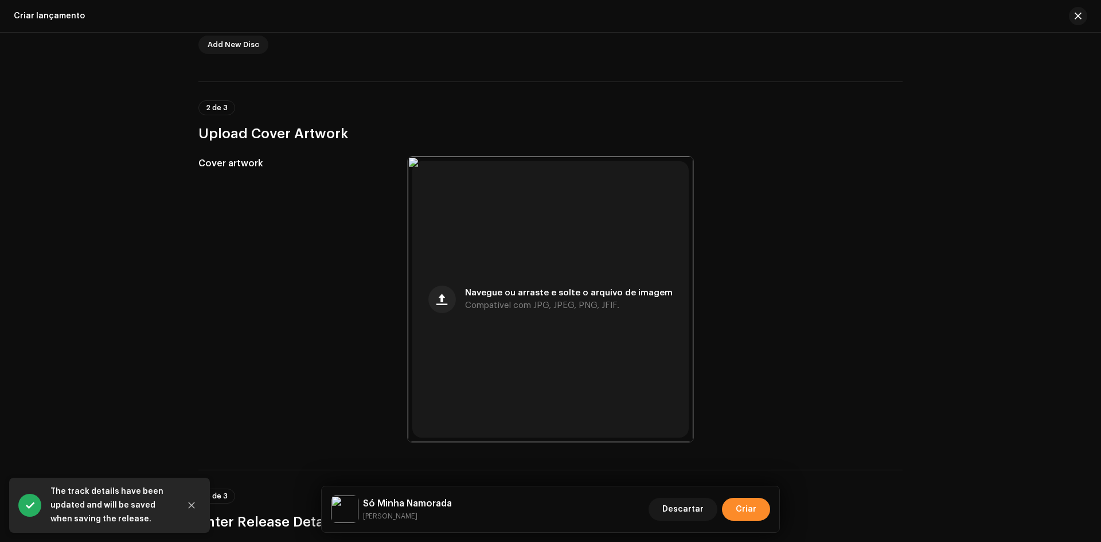
click at [748, 507] on span "Criar" at bounding box center [745, 509] width 21 height 23
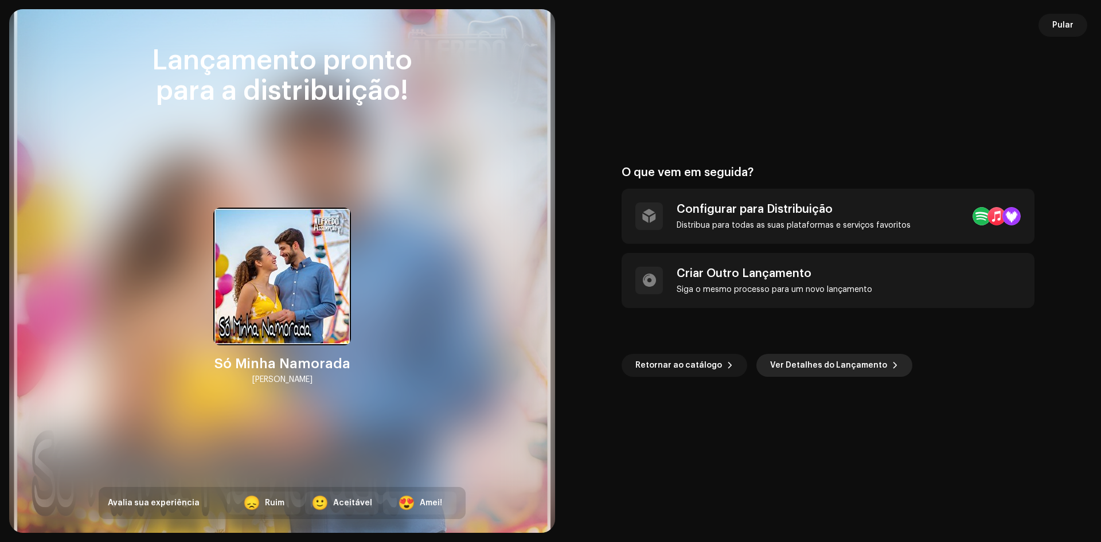
click at [832, 359] on span "Ver Detalhes do Lançamento" at bounding box center [828, 365] width 117 height 23
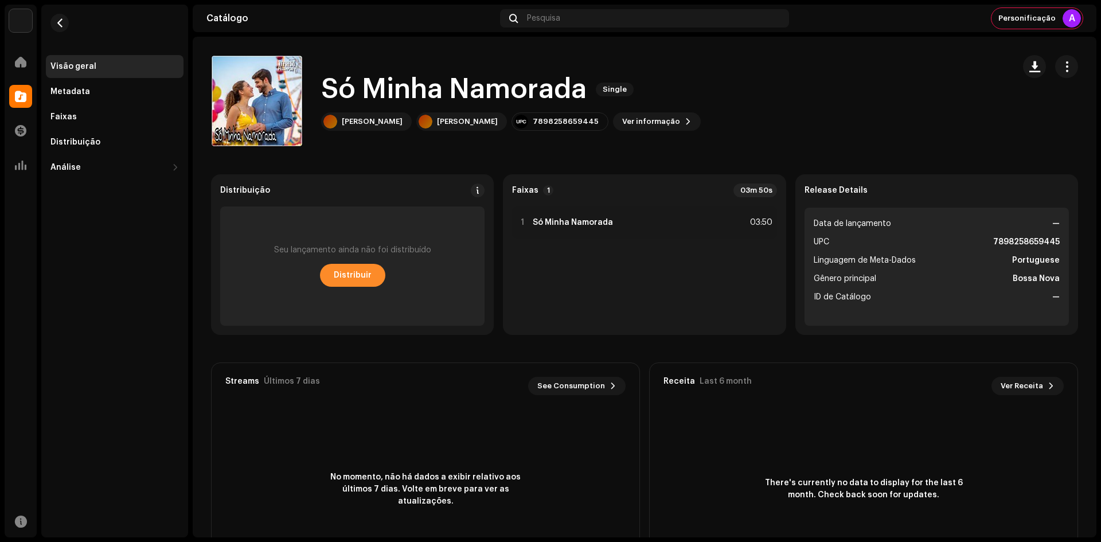
click at [352, 272] on span "Distribuir" at bounding box center [353, 275] width 38 height 23
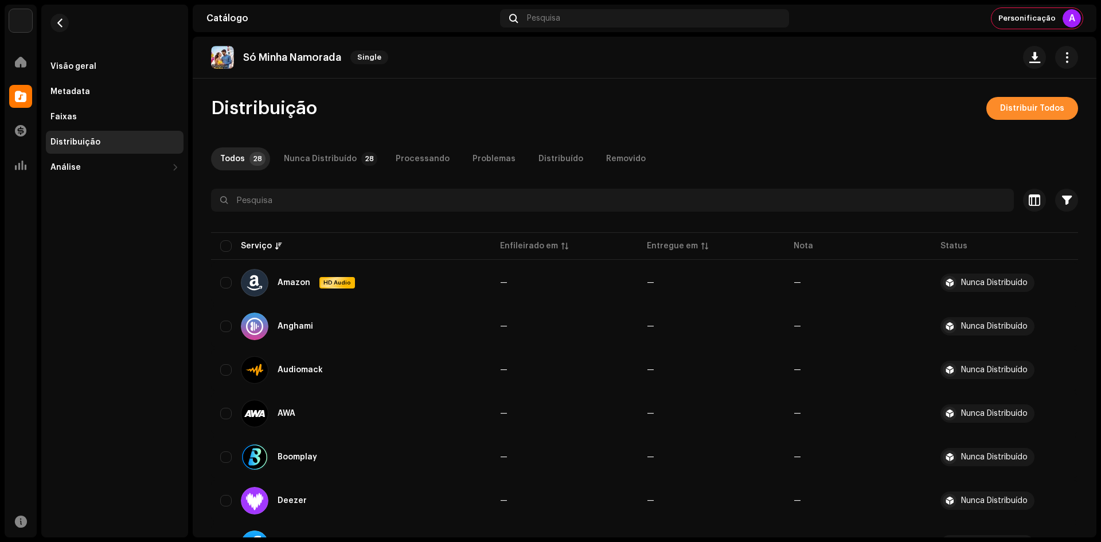
click at [1027, 112] on span "Distribuir Todos" at bounding box center [1032, 108] width 64 height 23
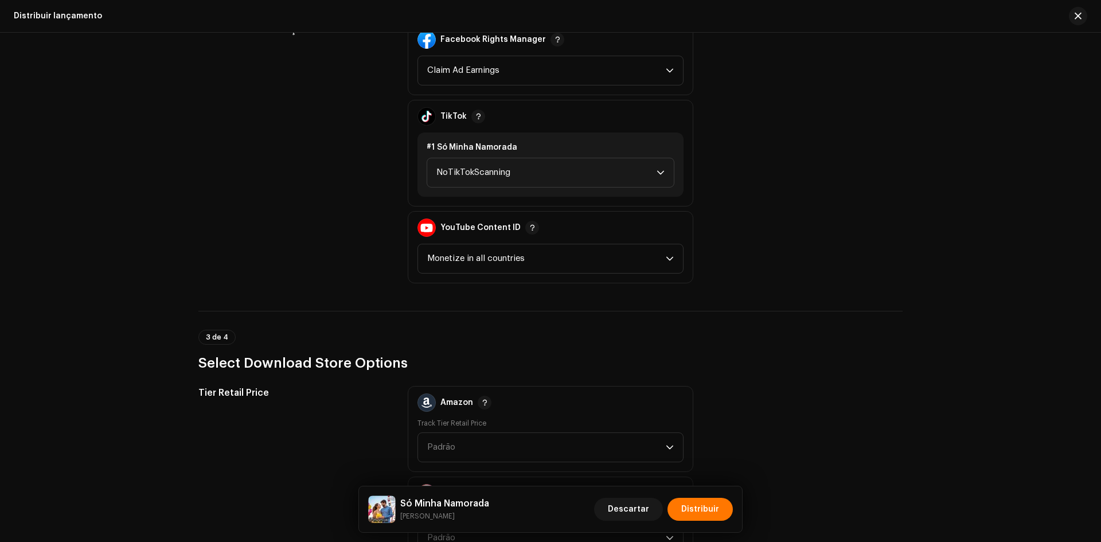
scroll to position [1261, 0]
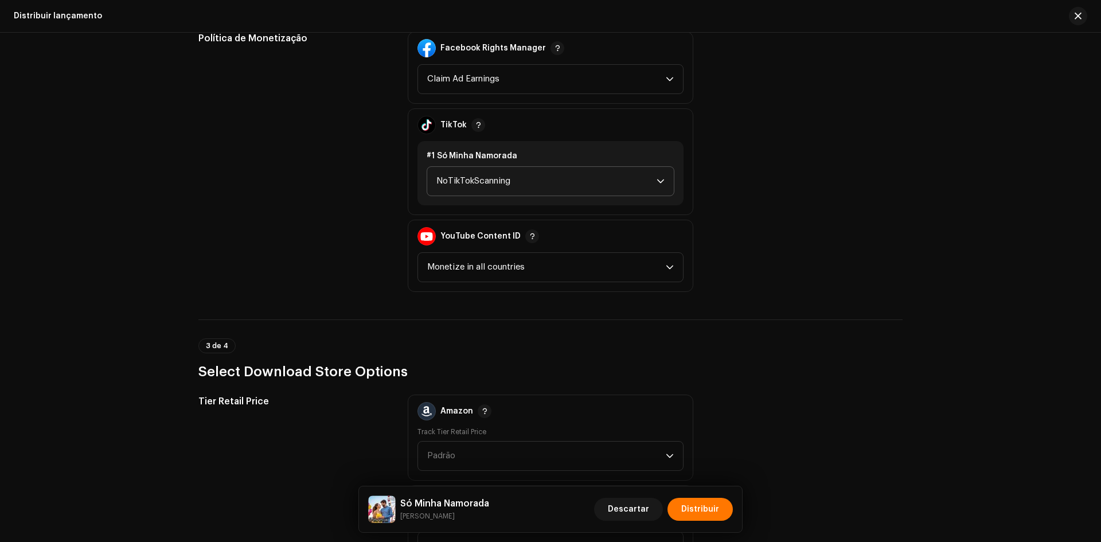
click at [505, 178] on span "NoTikTokScanning" at bounding box center [546, 181] width 220 height 29
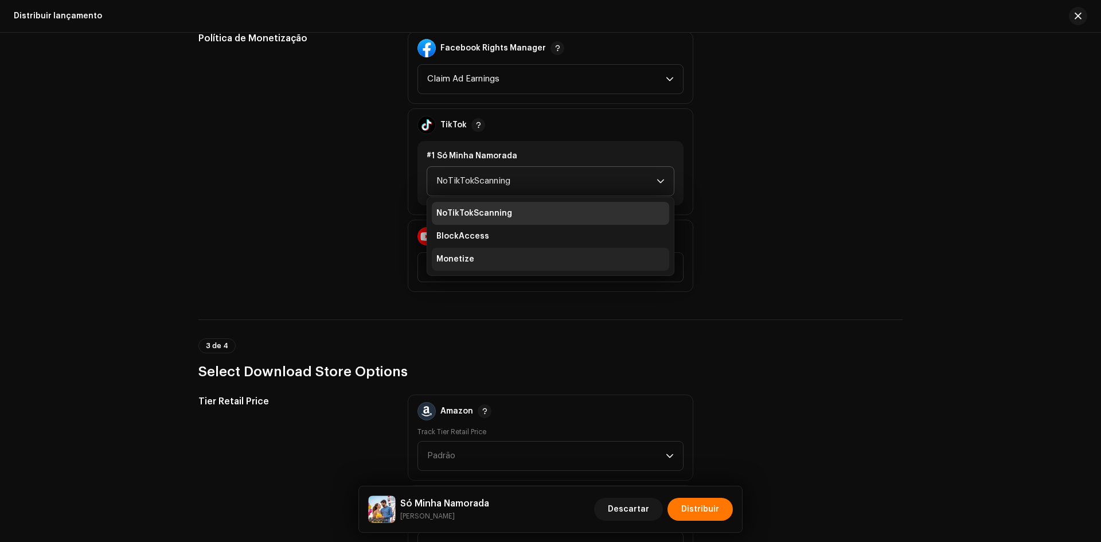
click at [477, 271] on ul "NoTikTokScanning BlockAccess Monetize" at bounding box center [550, 236] width 246 height 78
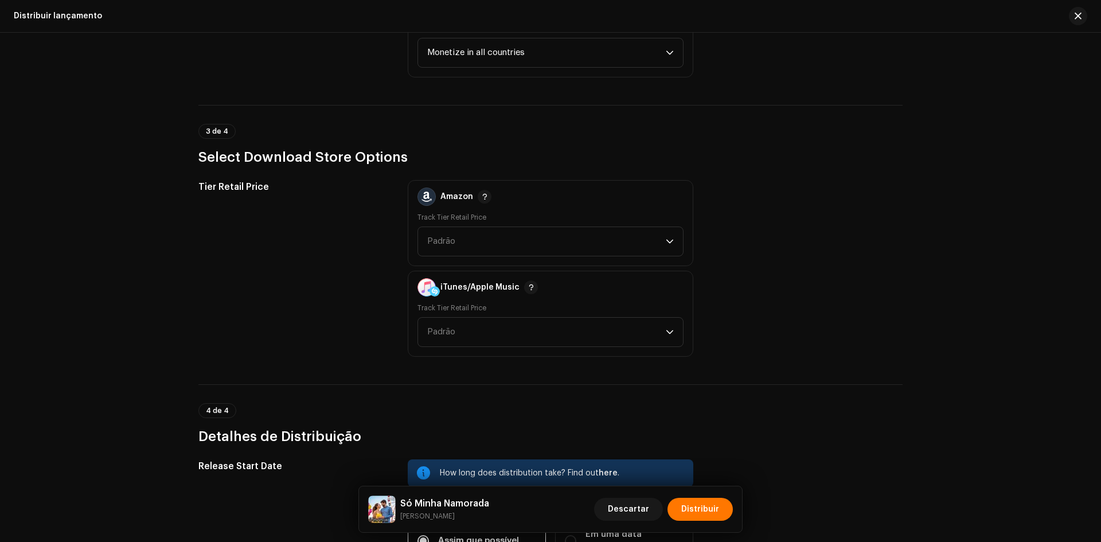
scroll to position [1318, 0]
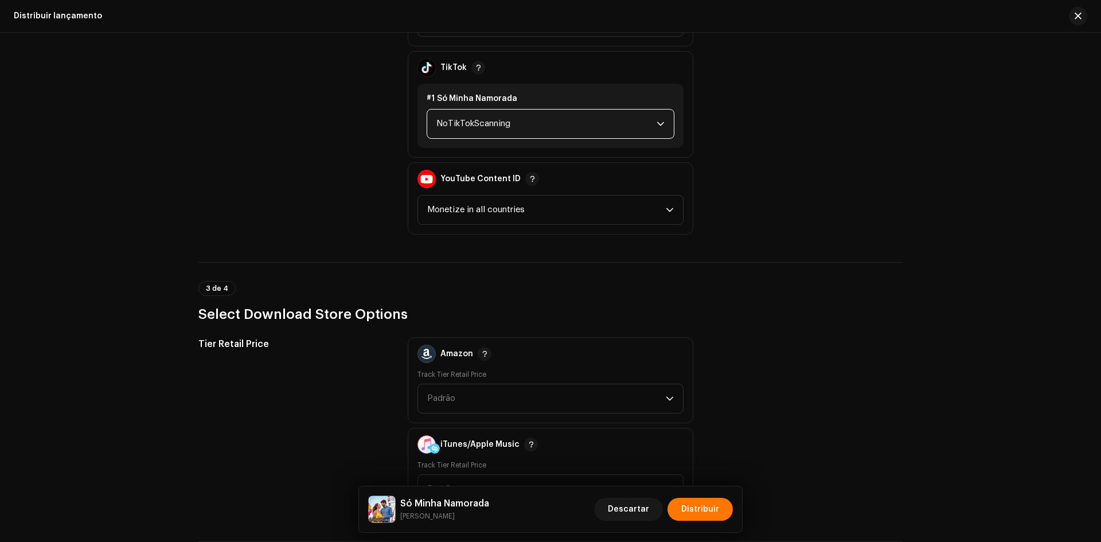
click at [494, 131] on span "NoTikTokScanning" at bounding box center [546, 123] width 220 height 29
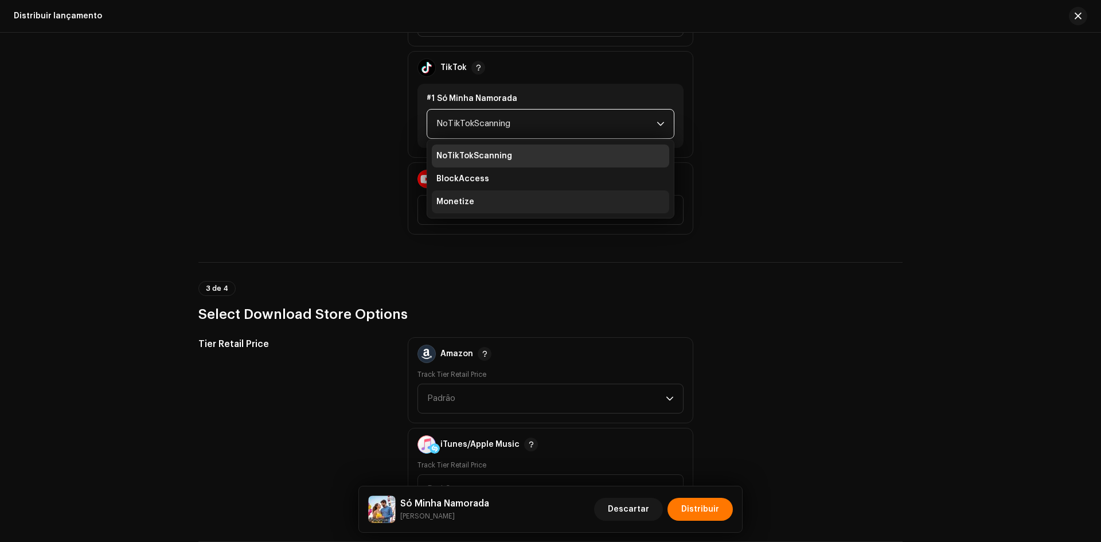
click at [490, 198] on li "Monetize" at bounding box center [550, 201] width 237 height 23
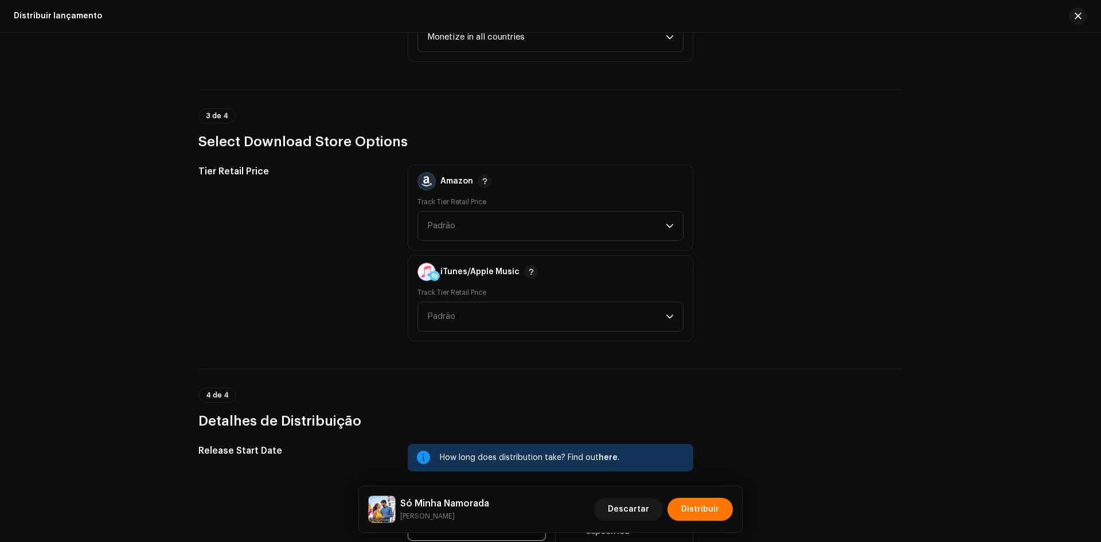
scroll to position [1662, 0]
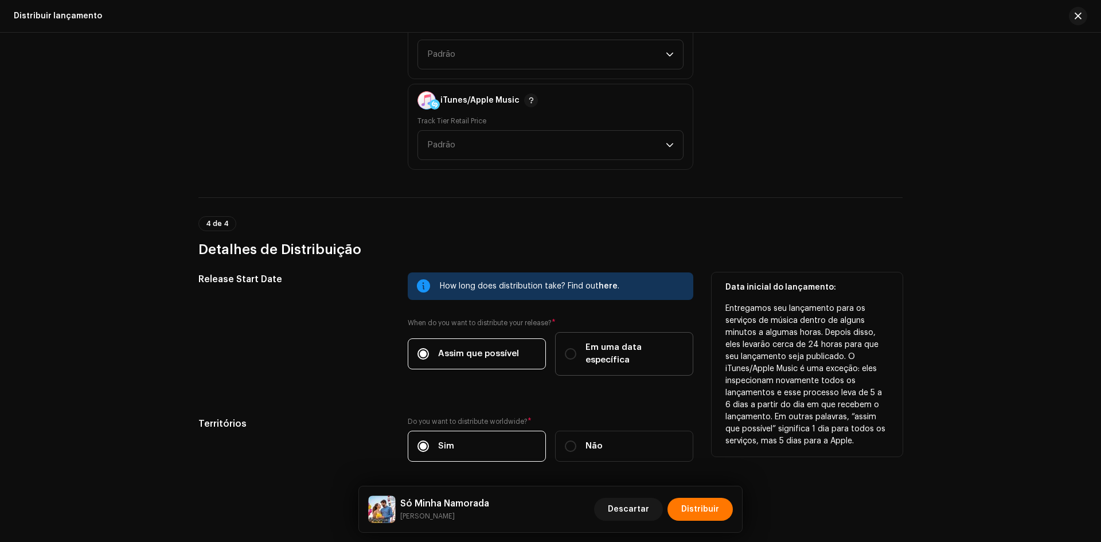
click at [569, 359] on label "Em uma data específica" at bounding box center [624, 354] width 138 height 44
click at [569, 359] on input "Em uma data específica" at bounding box center [570, 353] width 11 height 11
radio input "true"
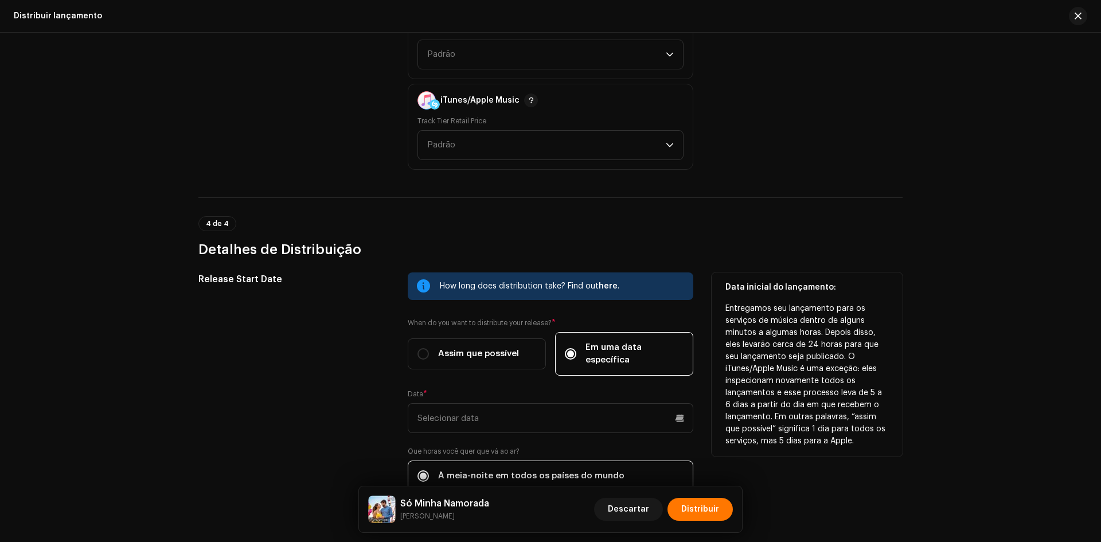
click at [440, 420] on div "How long does distribution take? Find out here . When do you want to distribute…" at bounding box center [550, 406] width 285 height 268
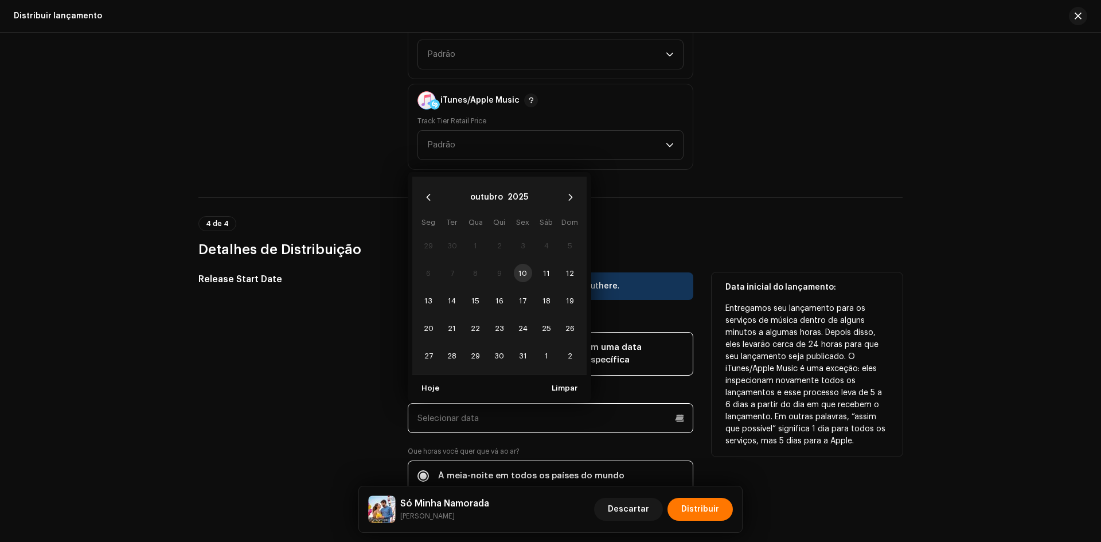
click at [441, 413] on input "text" at bounding box center [550, 418] width 285 height 30
click at [526, 319] on span "24" at bounding box center [523, 328] width 18 height 18
type input "[DATE]"
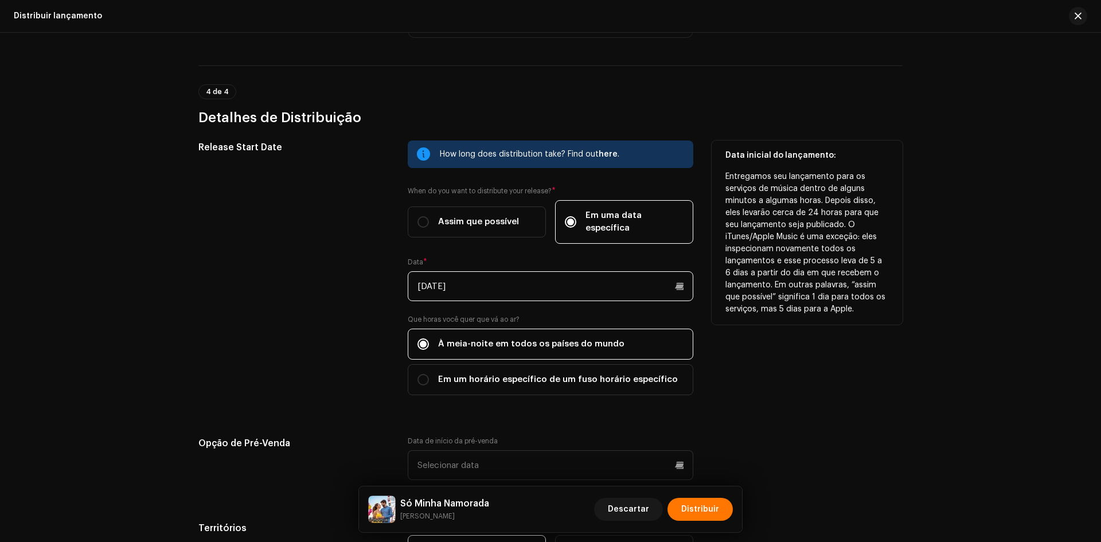
scroll to position [1929, 0]
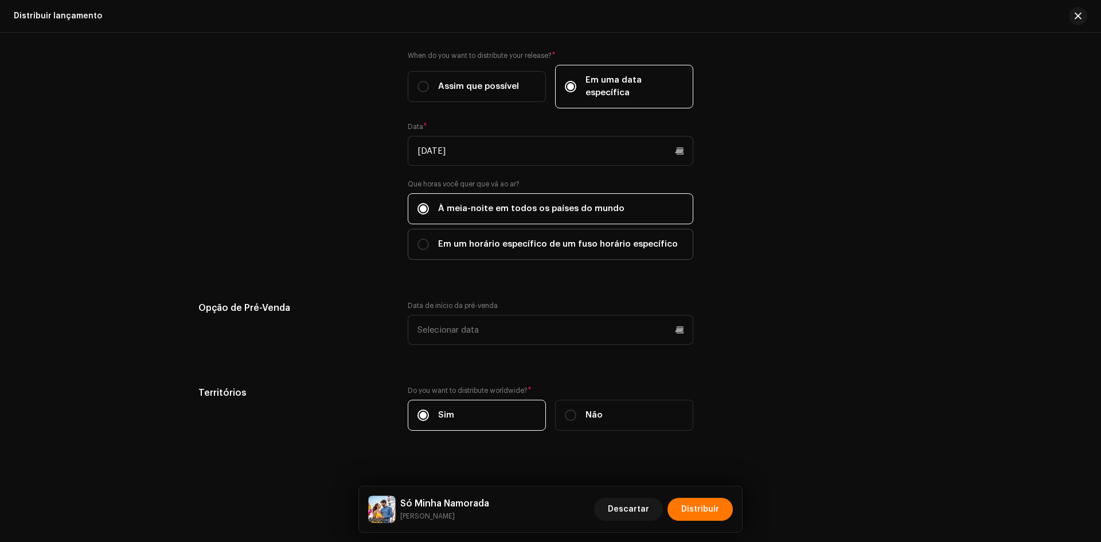
click at [479, 238] on span "Em um horário específico de um fuso horário específico" at bounding box center [558, 244] width 240 height 13
click at [429, 238] on input "Em um horário específico de um fuso horário específico" at bounding box center [422, 243] width 11 height 11
radio input "true"
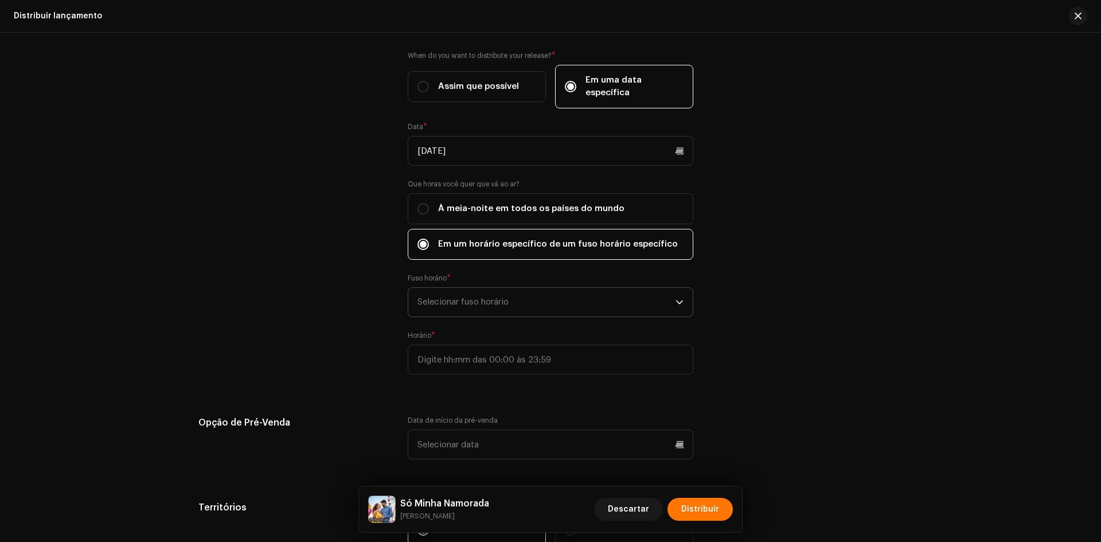
click at [445, 288] on span "Selecionar fuso horário" at bounding box center [546, 302] width 258 height 29
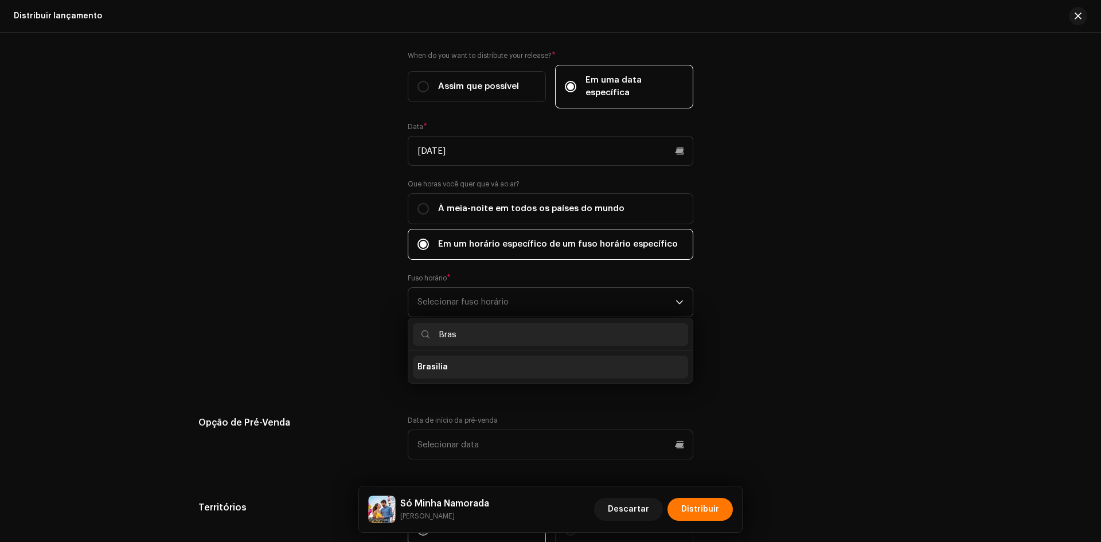
type input "Bras"
click at [444, 355] on li "Brasilia" at bounding box center [550, 366] width 275 height 23
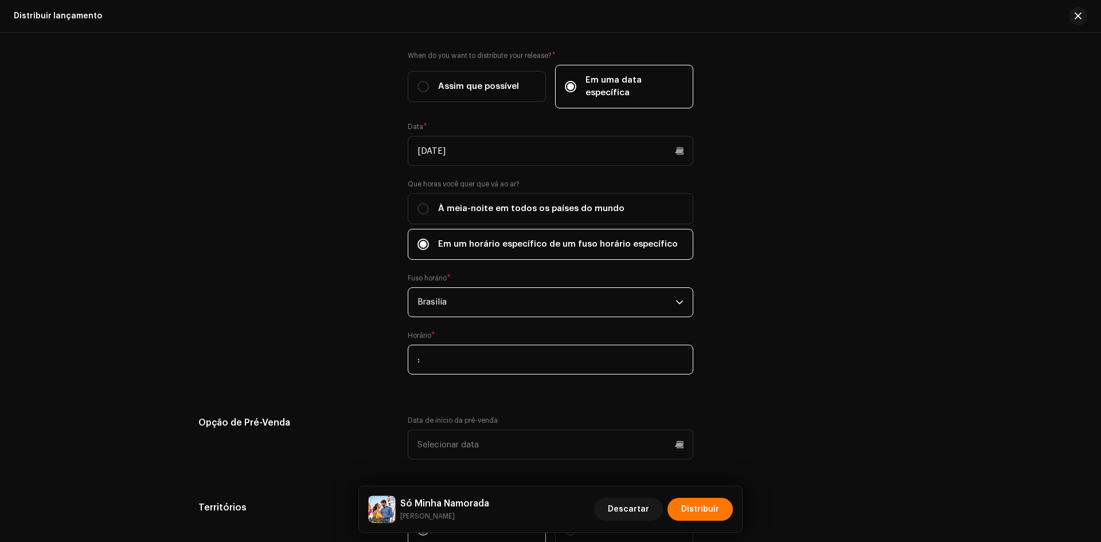
click at [417, 355] on input ":" at bounding box center [550, 360] width 285 height 30
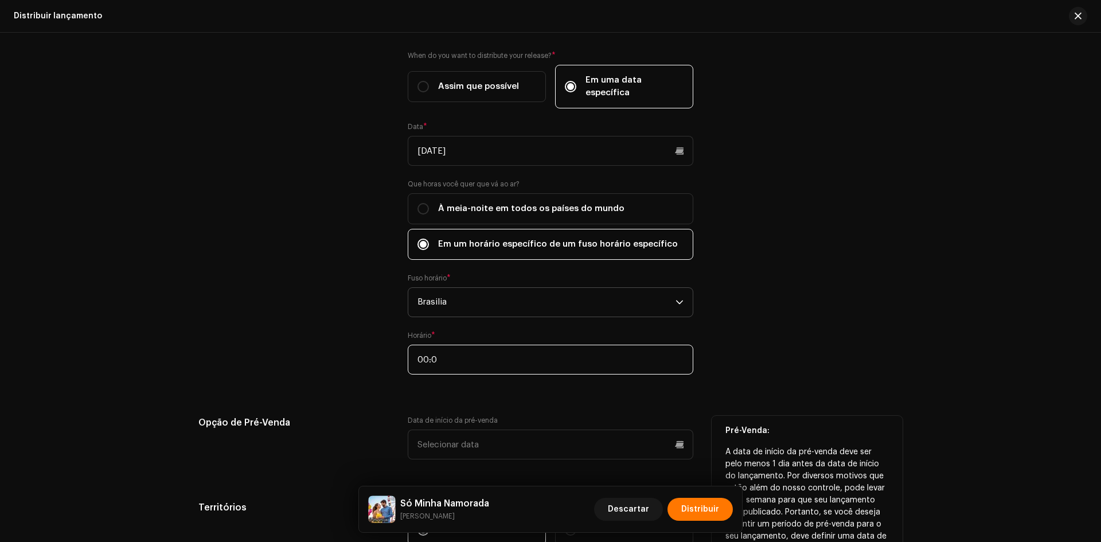
type input "00:00"
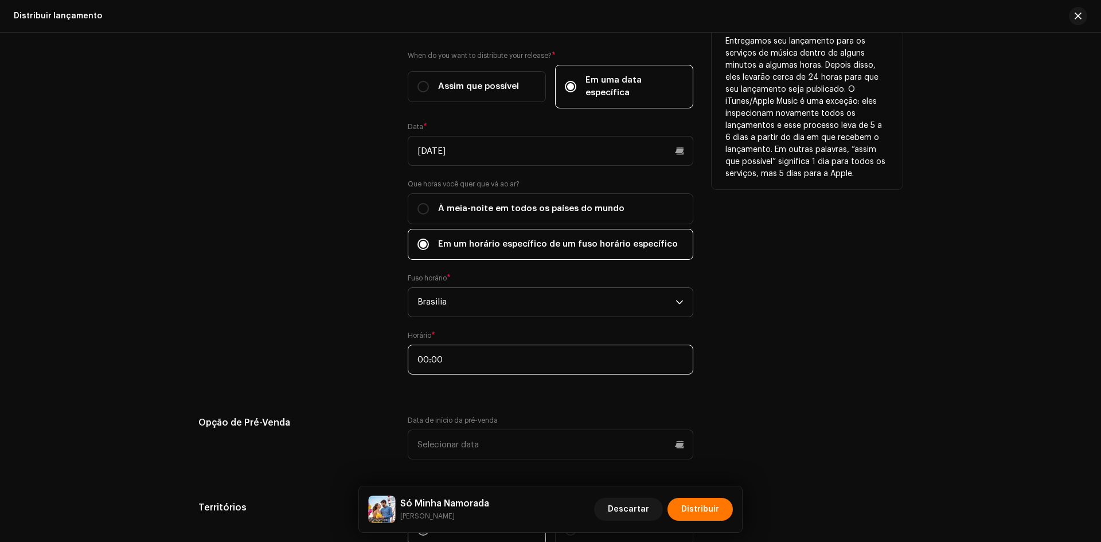
scroll to position [2044, 0]
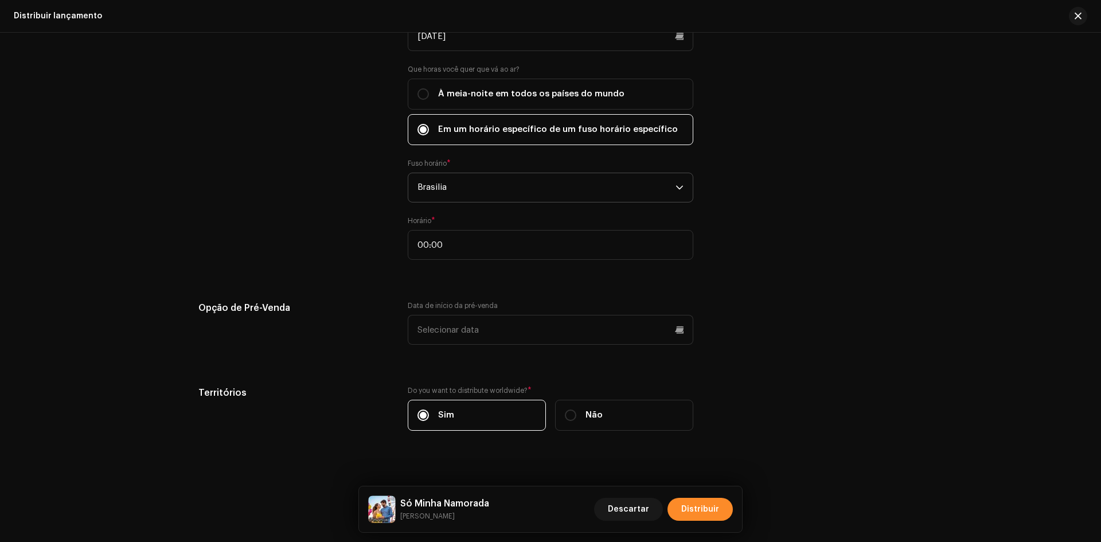
click at [709, 517] on span "Distribuir" at bounding box center [700, 509] width 38 height 23
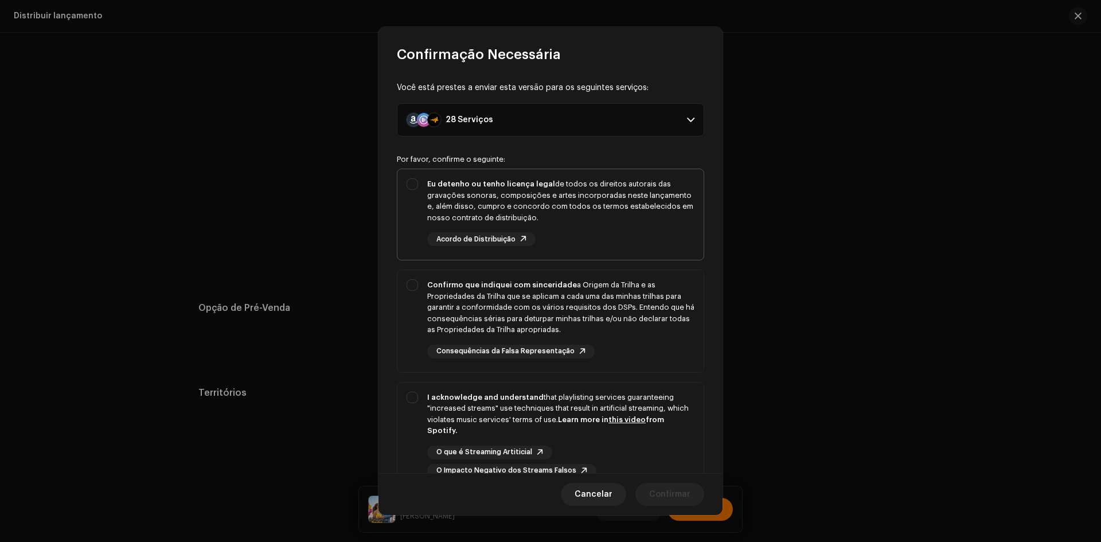
click at [402, 207] on div "Eu detenho ou tenho licença legal de todos os direitos autorais das gravações s…" at bounding box center [550, 212] width 306 height 86
checkbox input "true"
click at [403, 284] on div "Confirmo que indiquei com sinceridade a Origem da Trilha e as Propriedades da T…" at bounding box center [550, 318] width 306 height 97
checkbox input "true"
click at [414, 376] on p-selectbutton "Eu detenho ou tenho licença legal de todos os direitos autorais das gravações s…" at bounding box center [550, 330] width 307 height 323
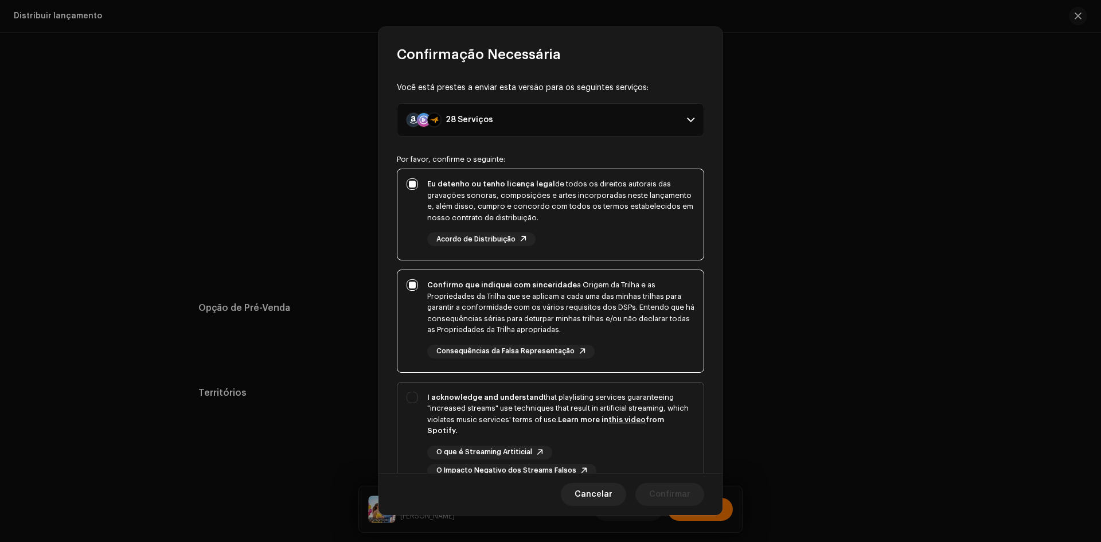
click at [422, 426] on div "I acknowledge and understand that playlisting services guaranteeing "increased …" at bounding box center [550, 434] width 306 height 104
checkbox input "true"
click at [647, 490] on button "Confirmar" at bounding box center [669, 494] width 69 height 23
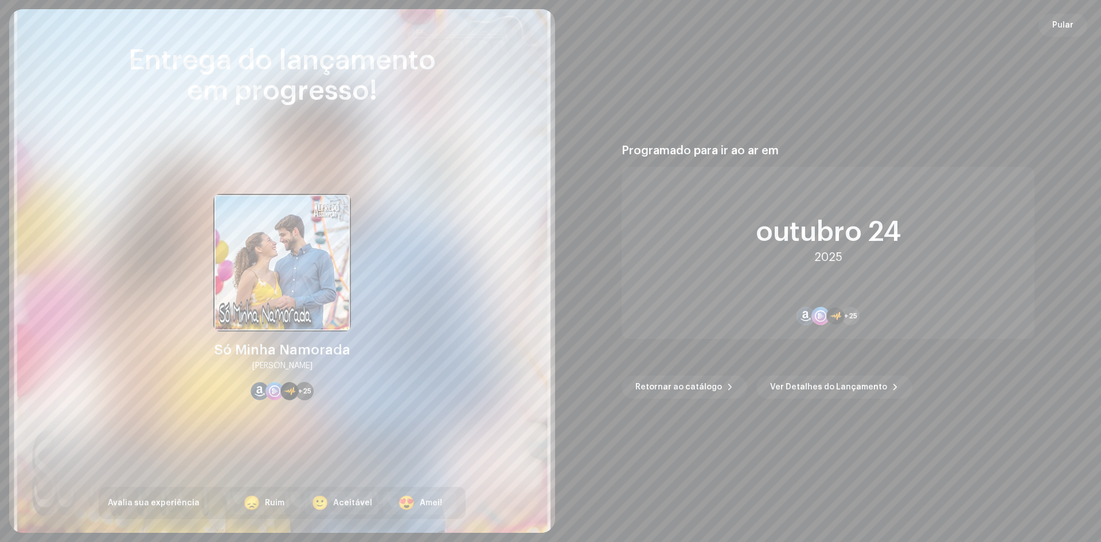
drag, startPoint x: 774, startPoint y: 400, endPoint x: 773, endPoint y: 393, distance: 7.5
click at [774, 400] on div "Programado para ir ao ar em outubro 24 2025 +25 Retornar ao catálogo Ver Detalh…" at bounding box center [828, 271] width 518 height 496
click at [773, 389] on span "Ver Detalhes do Lançamento" at bounding box center [828, 386] width 117 height 23
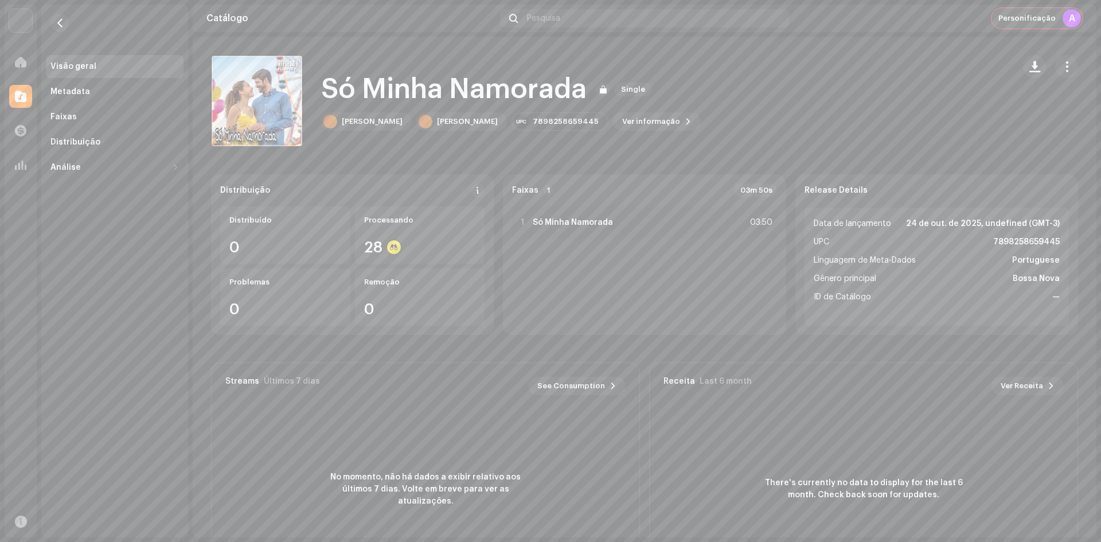
click at [1023, 15] on span "Personificação" at bounding box center [1026, 18] width 57 height 9
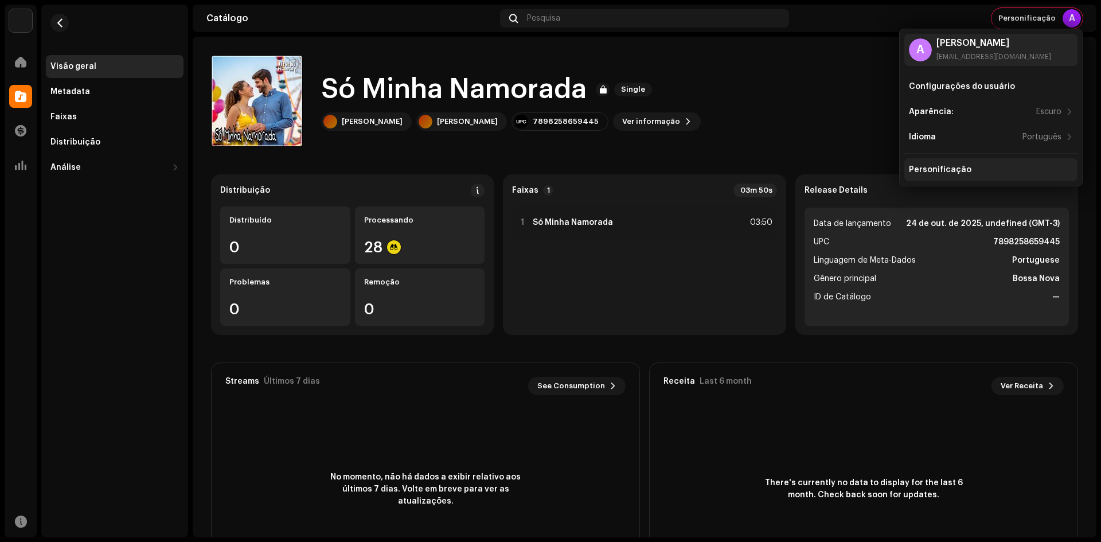
click at [940, 167] on div "Personificação" at bounding box center [940, 169] width 62 height 9
